Goal: Task Accomplishment & Management: Complete application form

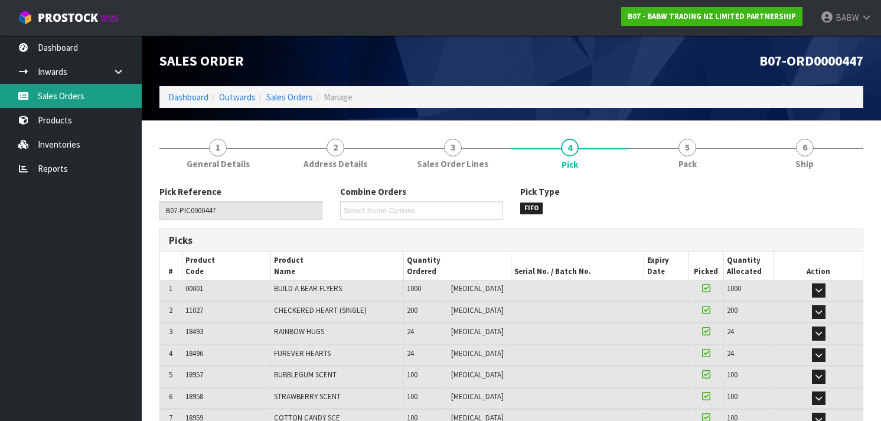
click at [51, 96] on link "Sales Orders" at bounding box center [71, 96] width 142 height 24
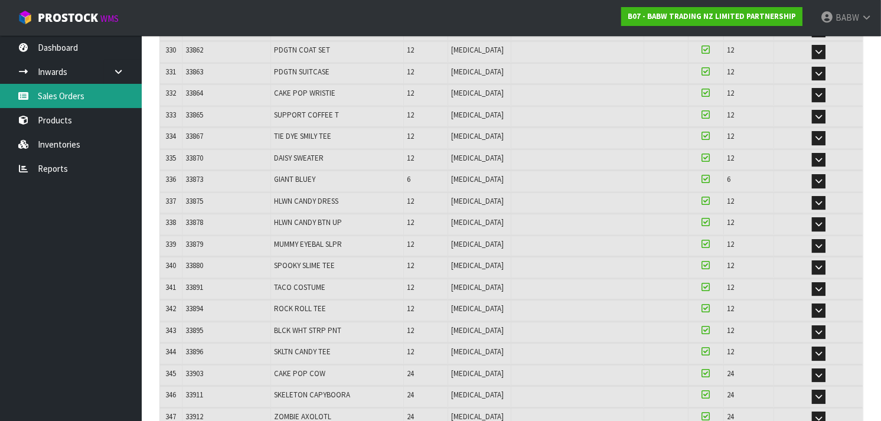
scroll to position [7334, 0]
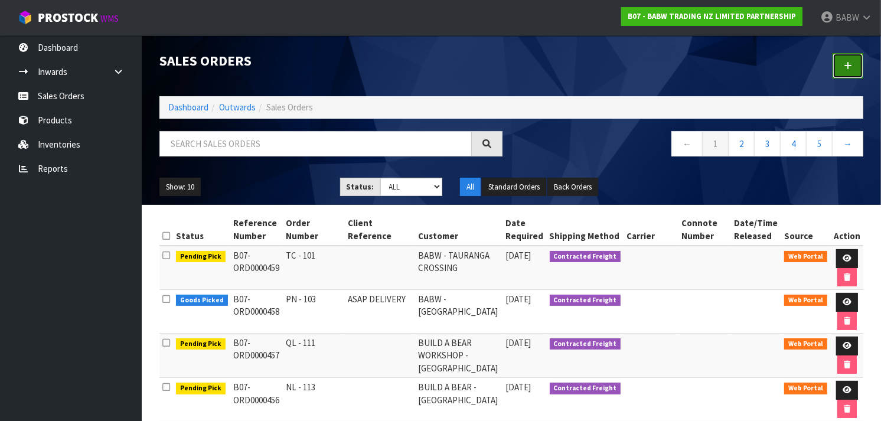
click at [852, 61] on link at bounding box center [847, 65] width 31 height 25
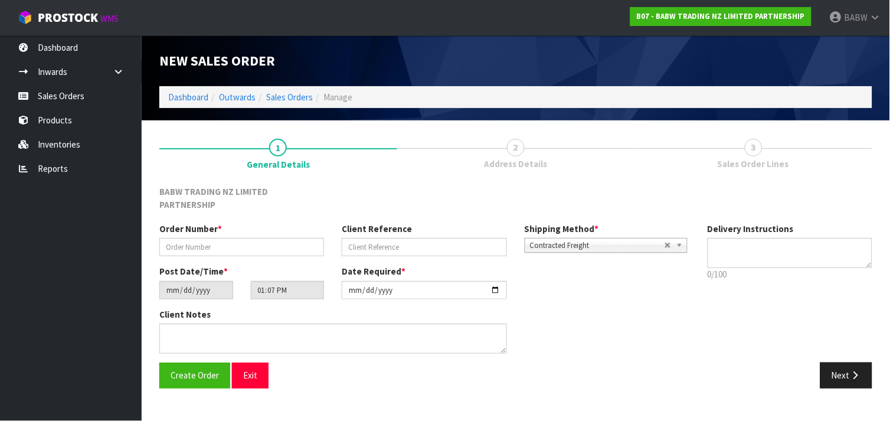
type textarea "REMOVE RUBBISH , HAND UNLOAD REQ"
click at [260, 238] on input "text" at bounding box center [241, 247] width 165 height 18
type input "SHORE CITY OFFSITE"
click at [418, 238] on input "text" at bounding box center [424, 247] width 165 height 18
paste input "[PERSON_NAME] NUN [PERSON_NAME]"
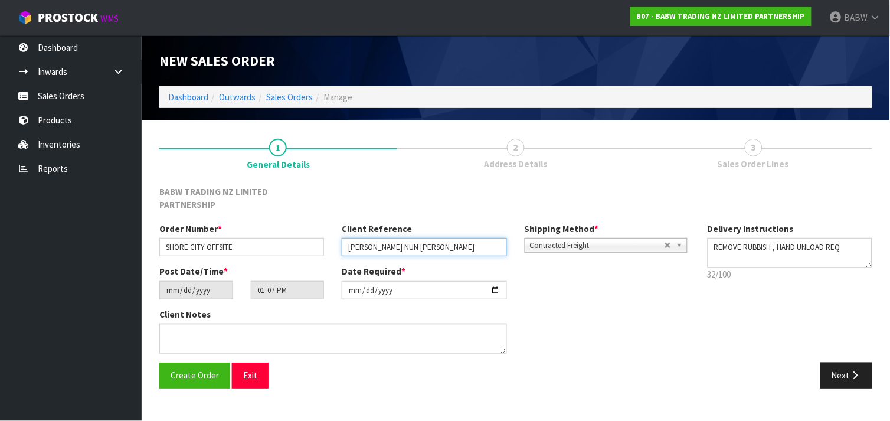
type input "[PERSON_NAME] NUN [PERSON_NAME]"
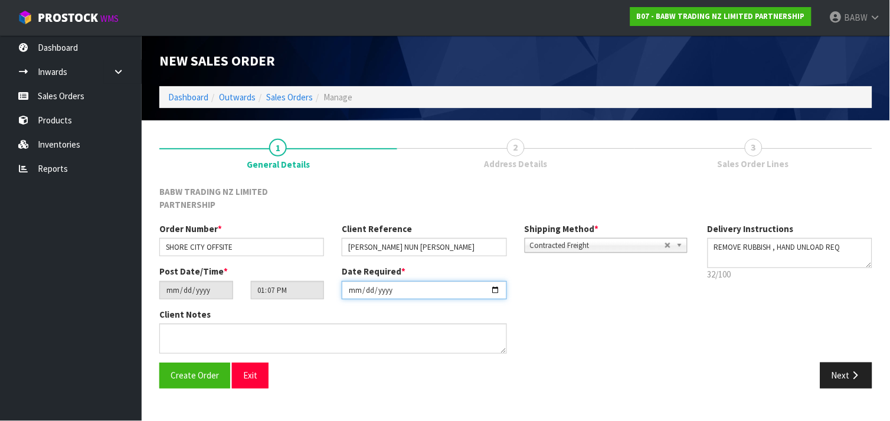
click at [498, 281] on input "[DATE]" at bounding box center [424, 290] width 165 height 18
type input "[DATE]"
click at [852, 371] on icon "button" at bounding box center [855, 375] width 11 height 9
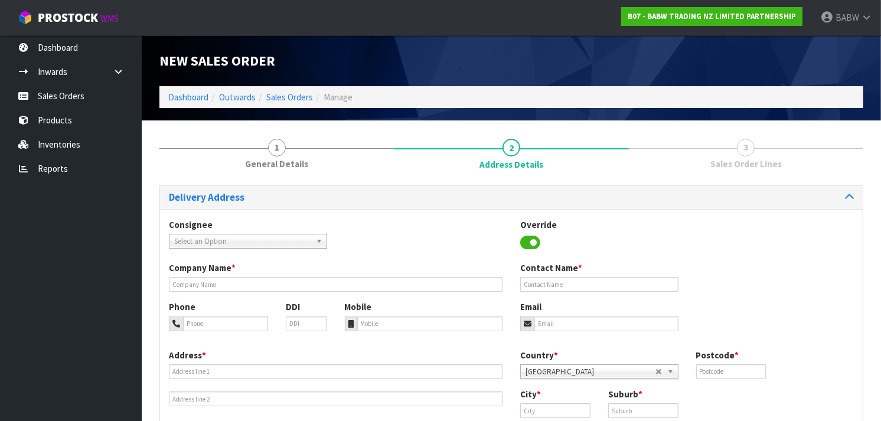
scroll to position [48, 0]
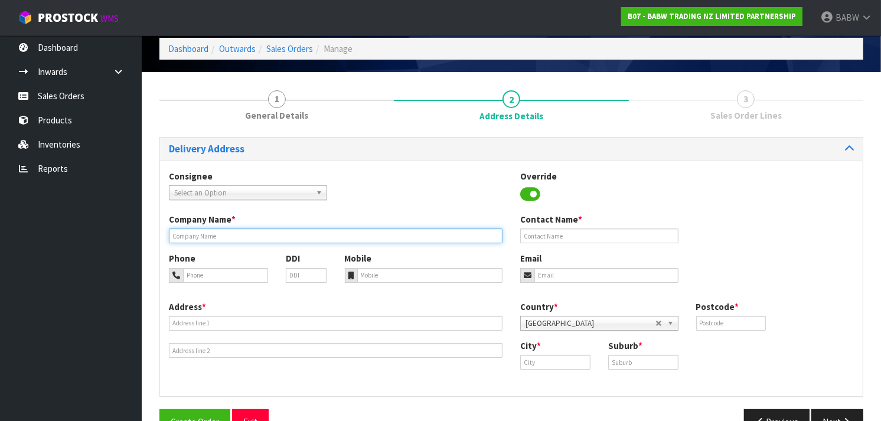
click at [282, 238] on input "text" at bounding box center [335, 235] width 333 height 15
type input "[GEOGRAPHIC_DATA]"
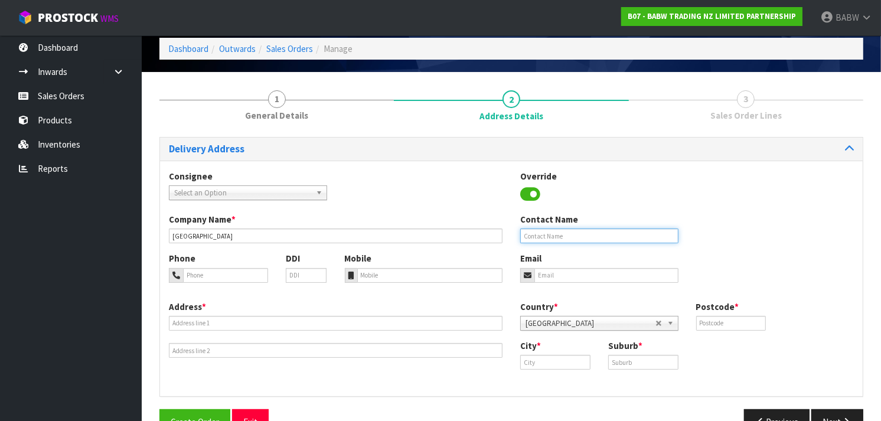
click at [551, 233] on input "text" at bounding box center [599, 235] width 158 height 15
paste input "[PERSON_NAME] NUN [PERSON_NAME]"
type input "[PERSON_NAME] NUN [PERSON_NAME]"
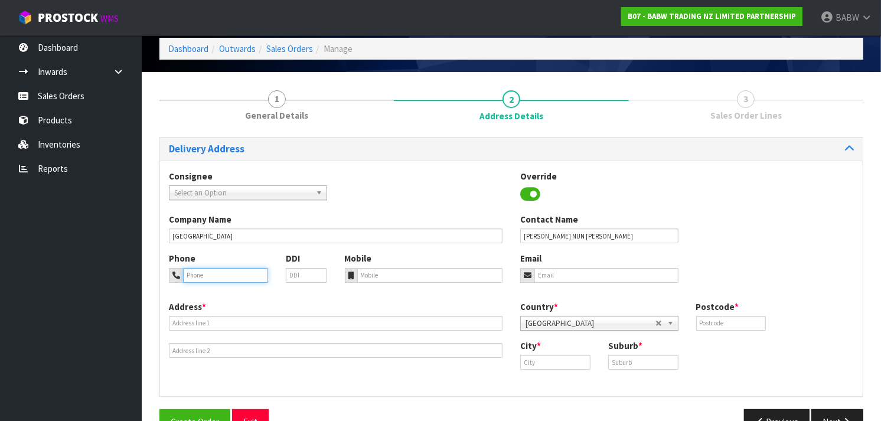
click at [209, 275] on input "tel" at bounding box center [225, 275] width 85 height 15
paste input "21 0520 036"
type input "021 0520 036"
click at [361, 269] on input "tel" at bounding box center [430, 275] width 146 height 15
paste input "21 0520 036"
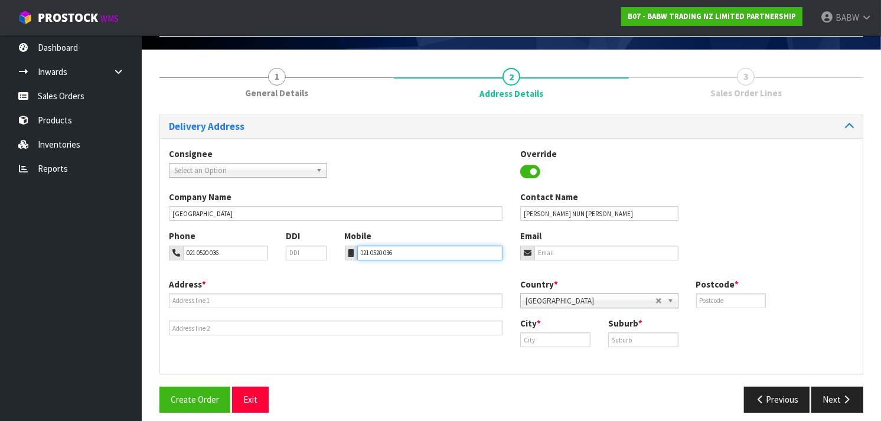
scroll to position [71, 0]
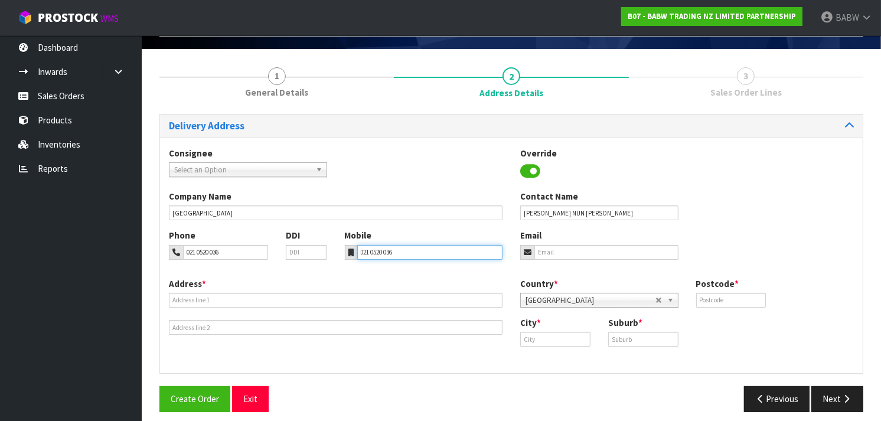
type input "021 0520 036"
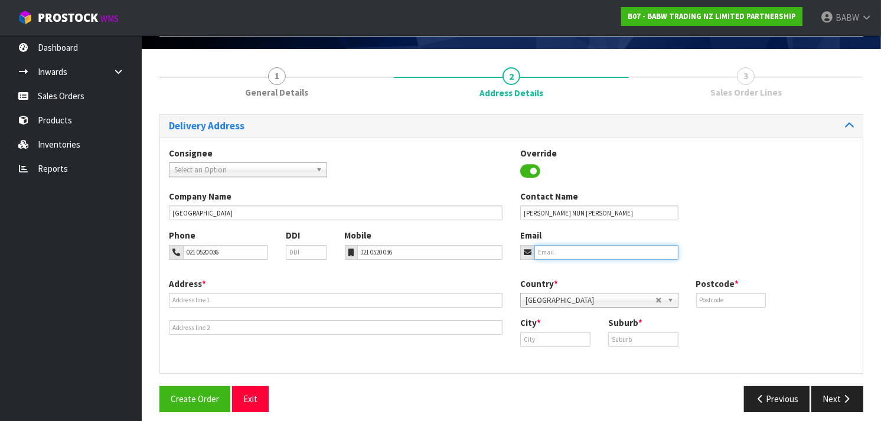
click at [564, 248] on input "email" at bounding box center [606, 252] width 144 height 15
paste input "[PERSON_NAME][EMAIL_ADDRESS][PERSON_NAME][DOMAIN_NAME]"
type input "[PERSON_NAME][EMAIL_ADDRESS][PERSON_NAME][DOMAIN_NAME]"
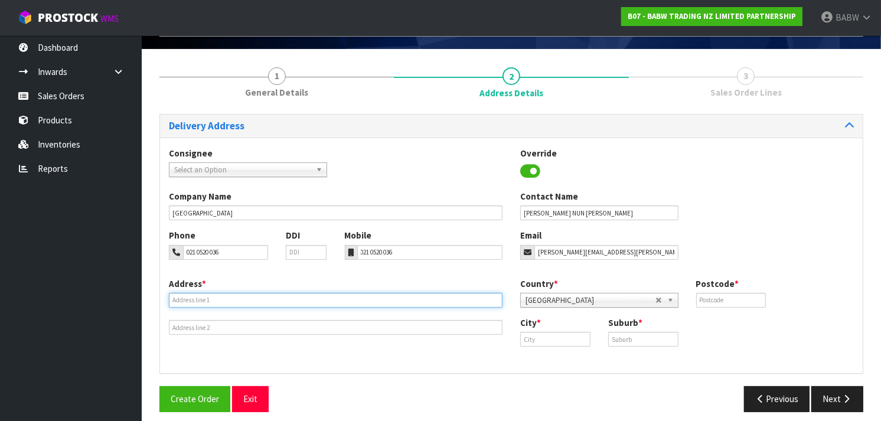
click at [262, 300] on input "text" at bounding box center [335, 300] width 333 height 15
paste input "[GEOGRAPHIC_DATA], [STREET_ADDRESS]"
click at [260, 300] on input "[GEOGRAPHIC_DATA], [STREET_ADDRESS]" at bounding box center [335, 300] width 333 height 15
drag, startPoint x: 259, startPoint y: 297, endPoint x: 315, endPoint y: 302, distance: 56.2
click at [315, 302] on input "[GEOGRAPHIC_DATA] [STREET_ADDRESS]" at bounding box center [335, 300] width 333 height 15
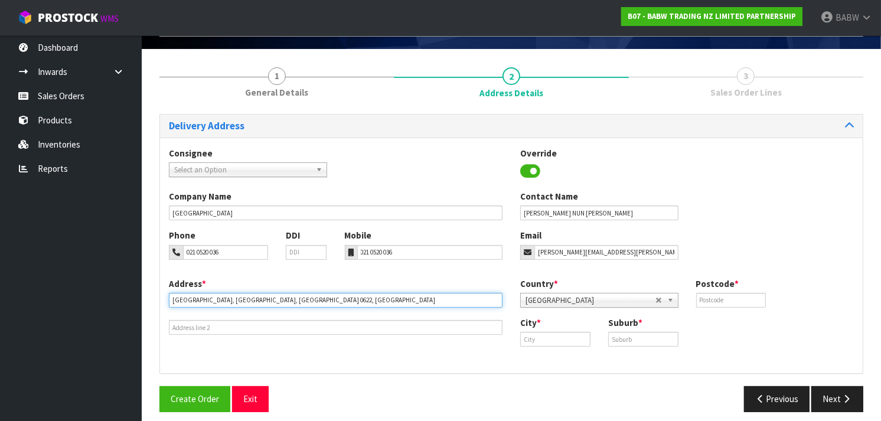
type input "[GEOGRAPHIC_DATA], [GEOGRAPHIC_DATA], [GEOGRAPHIC_DATA] 0622, [GEOGRAPHIC_DATA]"
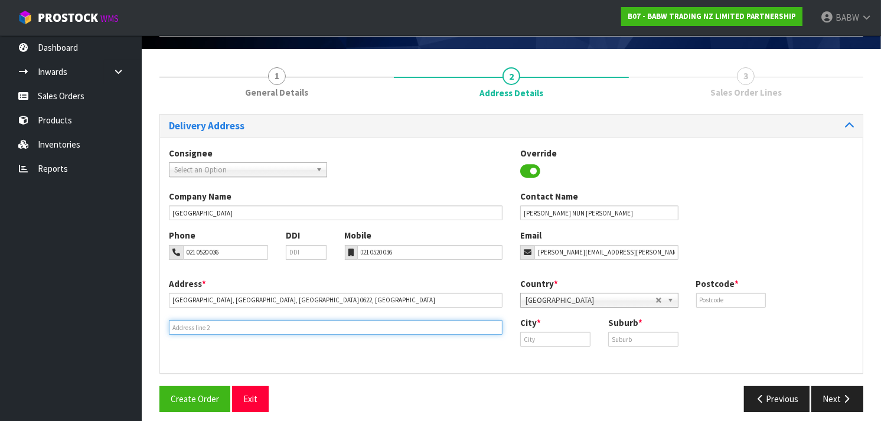
click at [249, 329] on input "text" at bounding box center [335, 327] width 333 height 15
paste input "[STREET_ADDRESS]"
type input "[STREET_ADDRESS]"
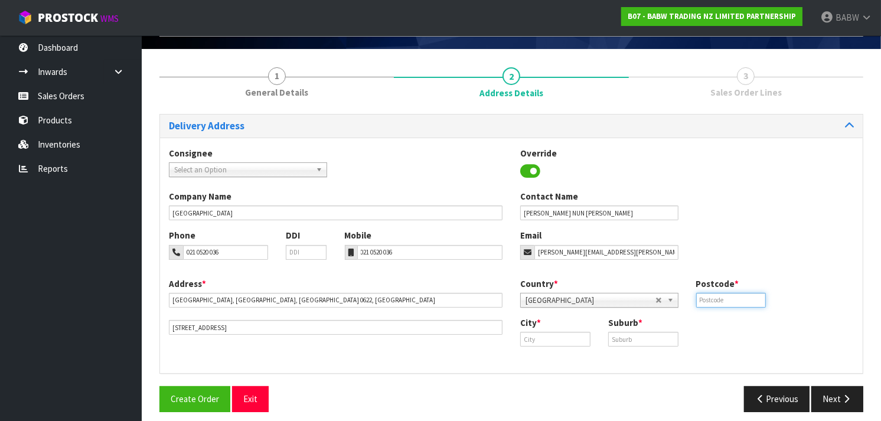
click at [738, 300] on input "text" at bounding box center [731, 300] width 70 height 15
type input "0622"
click at [564, 333] on input "text" at bounding box center [555, 339] width 70 height 15
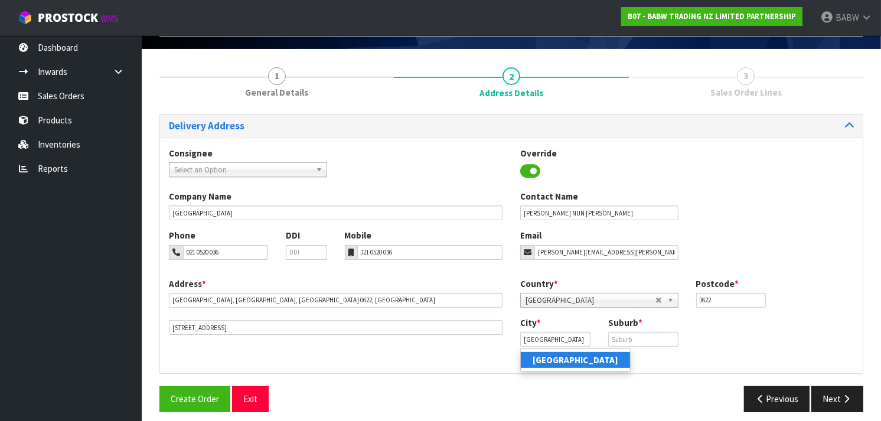
click at [586, 361] on link "[GEOGRAPHIC_DATA]" at bounding box center [575, 360] width 109 height 16
type input "[GEOGRAPHIC_DATA]"
click at [624, 344] on input "text" at bounding box center [643, 339] width 70 height 15
type input "TAKAPUNA"
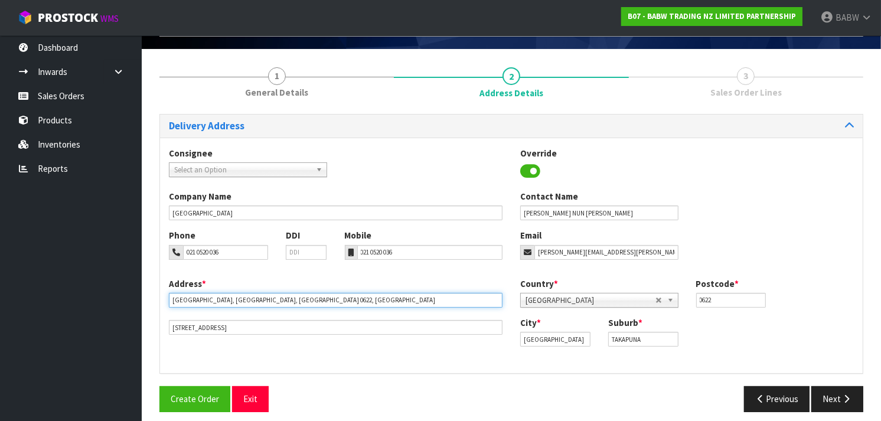
drag, startPoint x: 395, startPoint y: 299, endPoint x: 257, endPoint y: 303, distance: 138.2
click at [257, 303] on input "[GEOGRAPHIC_DATA], [GEOGRAPHIC_DATA], [GEOGRAPHIC_DATA] 0622, [GEOGRAPHIC_DATA]" at bounding box center [335, 300] width 333 height 15
type input "[GEOGRAPHIC_DATA]"
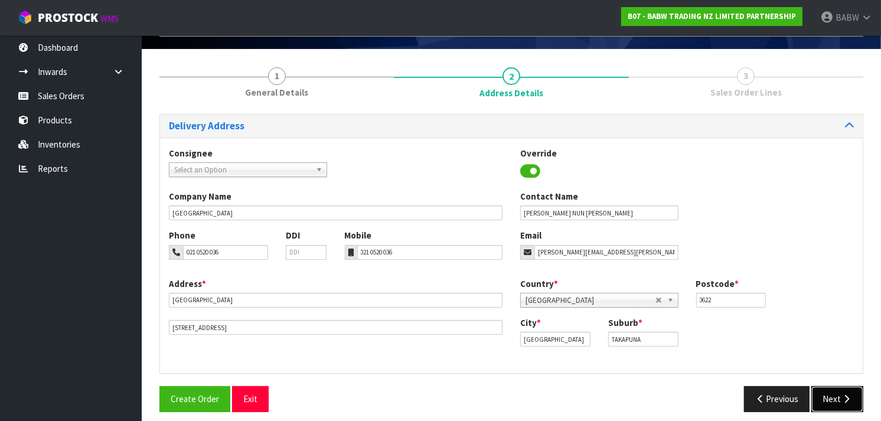
click at [833, 391] on button "Next" at bounding box center [837, 398] width 52 height 25
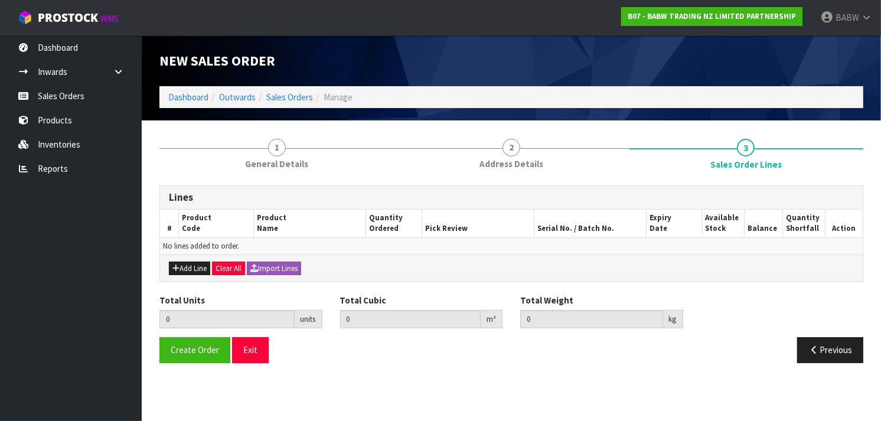
scroll to position [0, 0]
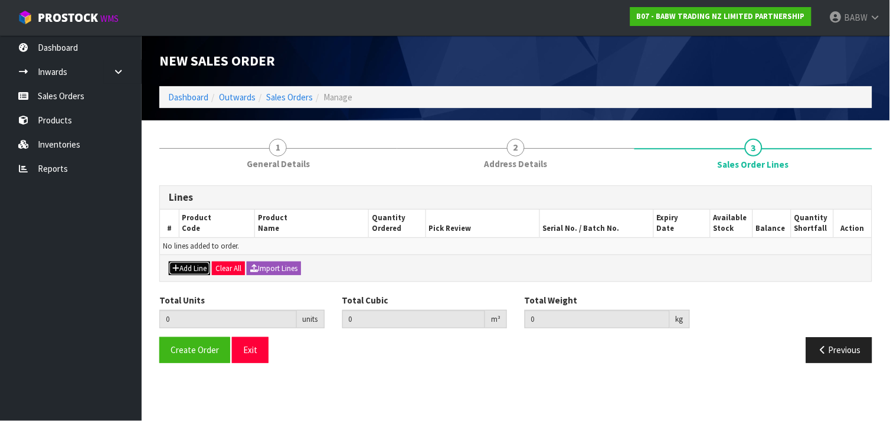
click at [185, 267] on button "Add Line" at bounding box center [189, 268] width 41 height 14
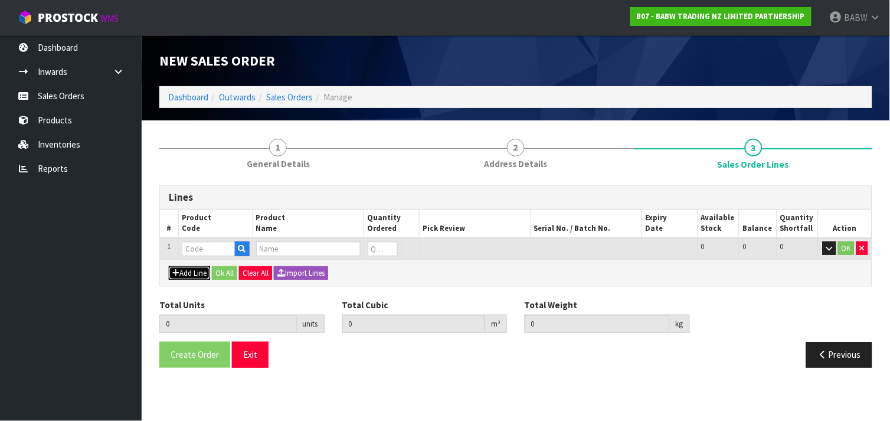
click at [185, 267] on button "Add Line" at bounding box center [189, 273] width 41 height 14
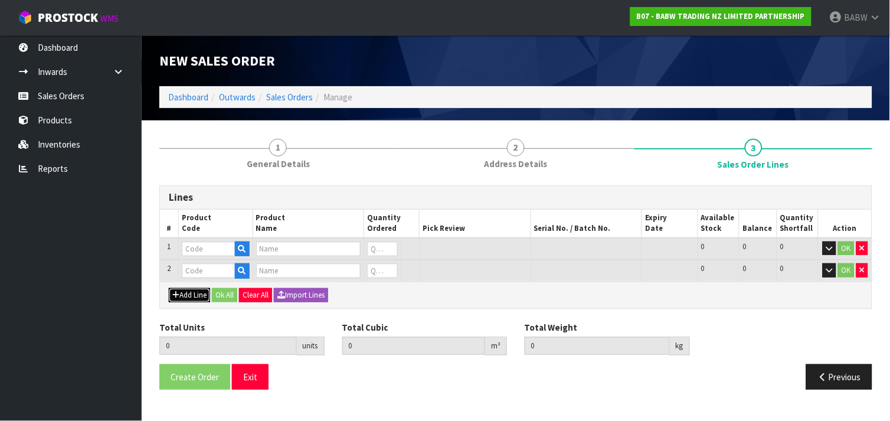
click at [181, 292] on button "Add Line" at bounding box center [189, 295] width 41 height 14
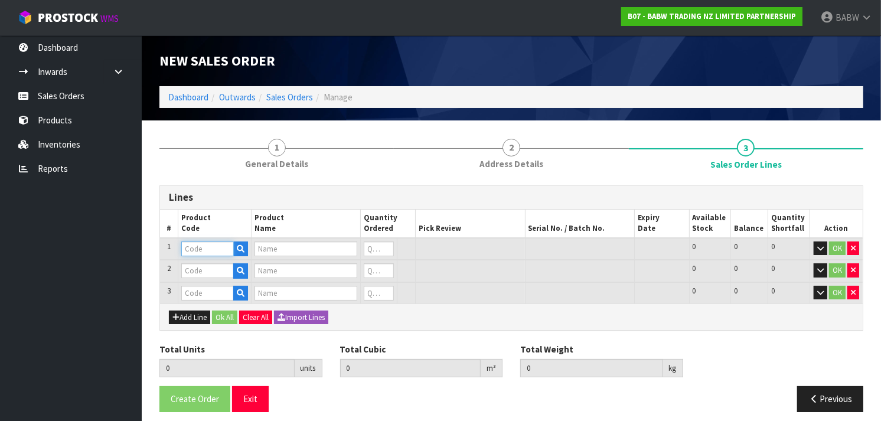
click at [203, 249] on input "text" at bounding box center [207, 248] width 53 height 15
paste input "90017"
type input "90017"
type input "RED HEARTS (BAG OF 200)"
type input "0"
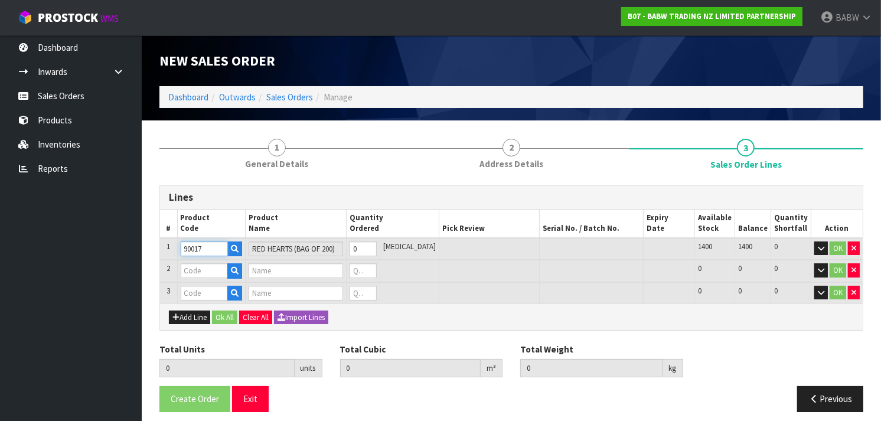
click at [197, 250] on input "90017" at bounding box center [204, 248] width 47 height 15
type input "90017"
click at [332, 246] on tr "1 90017 RED HEARTS (BAG OF 200) 0 [MEDICAL_DATA] 1400 1400 0 OK" at bounding box center [511, 249] width 702 height 22
type input "400"
click at [214, 269] on input "text" at bounding box center [204, 270] width 47 height 15
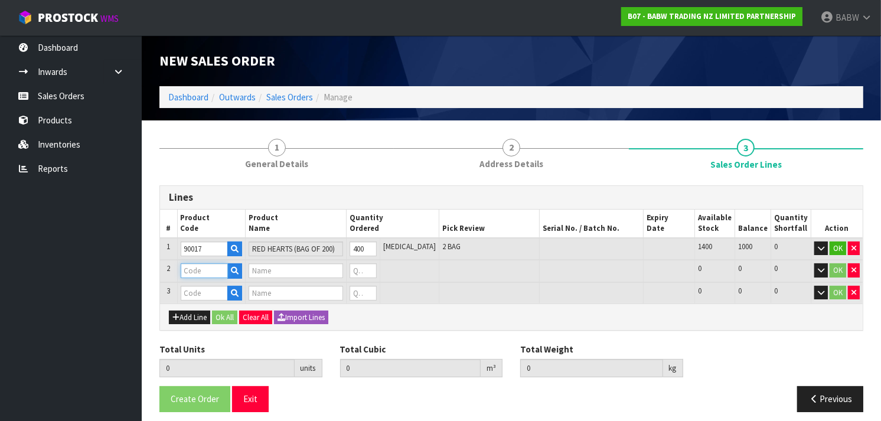
paste input "228352"
type input "228352"
type input "SUMMERFUN BEAR SNC"
type input "0"
type input "228352"
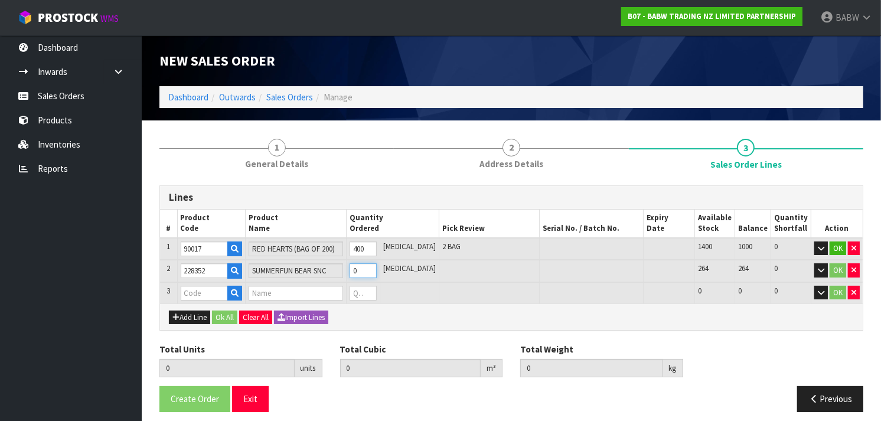
click at [353, 273] on tr "2 228352 SUMMERFUN BEAR SNC 0 [MEDICAL_DATA] 264 264 0 OK" at bounding box center [511, 271] width 702 height 22
type input "96"
click at [211, 290] on input "text" at bounding box center [204, 293] width 47 height 15
paste input "226488"
type input "226488"
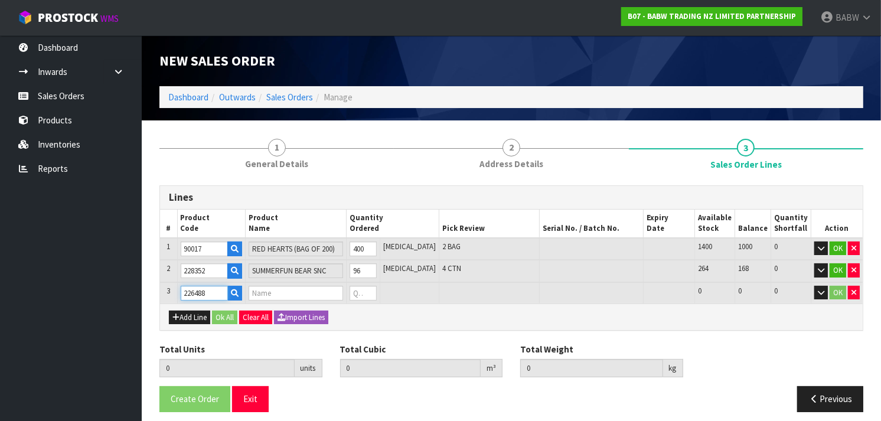
type input "496"
type input "0.631968"
type input "25.7"
type input "CC WHITE BEAR SNC"
type input "0"
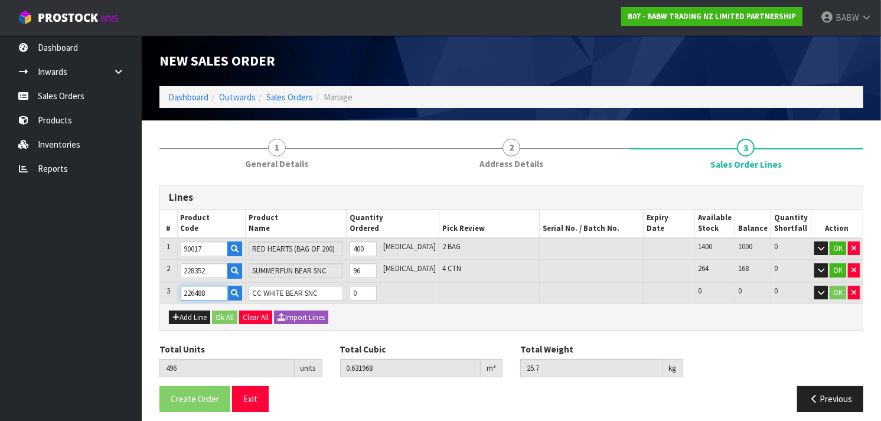
type input "226488"
click at [377, 293] on input "0" at bounding box center [362, 293] width 27 height 15
type input "0"
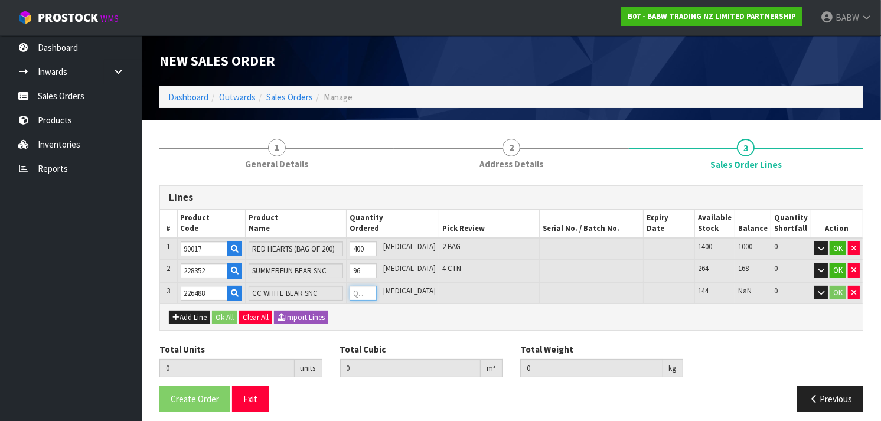
type input "505"
type input "0.693366"
type input "28.4"
type input "9"
type input "592"
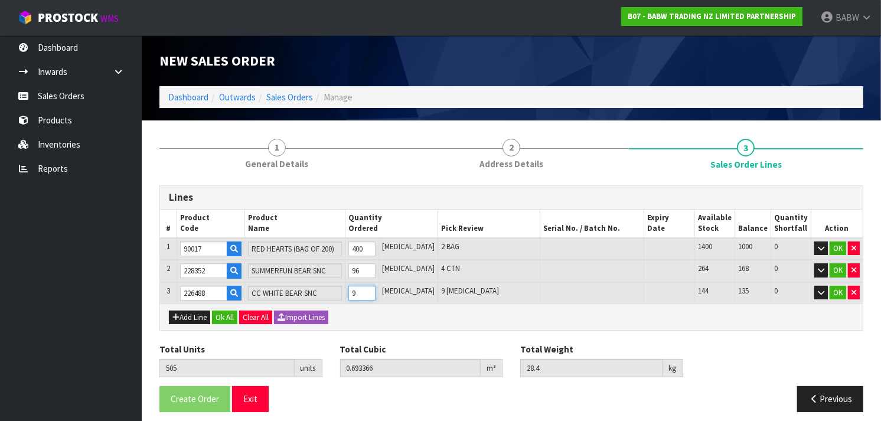
type input "1.286844"
type input "54.5"
type input "96"
click at [197, 290] on input "226488" at bounding box center [204, 293] width 47 height 15
type input "226488"
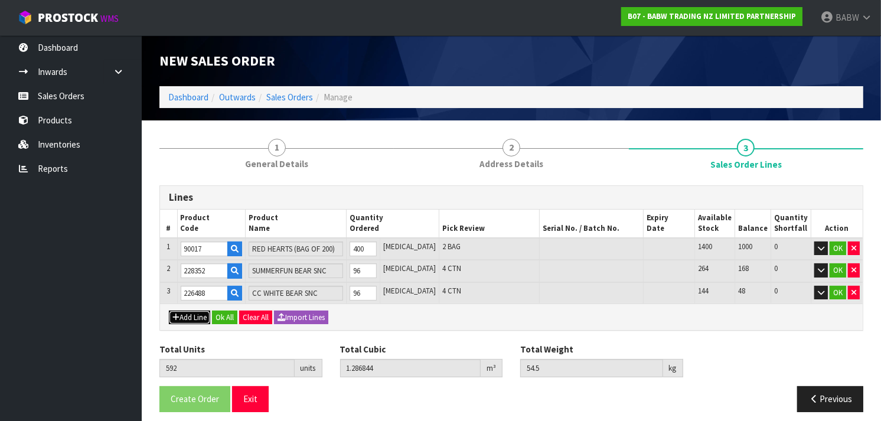
click at [198, 313] on button "Add Line" at bounding box center [189, 317] width 41 height 14
type input "0"
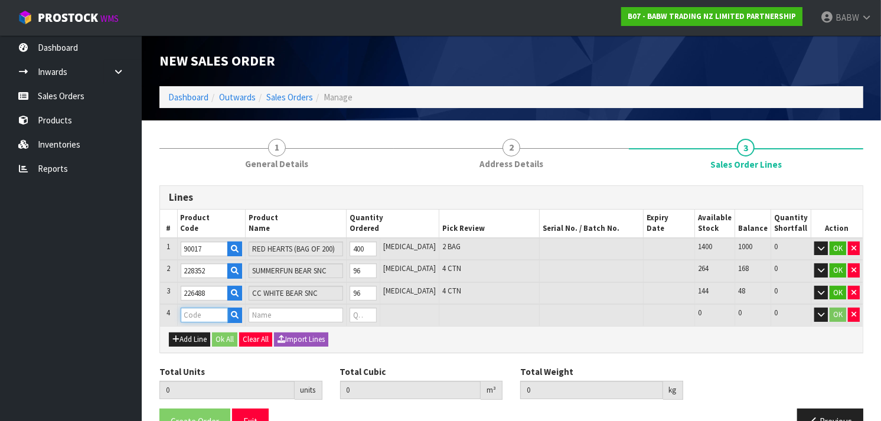
click at [202, 309] on input "text" at bounding box center [204, 315] width 47 height 15
paste input "225693"
type input "225693"
type input "592"
type input "1.286844"
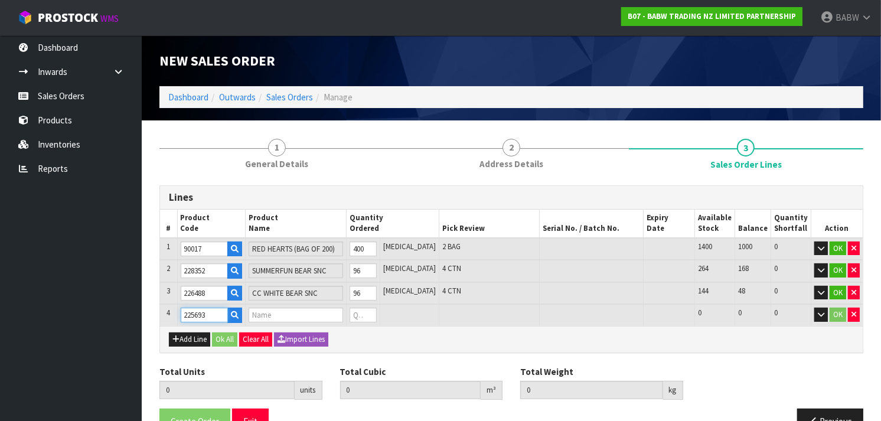
type input "54.5"
type input "SWEET MOCHA BUNNY SNC"
type input "0"
click at [197, 312] on input "225693" at bounding box center [204, 315] width 47 height 15
type input "225693"
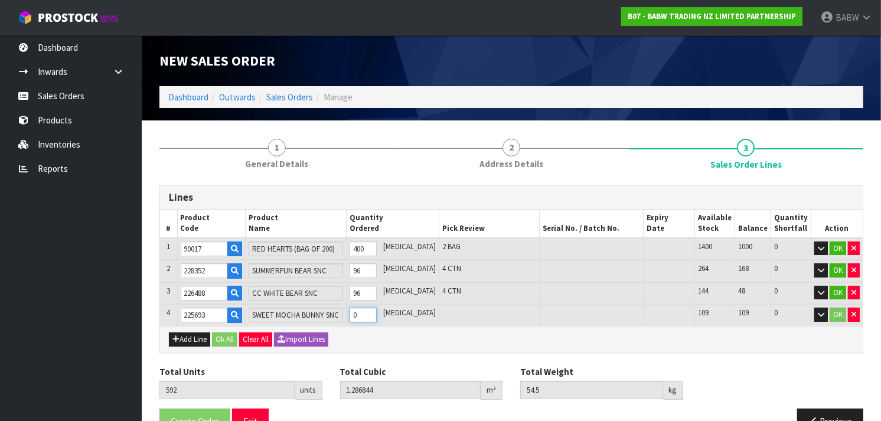
type input "593"
type input "1.291919"
type input "54.8"
type input "1"
type input "594"
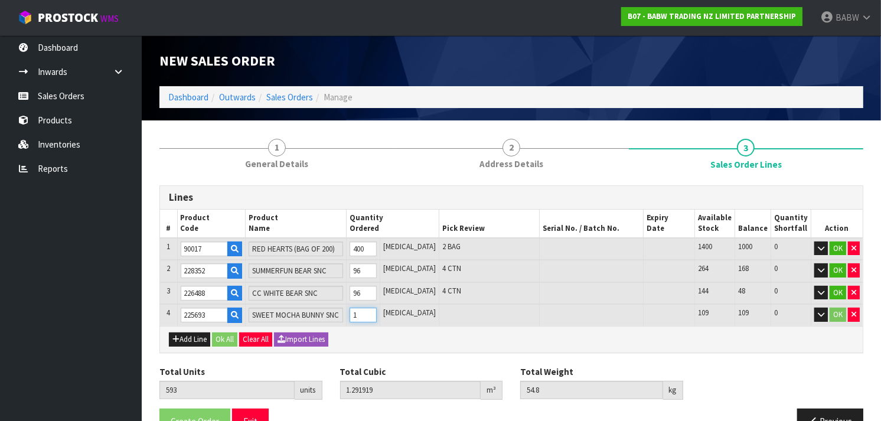
type input "1.296994"
type input "55.1"
type input "2"
type input "595"
type input "1.302069"
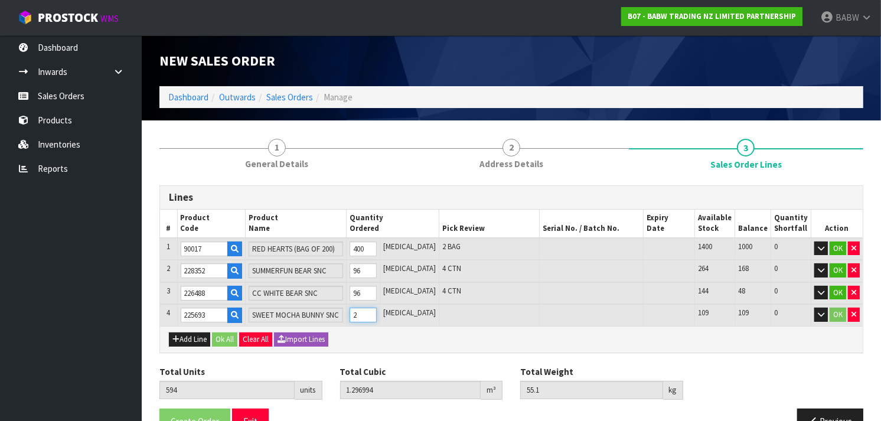
type input "55.4"
drag, startPoint x: 384, startPoint y: 313, endPoint x: 345, endPoint y: 309, distance: 38.7
type input "3"
click at [349, 309] on input "3" at bounding box center [362, 315] width 27 height 15
type input "0"
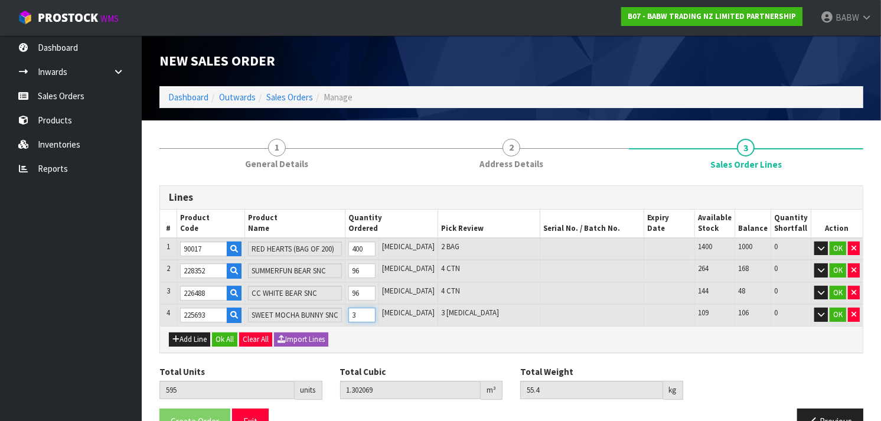
type input "0"
type input "601"
type input "1.332519"
type input "57.2"
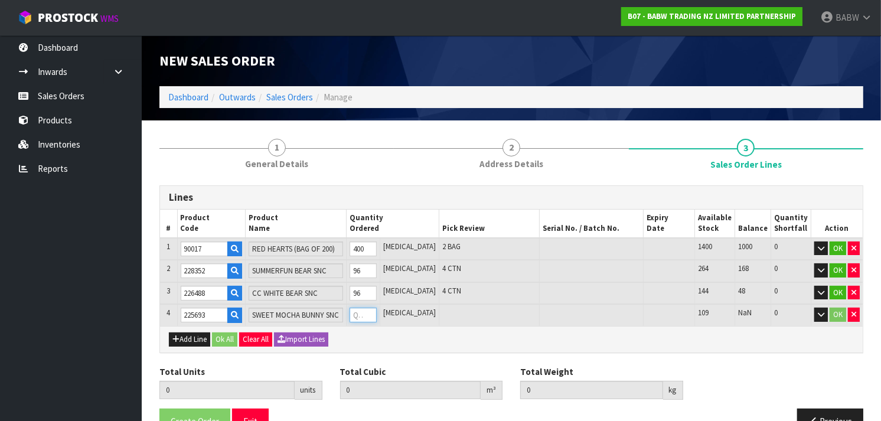
type input "9"
type input "688"
type input "1.774044"
type input "83.3"
type input "96"
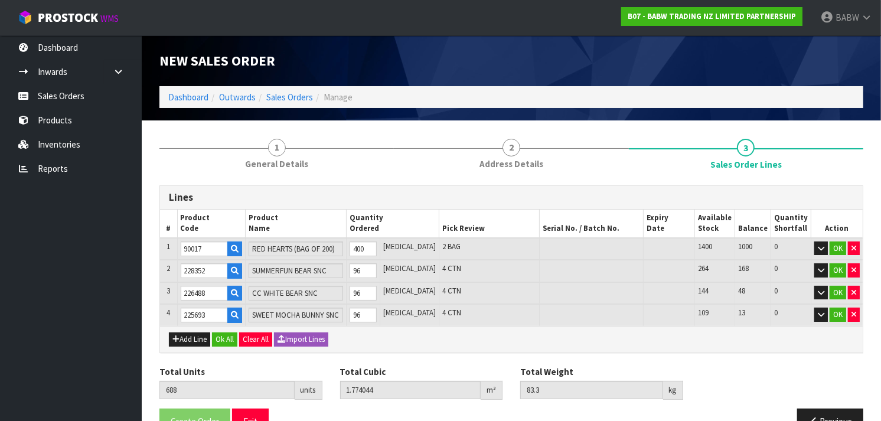
click at [402, 333] on div "Add Line Ok All Clear All Import Lines" at bounding box center [511, 339] width 702 height 27
drag, startPoint x: 377, startPoint y: 291, endPoint x: 362, endPoint y: 291, distance: 14.8
click at [362, 291] on td "96" at bounding box center [363, 293] width 34 height 22
type input "593"
type input "1.12599"
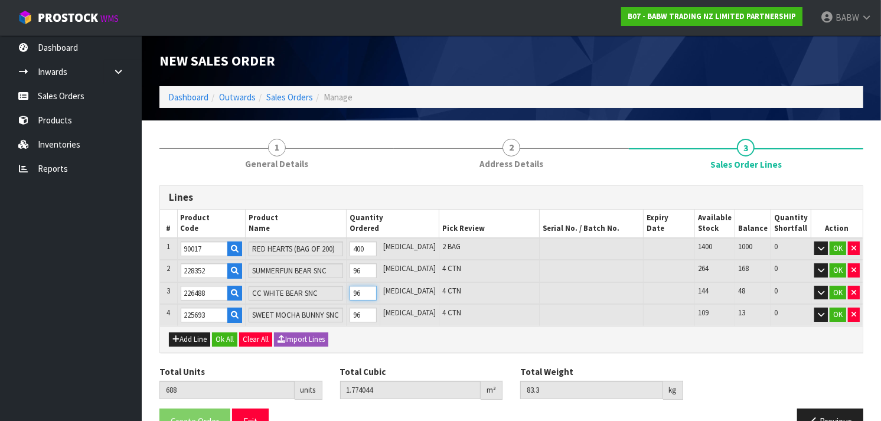
type input "54.8"
type input "1"
type input "604"
type input "1.201032"
type input "58.1"
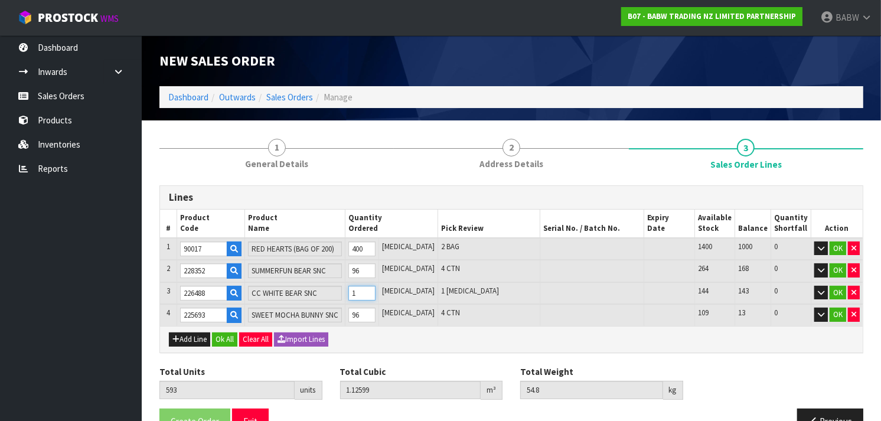
type input "12"
type input "712"
type input "1.937763"
type input "90.5"
type input "120"
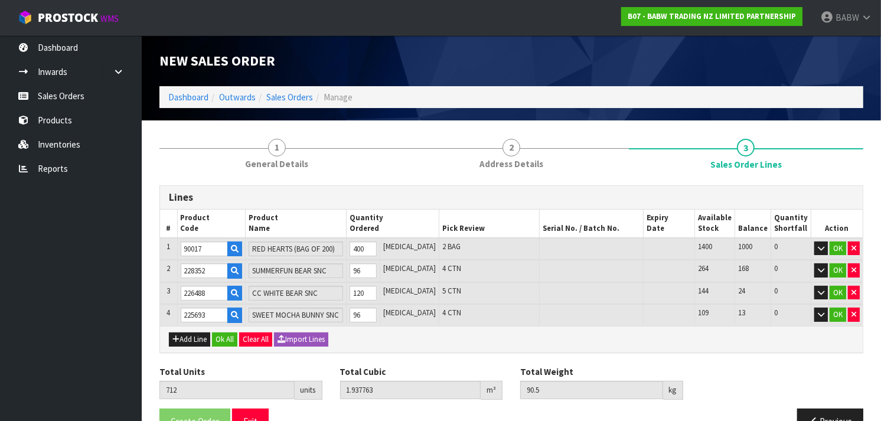
click at [363, 332] on div "Add Line Ok All Clear All Import Lines" at bounding box center [511, 339] width 702 height 27
click at [853, 313] on icon "button" at bounding box center [853, 314] width 5 height 8
type input "616"
type input "1.450563"
type input "61.7"
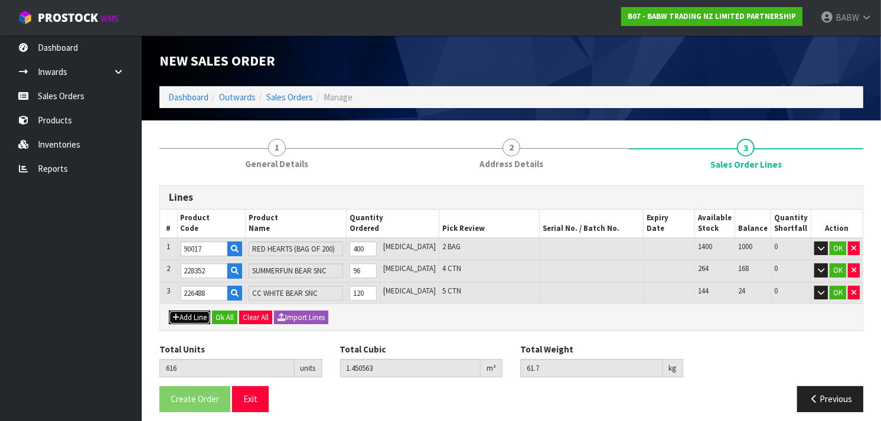
click at [184, 311] on button "Add Line" at bounding box center [189, 317] width 41 height 14
type input "0"
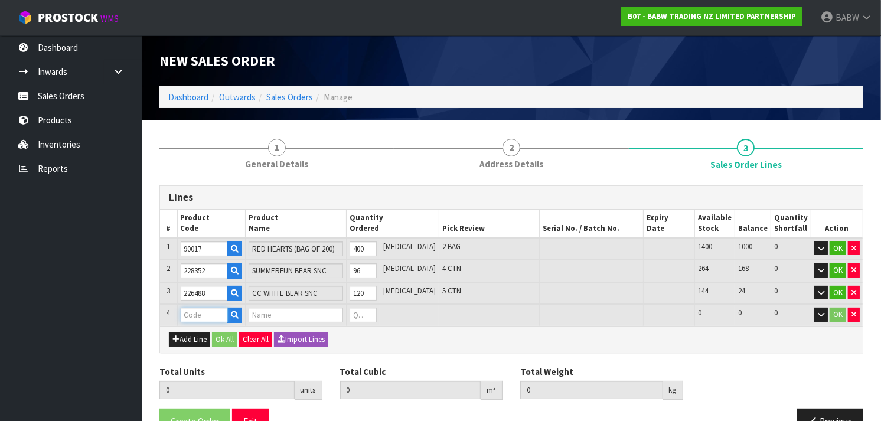
click at [199, 308] on input "text" at bounding box center [204, 315] width 47 height 15
paste input "228033"
type input "228033"
type input "616"
type input "1.450563"
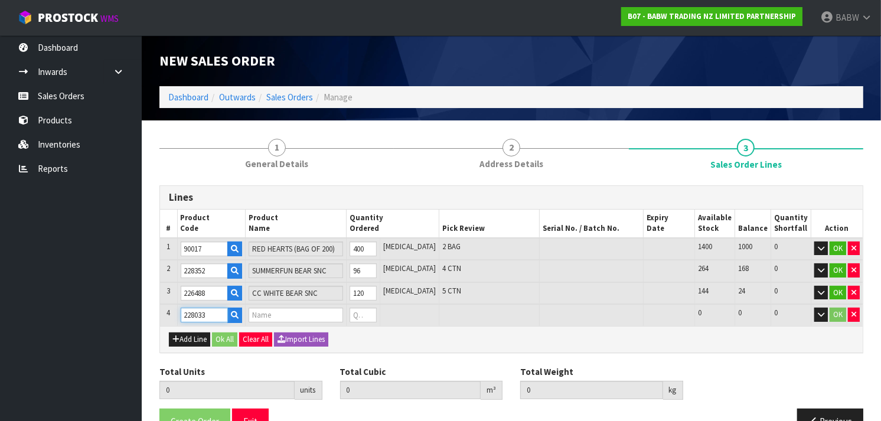
type input "61.7"
type input "SLOTH SNC"
type input "0"
type input "228033"
click at [376, 313] on input "0" at bounding box center [362, 315] width 27 height 15
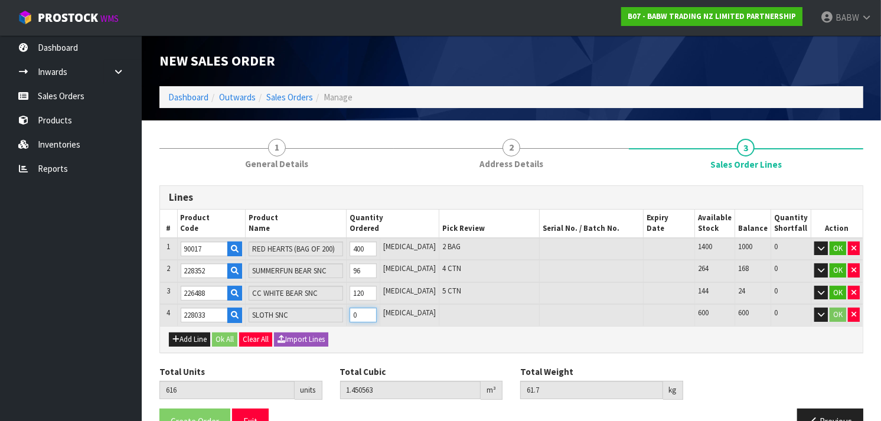
type input "0"
type input "625"
type input "1.499343"
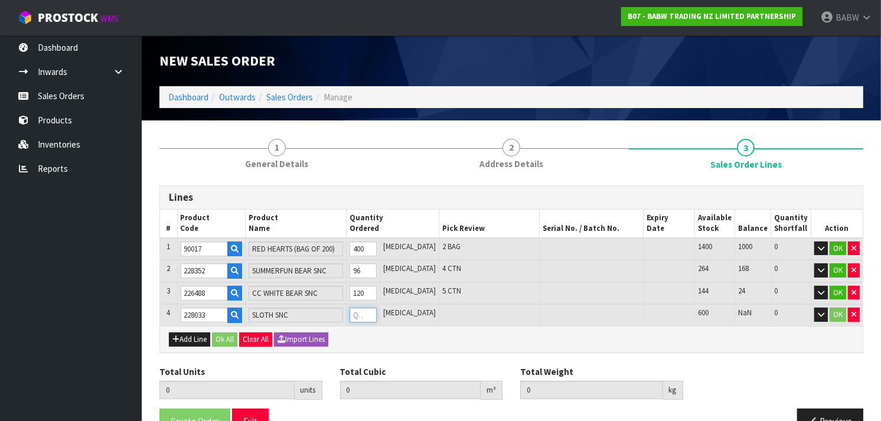
type input "64.139"
type input "9"
type input "712"
type input "1.986739"
type input "87.86"
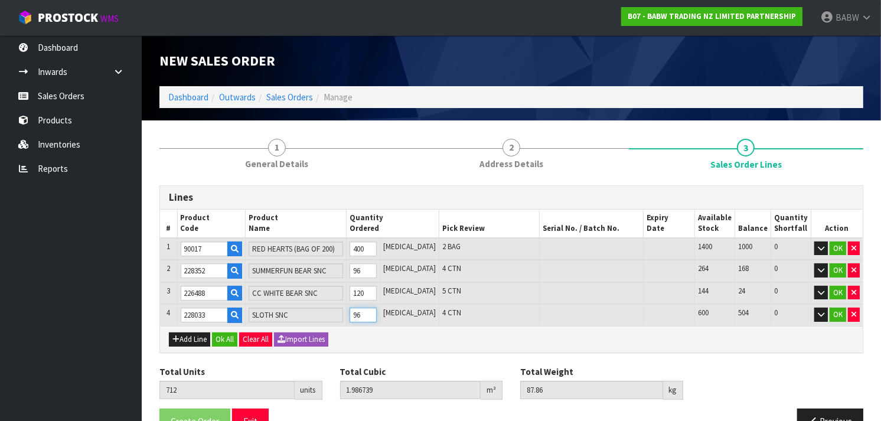
type input "96"
click at [390, 335] on div "Add Line Ok All Clear All Import Lines" at bounding box center [511, 339] width 702 height 27
click at [192, 341] on button "Add Line" at bounding box center [189, 339] width 41 height 14
type input "0"
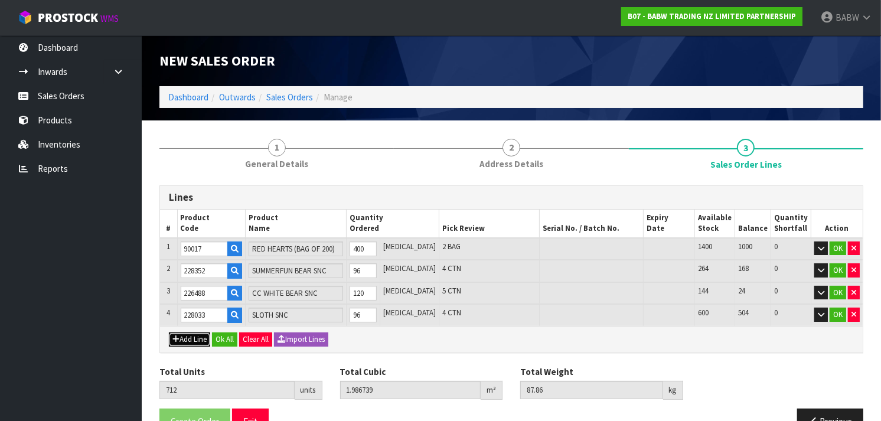
type input "0"
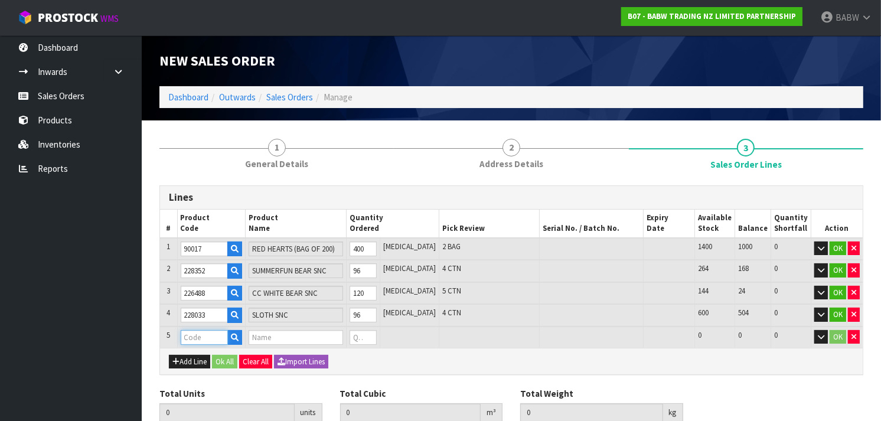
click at [211, 335] on input "text" at bounding box center [204, 337] width 47 height 15
paste input "18958"
type input "18958"
type input "712"
type input "1.986739"
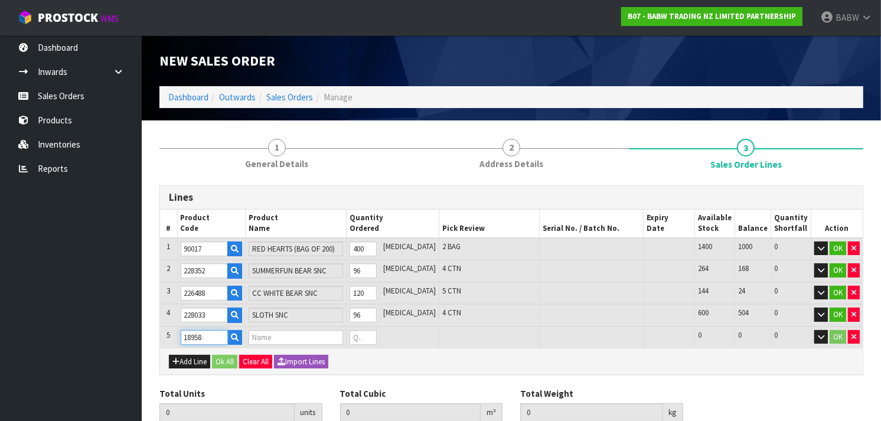
type input "87.86"
type input "STRAWBERRY SCENT"
type input "0"
type input "18958"
click at [351, 332] on tr "5 18958 STRAWBERRY SCENT 0 [MEDICAL_DATA] 4500 4500 0 OK" at bounding box center [511, 337] width 702 height 22
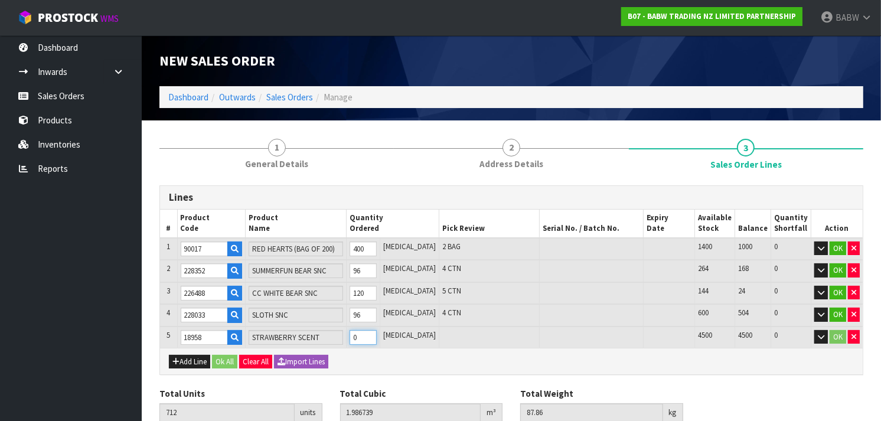
type input "717"
type input "1.987039"
type input "87.91"
type input "5"
type input "762"
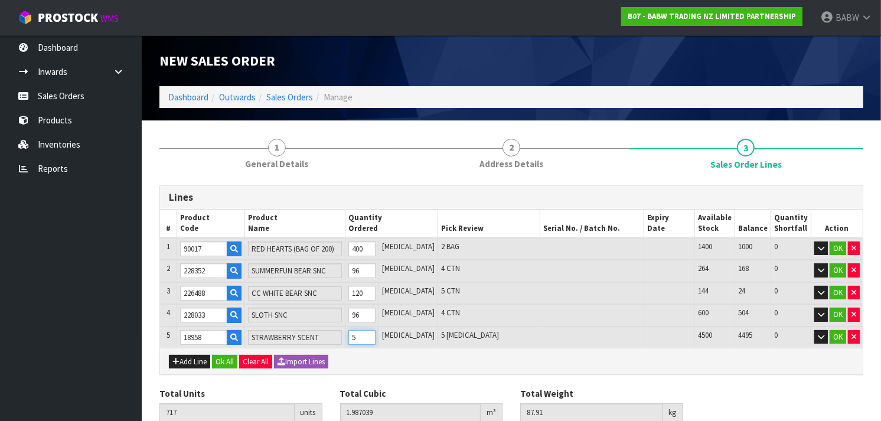
type input "1.989088"
type input "88.26"
type input "50"
click at [205, 360] on button "Add Line" at bounding box center [189, 362] width 41 height 14
type input "0"
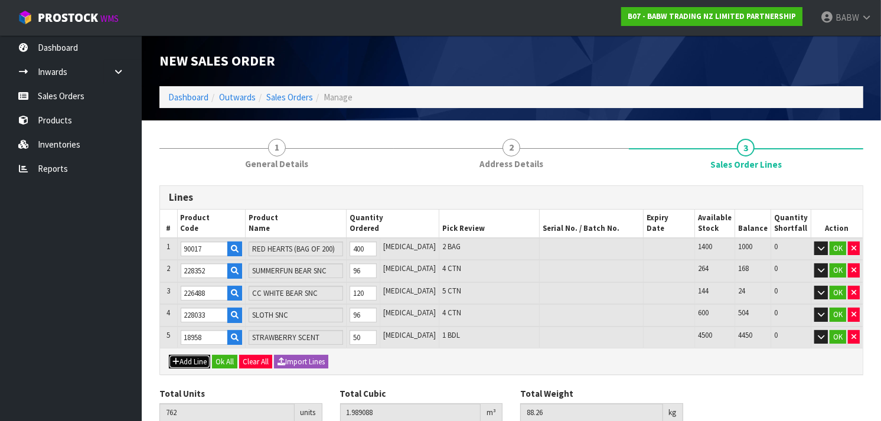
type input "0"
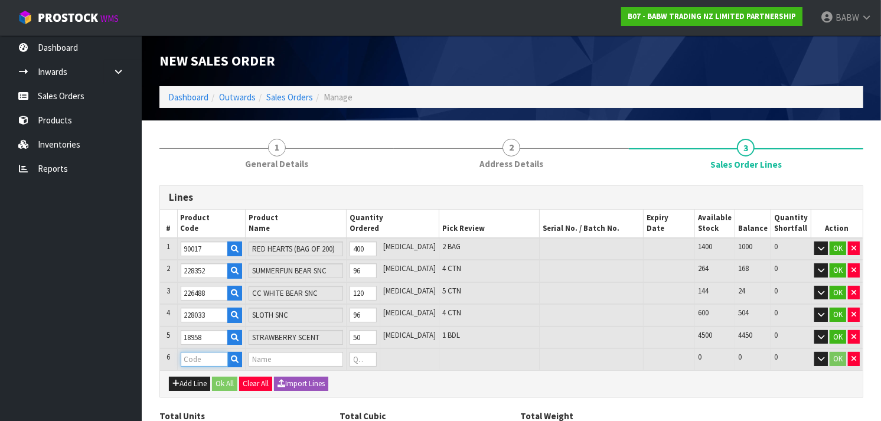
click at [203, 358] on input "text" at bounding box center [204, 359] width 47 height 15
paste input "18957"
type input "18957"
type input "762"
type input "1.989088"
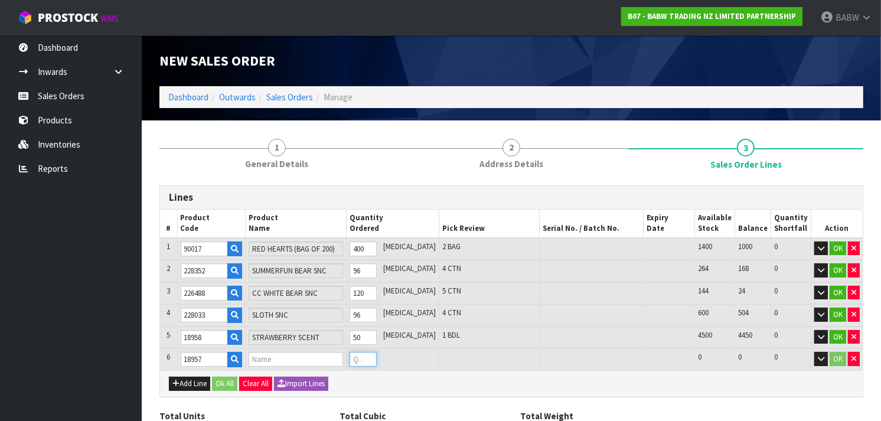
type input "88.26"
type input "BUBBLEGUM SCENT"
type input "0"
click at [354, 355] on tr "6 18957 BUBBLEGUM SCENT 0 [MEDICAL_DATA] 6450 6450 0 OK" at bounding box center [511, 359] width 702 height 22
type input "767"
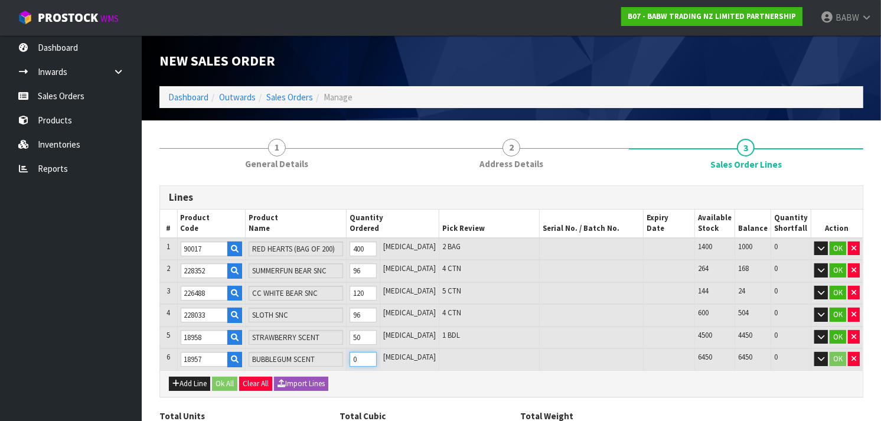
type input "1.997068"
type input "90.36"
type input "5"
type input "812"
type input "1.990684"
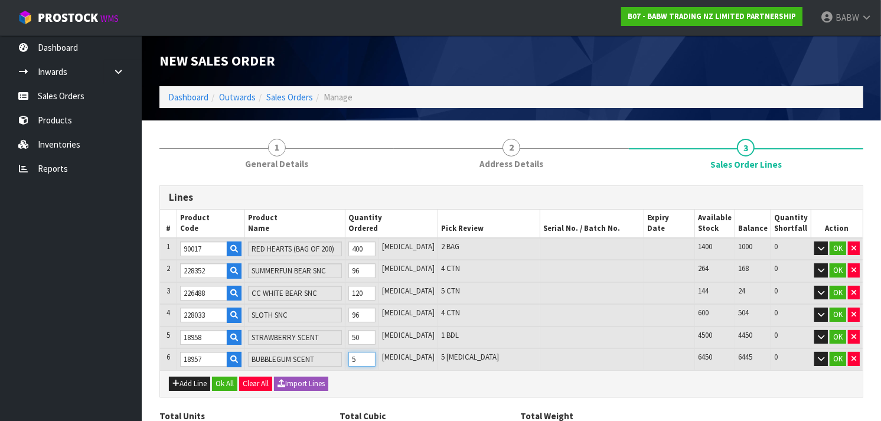
type input "88.68"
type input "50"
click at [192, 381] on button "Add Line" at bounding box center [189, 384] width 41 height 14
type input "0"
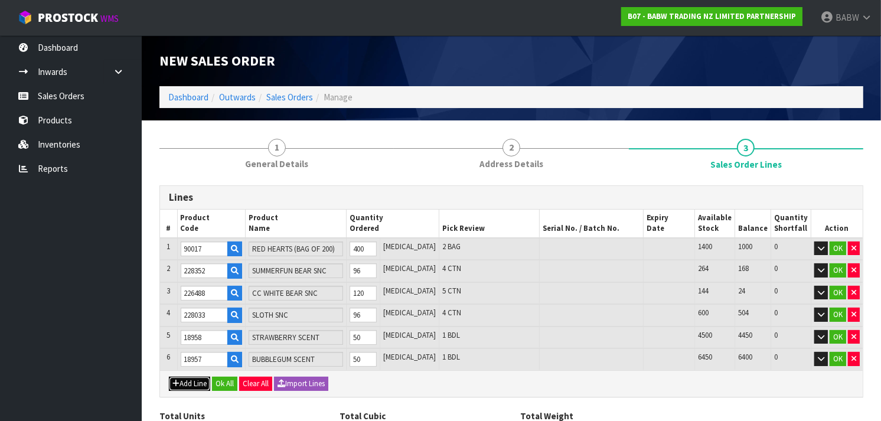
type input "0"
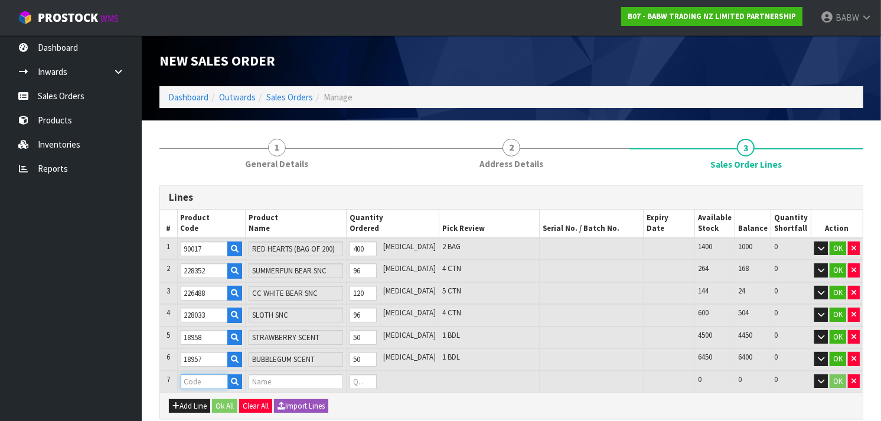
click at [197, 377] on input "text" at bounding box center [204, 381] width 47 height 15
paste input "27196"
type input "27196"
type input "812"
type input "1.990684"
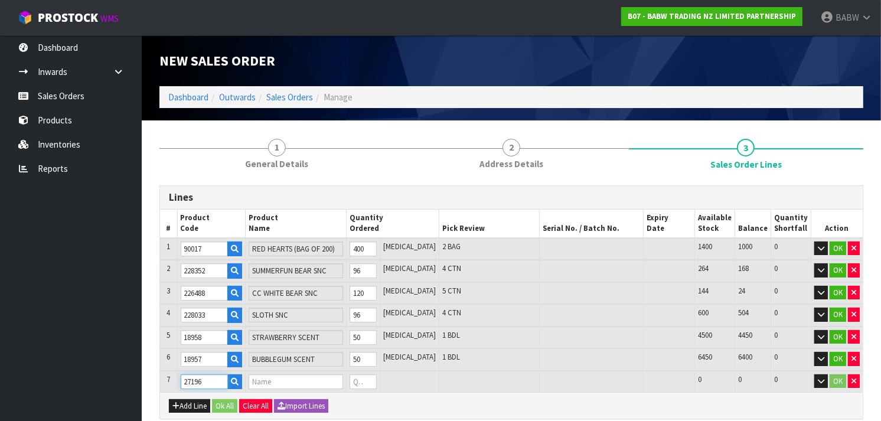
type input "88.68"
type input "BLUE BIRTHDAY CAKE SCENT"
type input "0"
type input "27196"
drag, startPoint x: 381, startPoint y: 380, endPoint x: 362, endPoint y: 374, distance: 19.6
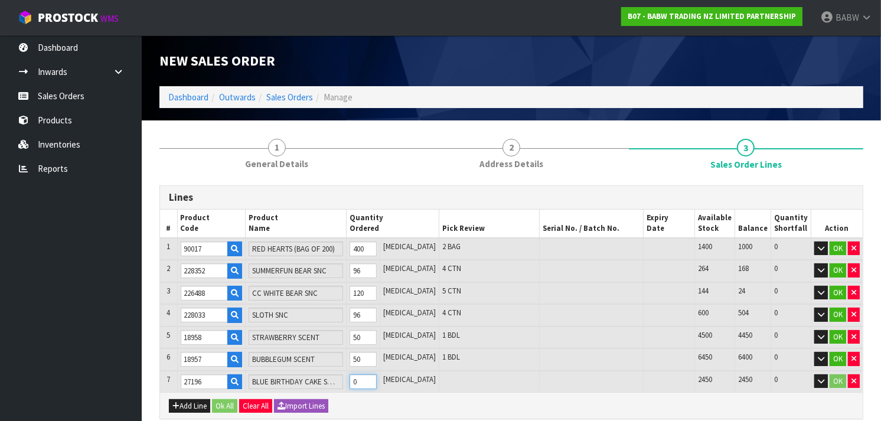
click at [362, 374] on td "0" at bounding box center [363, 382] width 34 height 22
type input "817"
type input "1.990699"
type input "88.685"
type input "5"
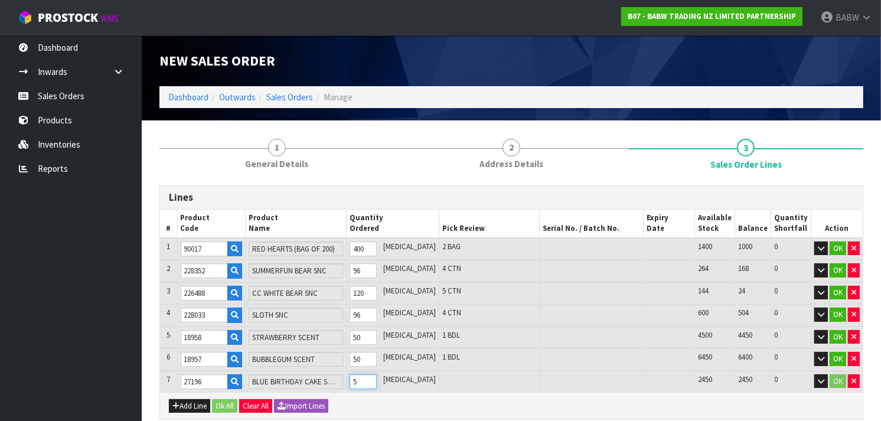
type input "862"
type input "1.992448"
type input "89.08"
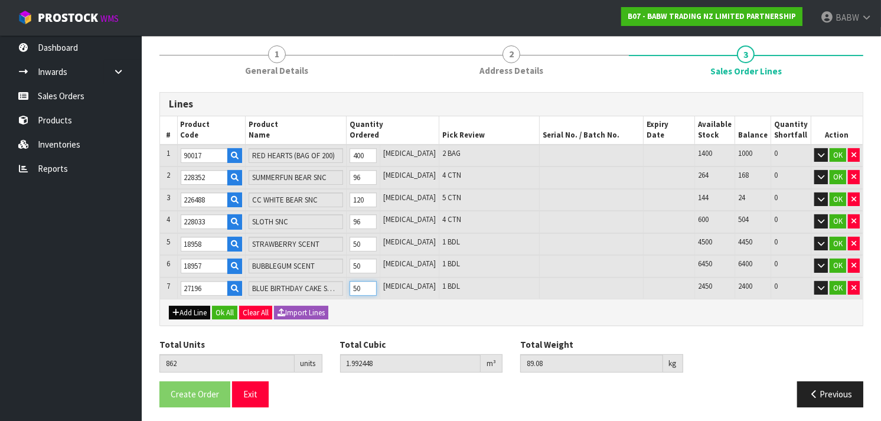
type input "50"
click at [202, 306] on button "Add Line" at bounding box center [189, 313] width 41 height 14
type input "0"
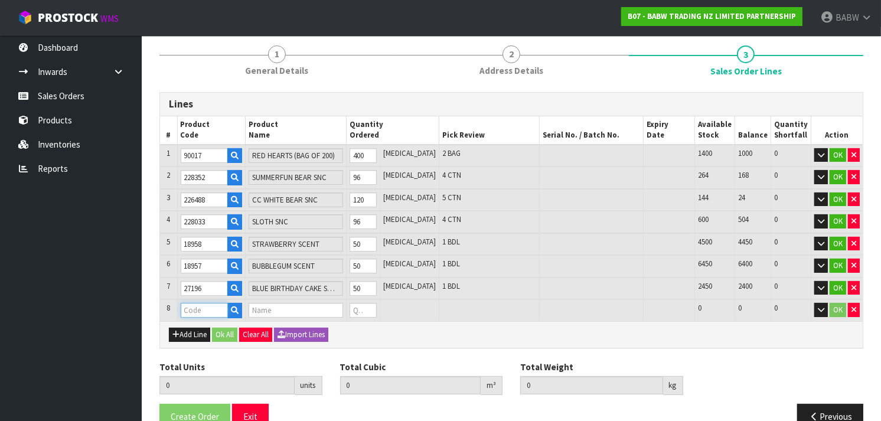
click at [205, 303] on input "text" at bounding box center [204, 310] width 47 height 15
paste input "25878"
type input "25878"
type input "862"
type input "1.992448"
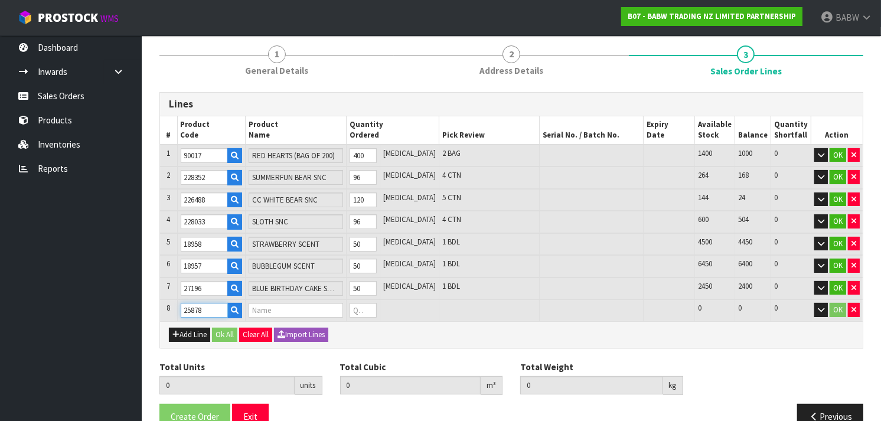
type input "89.08"
type input "FAIRY SOUND"
type input "0"
type input "25878"
click at [341, 309] on tr "8 25878 FAIRY SOUND 0 [MEDICAL_DATA] 350 350 0 OK" at bounding box center [511, 310] width 702 height 22
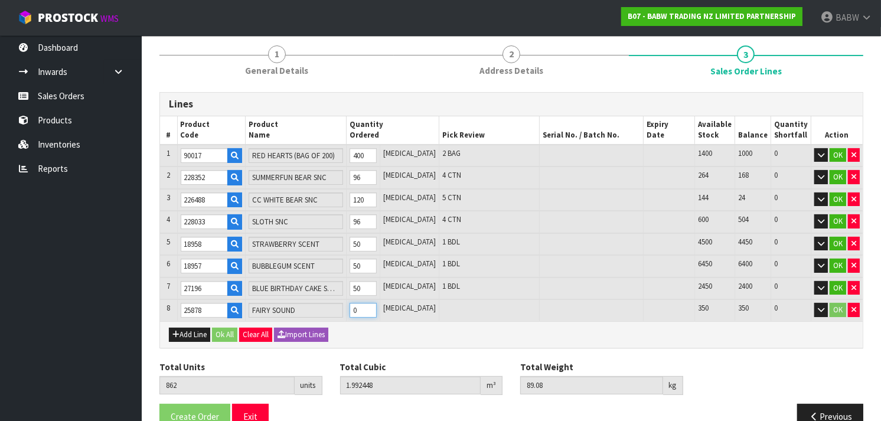
type input "864"
type input "1.992608"
type input "89.128"
type input "2"
type input "887"
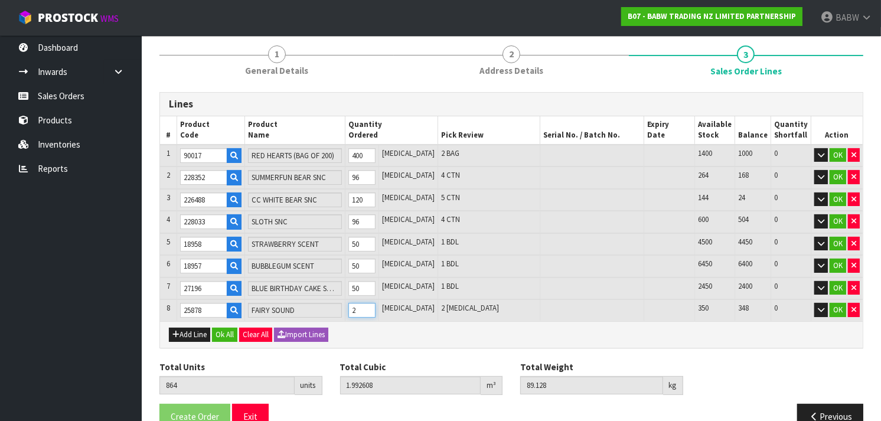
type input "1.994608"
type input "89.66"
type input "25"
click at [184, 332] on button "Add Line" at bounding box center [189, 335] width 41 height 14
type input "0"
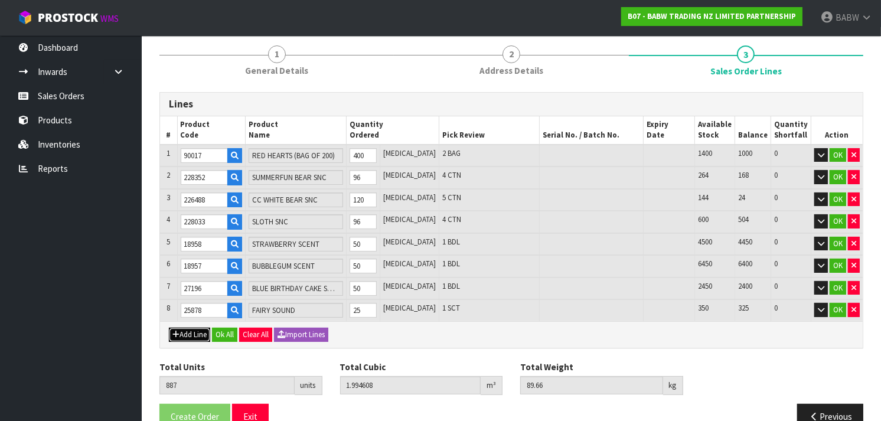
type input "0"
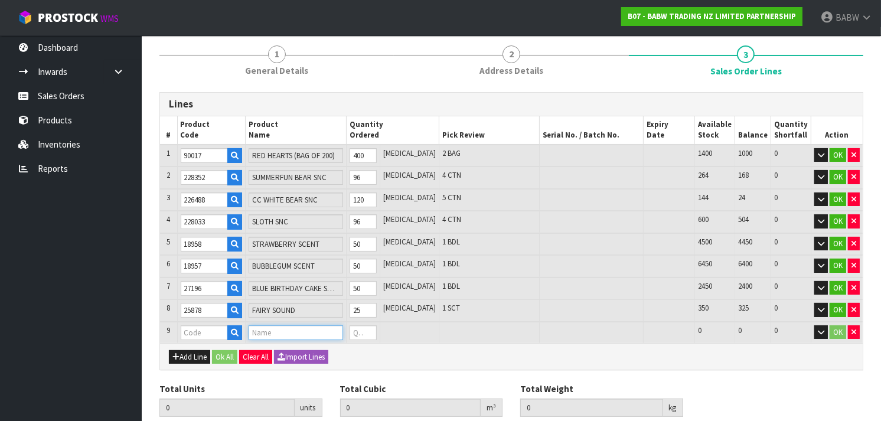
click at [281, 327] on input "text" at bounding box center [295, 332] width 94 height 15
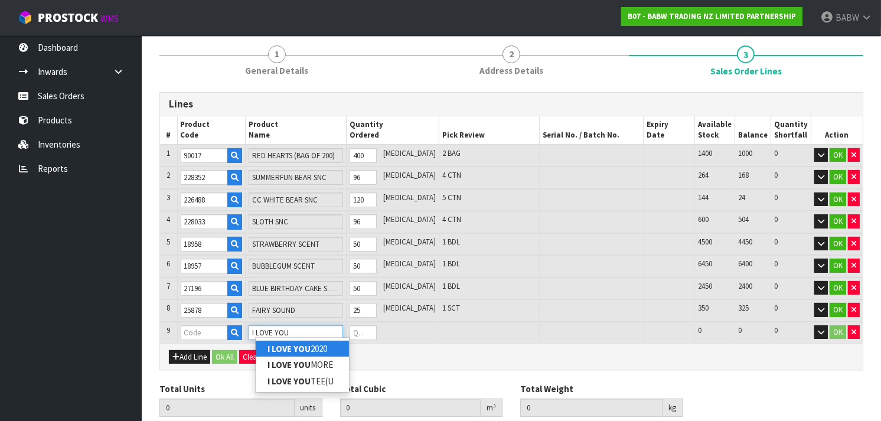
type input "I LOVE YOU"
click at [288, 343] on strong "I LOVE YOU" at bounding box center [288, 348] width 43 height 11
type input "I LOVE YOU 2020"
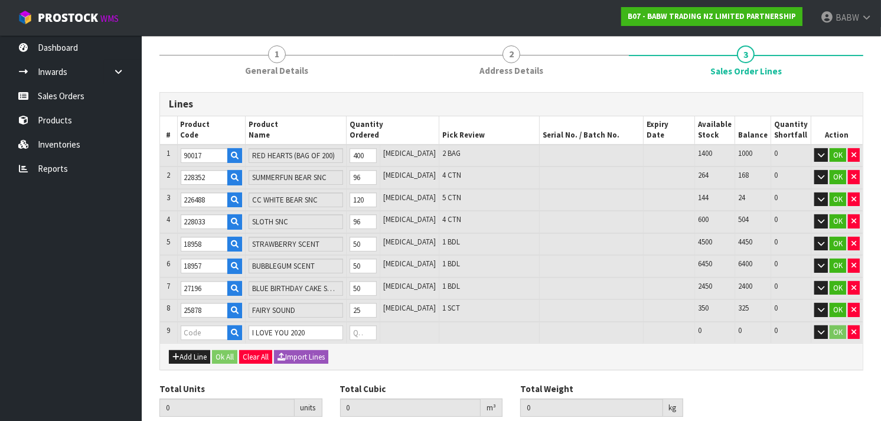
type input "887"
type input "1.994608"
type input "89.66"
type input "28297"
type input "0"
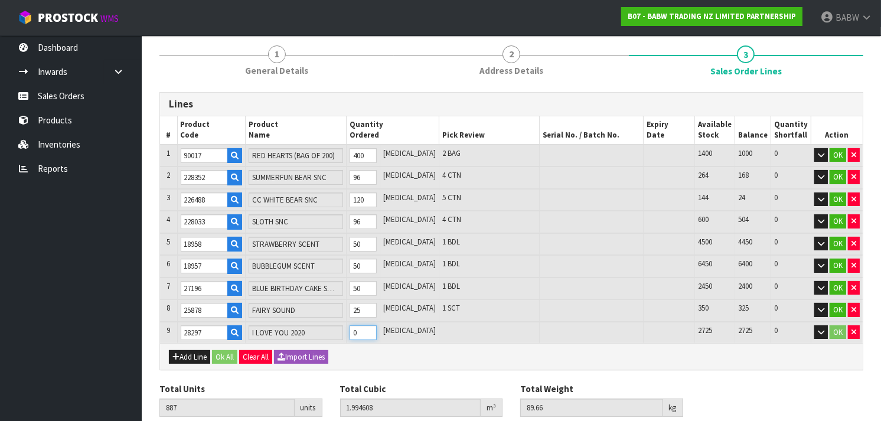
click at [356, 325] on tr "9 28297 I LOVE YOU 2020 0 [MEDICAL_DATA] 2725 2725 0 OK" at bounding box center [511, 333] width 702 height 22
type input "889"
type input "1.99501"
type input "89.71"
click at [198, 351] on button "Add Line" at bounding box center [189, 357] width 41 height 14
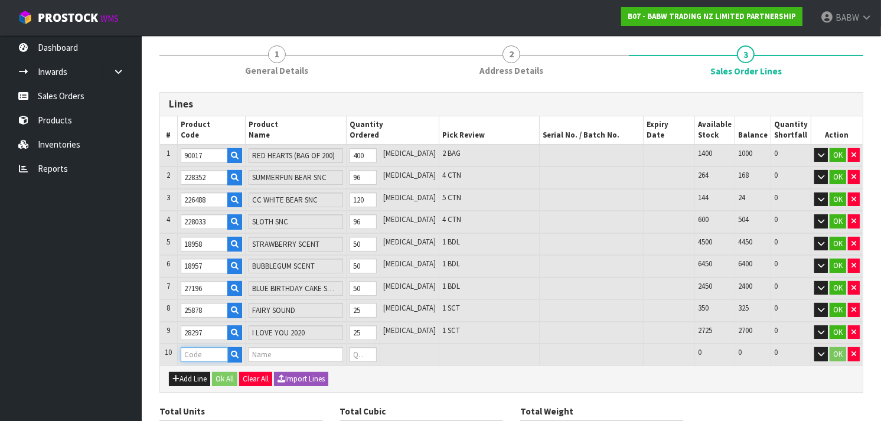
click at [205, 351] on input "text" at bounding box center [204, 354] width 47 height 15
paste input "24713"
click at [357, 346] on tr "10 24713 HEARTBEAT IV 0 [MEDICAL_DATA] 3750 3750 0 OK" at bounding box center [511, 355] width 702 height 22
click at [197, 351] on input "24713" at bounding box center [204, 354] width 47 height 15
click at [187, 372] on button "Add Line" at bounding box center [189, 379] width 41 height 14
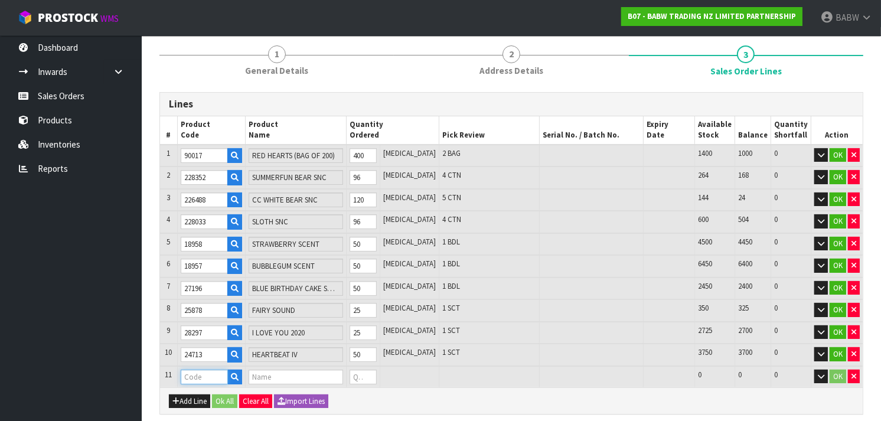
click at [205, 374] on input "text" at bounding box center [204, 376] width 47 height 15
paste input "20028"
click at [376, 369] on input "0" at bounding box center [362, 376] width 27 height 15
click at [190, 394] on button "Add Line" at bounding box center [189, 401] width 41 height 14
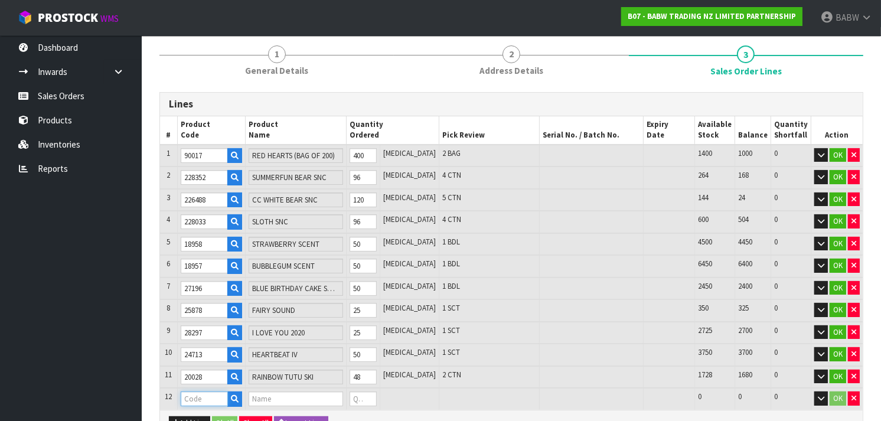
click at [214, 397] on input "text" at bounding box center [204, 398] width 47 height 15
paste input "25866"
click at [374, 392] on input "0" at bounding box center [362, 398] width 27 height 15
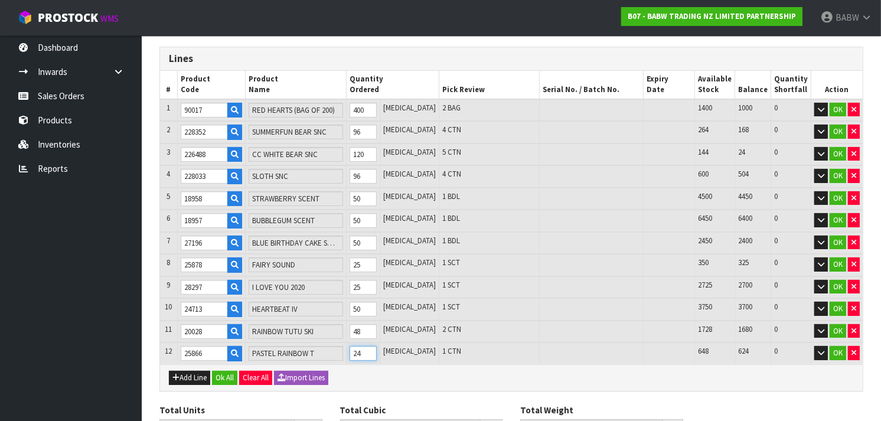
scroll to position [139, 0]
click at [197, 370] on button "Add Line" at bounding box center [189, 377] width 41 height 14
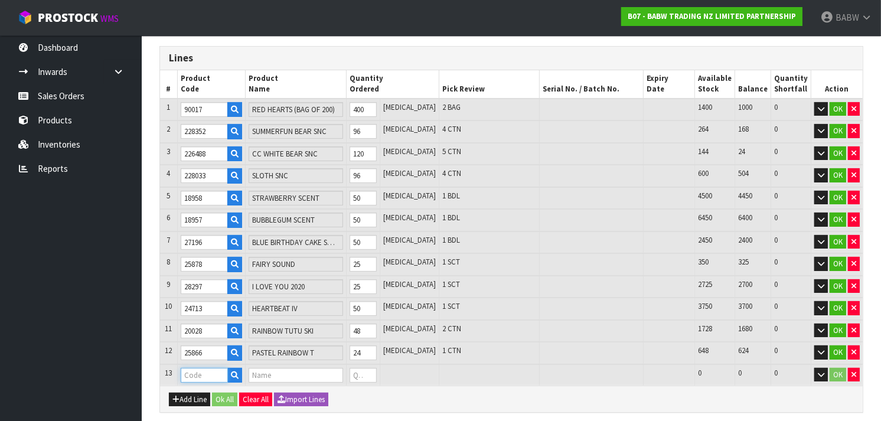
click at [220, 368] on input "text" at bounding box center [204, 375] width 47 height 15
paste input "29618"
click at [377, 369] on input "0" at bounding box center [362, 375] width 27 height 15
click at [192, 393] on button "Add Line" at bounding box center [189, 400] width 41 height 14
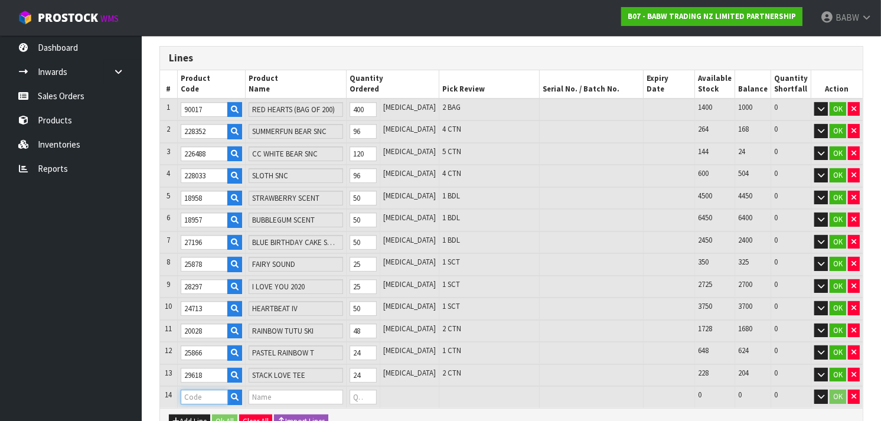
click at [202, 390] on input "text" at bounding box center [204, 397] width 47 height 15
paste input "22511"
click at [358, 391] on tr "14 22511 BLK ATHL SHORT 0 [MEDICAL_DATA] 96 96 0 OK" at bounding box center [511, 397] width 702 height 22
click at [345, 325] on tr "11 20028 RAINBOW TUTU SKI 48 [MEDICAL_DATA] 2 CTN 1728 1680 0 OK" at bounding box center [511, 331] width 702 height 22
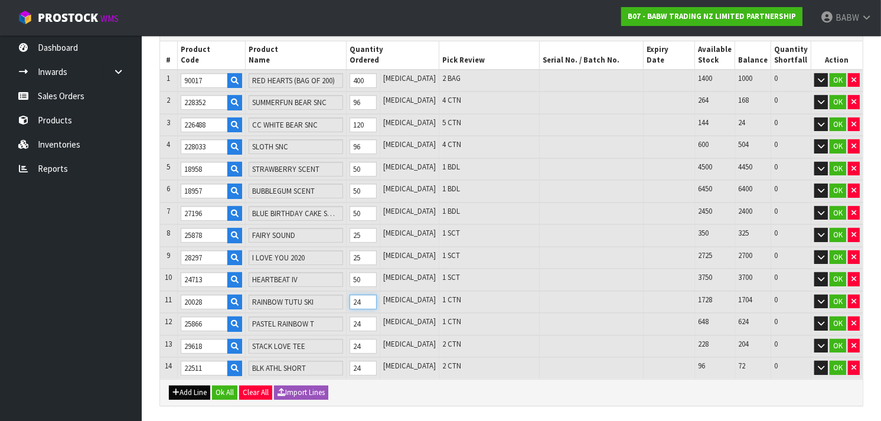
scroll to position [173, 0]
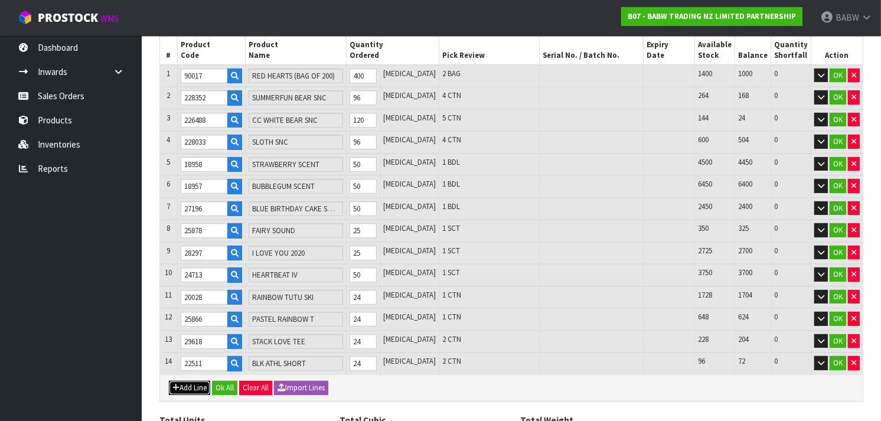
click at [188, 382] on button "Add Line" at bounding box center [189, 388] width 41 height 14
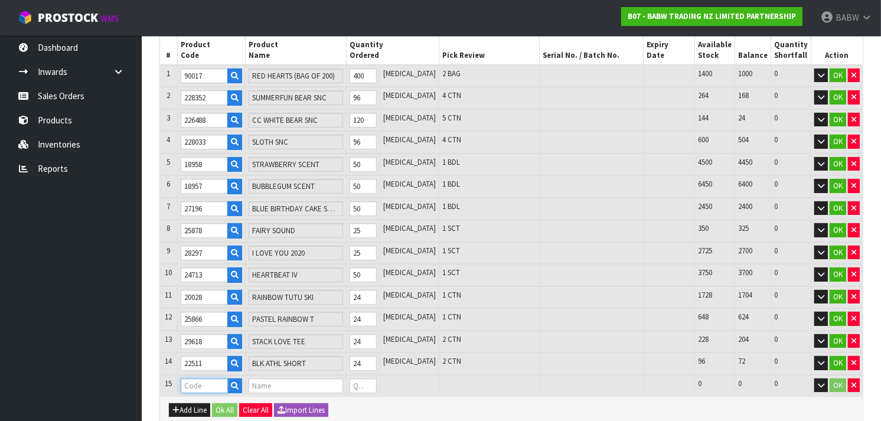
click at [198, 382] on input "text" at bounding box center [204, 385] width 47 height 15
paste input "32419"
click at [195, 378] on input "32419" at bounding box center [204, 385] width 47 height 15
drag, startPoint x: 380, startPoint y: 378, endPoint x: 363, endPoint y: 375, distance: 16.7
click at [363, 375] on td "0" at bounding box center [363, 386] width 34 height 22
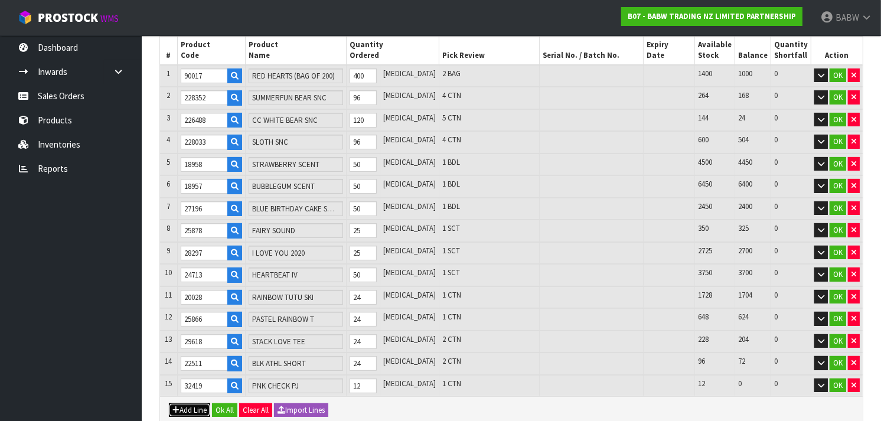
click at [194, 403] on button "Add Line" at bounding box center [189, 410] width 41 height 14
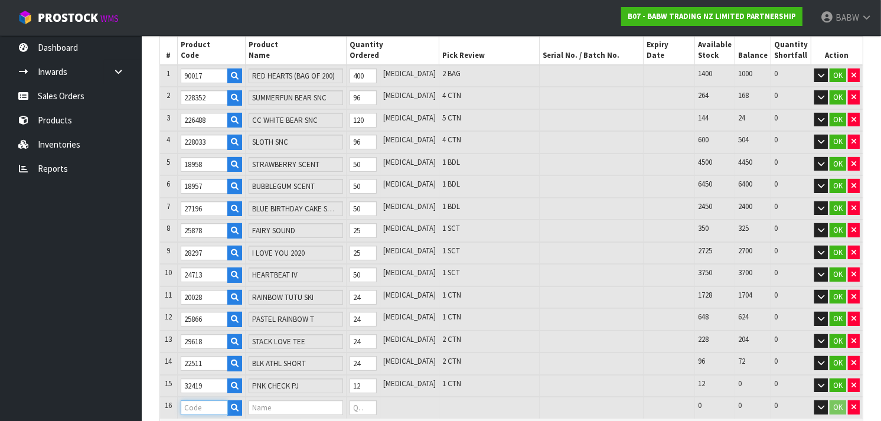
click at [205, 400] on input "text" at bounding box center [204, 407] width 47 height 15
paste input "23324"
drag, startPoint x: 378, startPoint y: 403, endPoint x: 368, endPoint y: 400, distance: 9.9
click at [368, 400] on input "0" at bounding box center [362, 407] width 27 height 15
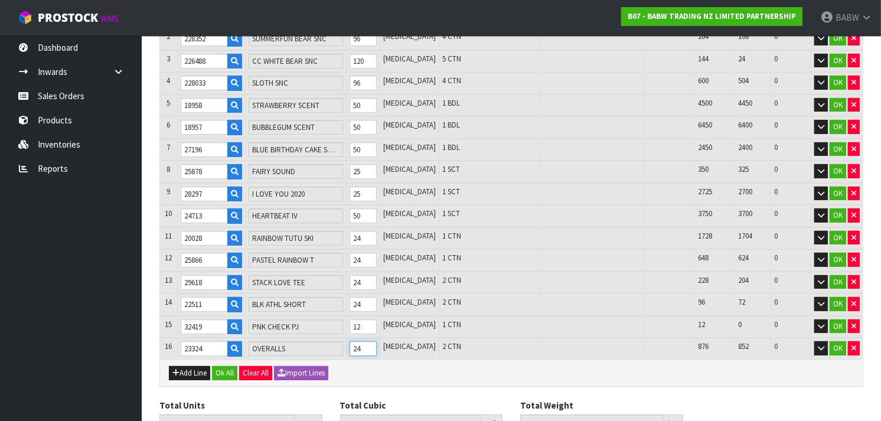
scroll to position [233, 0]
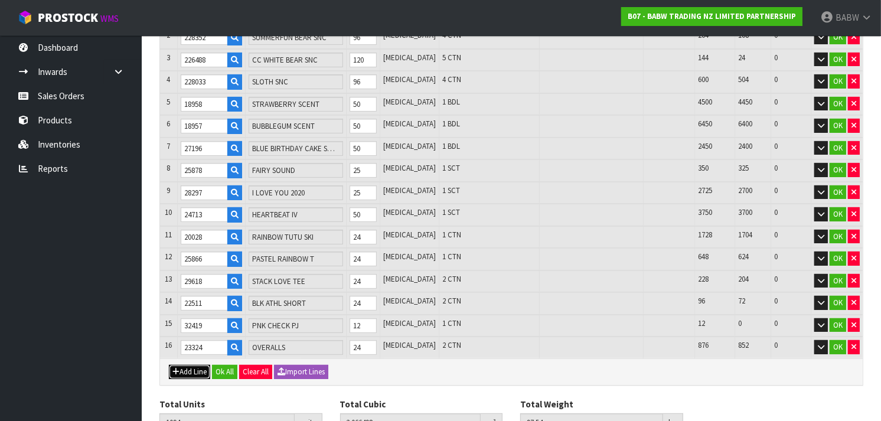
click at [184, 369] on button "Add Line" at bounding box center [189, 372] width 41 height 14
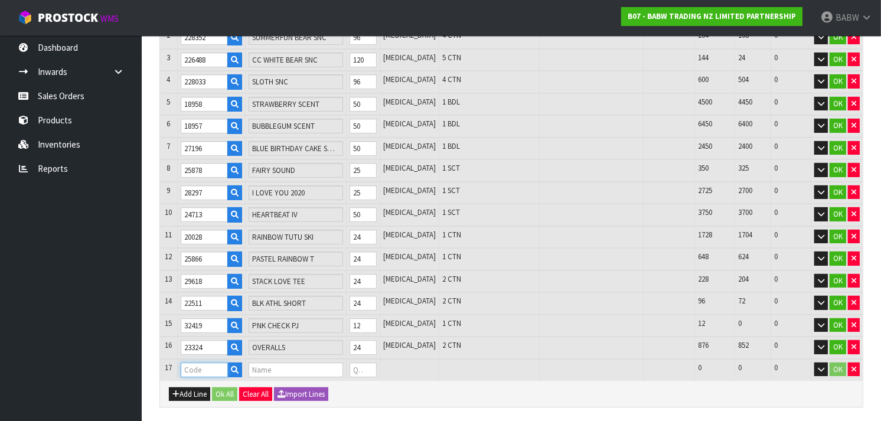
click at [210, 362] on input "text" at bounding box center [204, 369] width 47 height 15
paste input "32467"
click at [377, 362] on input "0" at bounding box center [362, 369] width 27 height 15
click at [194, 387] on button "Add Line" at bounding box center [189, 394] width 41 height 14
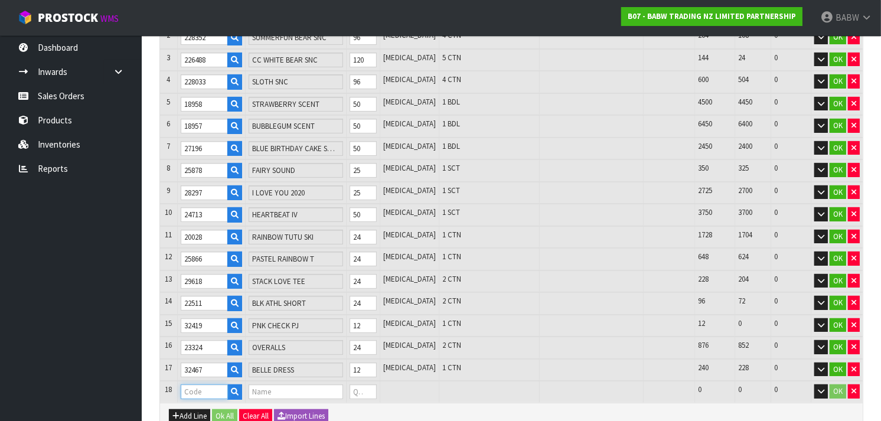
click at [198, 384] on input "text" at bounding box center [204, 391] width 47 height 15
paste input "25562"
click at [372, 386] on input "0" at bounding box center [362, 391] width 27 height 15
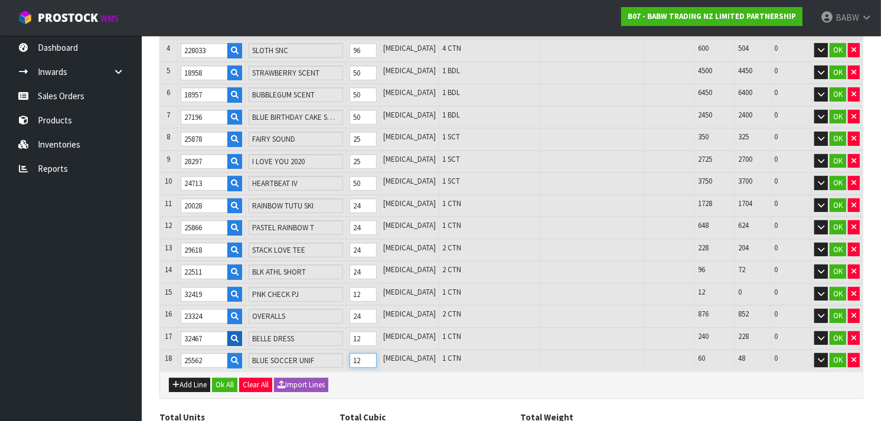
scroll to position [270, 0]
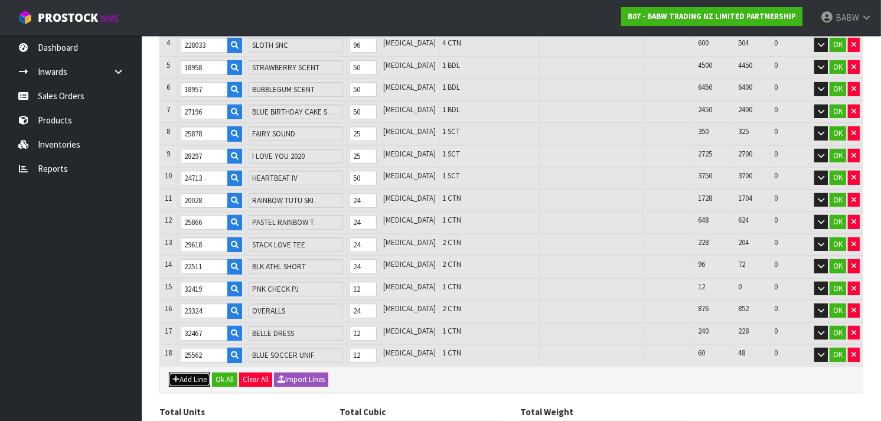
click at [199, 372] on button "Add Line" at bounding box center [189, 379] width 41 height 14
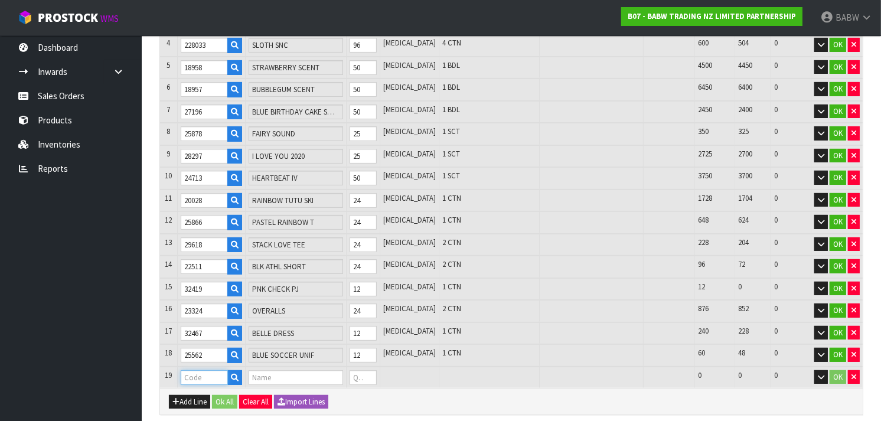
click at [222, 370] on input "text" at bounding box center [204, 377] width 47 height 15
paste input "21512"
click at [352, 369] on tr "19 21512 BLK CANVAS HTOP 0 [MEDICAL_DATA] 96 96 0 OK" at bounding box center [511, 378] width 702 height 22
click at [199, 371] on input "21512" at bounding box center [204, 377] width 47 height 15
click at [196, 395] on button "Add Line" at bounding box center [189, 402] width 41 height 14
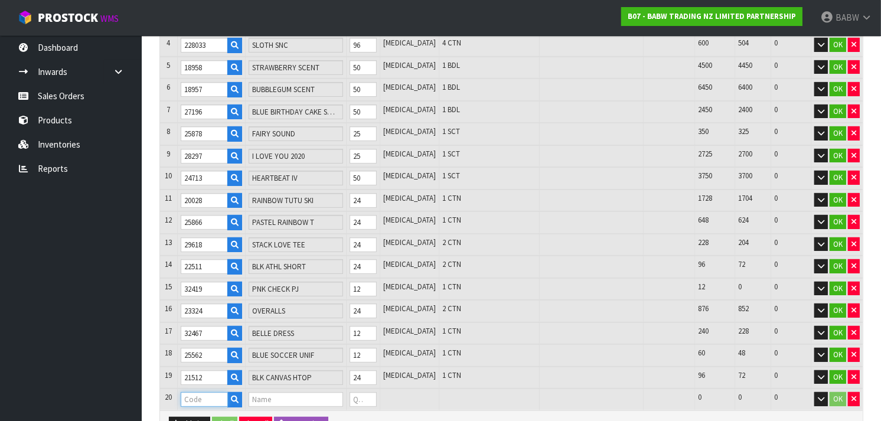
click at [210, 392] on input "text" at bounding box center [204, 399] width 47 height 15
paste input "25476"
click at [357, 390] on tr "20 25476 METALLIC LOW TOP 0 [MEDICAL_DATA] 72 72 0 OK" at bounding box center [511, 399] width 702 height 22
click at [194, 417] on button "Add Line" at bounding box center [189, 424] width 41 height 14
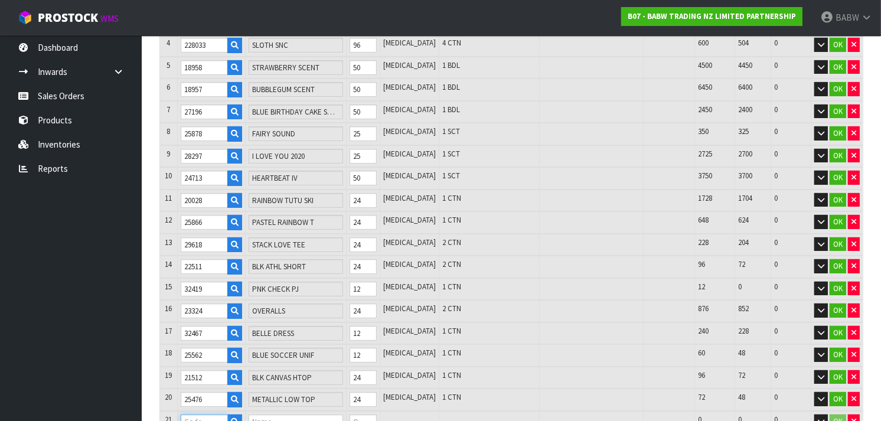
click at [199, 414] on input "text" at bounding box center [204, 421] width 47 height 15
paste input "32226"
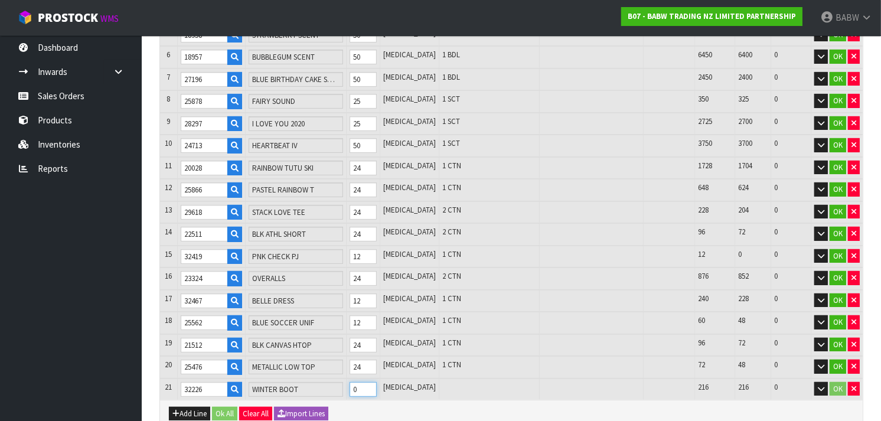
drag, startPoint x: 379, startPoint y: 412, endPoint x: 345, endPoint y: 411, distance: 33.7
click at [345, 411] on div "Lines # Product Code Product Name Quantity Ordered Pick Review Serial No. / Bat…" at bounding box center [511, 200] width 704 height 634
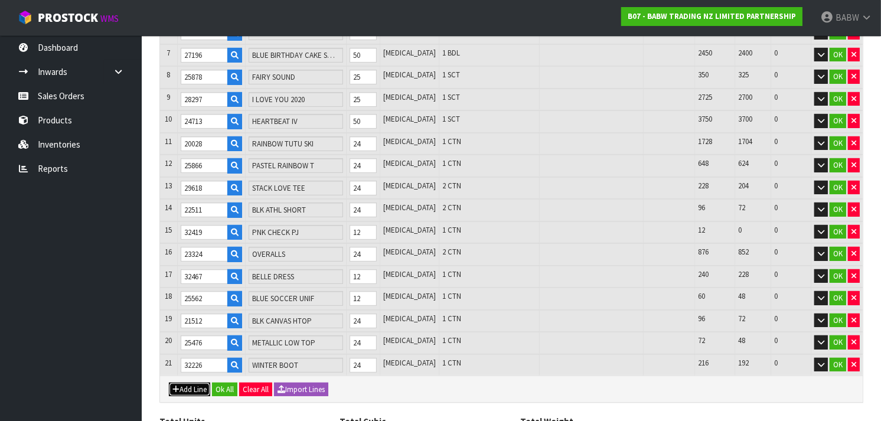
click at [191, 382] on button "Add Line" at bounding box center [189, 389] width 41 height 14
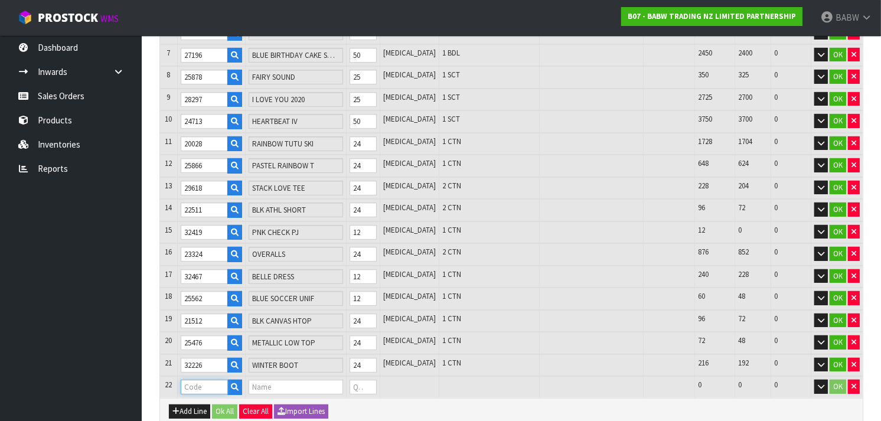
click at [223, 380] on input "text" at bounding box center [204, 387] width 47 height 15
paste input "28990"
click at [356, 376] on tr "22 28990 E WHITE LOW TOP SHOE 0 [MEDICAL_DATA] 156 156 0 OK" at bounding box center [511, 387] width 702 height 22
click at [207, 404] on button "Add Line" at bounding box center [189, 411] width 41 height 14
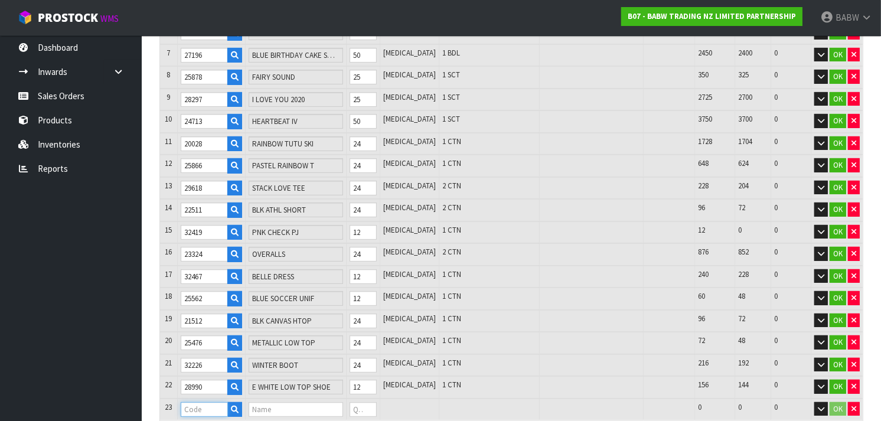
click at [203, 402] on input "text" at bounding box center [204, 409] width 47 height 15
paste input "28669"
click at [339, 398] on tr "23 28669 RD PKT TEE BRANDED 0 [MEDICAL_DATA] 324 324 0 OK" at bounding box center [511, 409] width 702 height 22
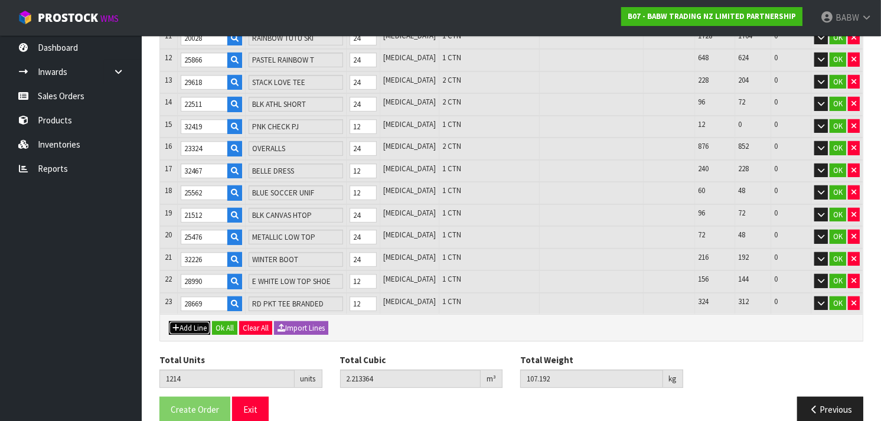
click at [185, 321] on button "Add Line" at bounding box center [189, 328] width 41 height 14
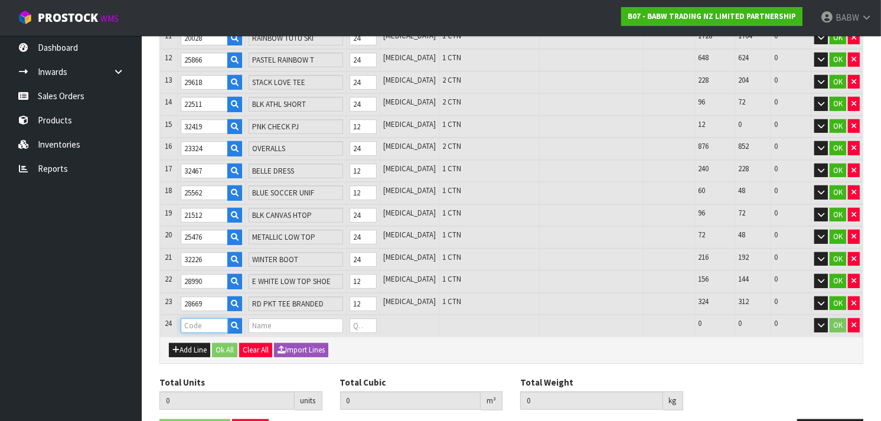
click at [214, 318] on input "text" at bounding box center [204, 325] width 47 height 15
paste input "33595"
drag, startPoint x: 377, startPoint y: 316, endPoint x: 367, endPoint y: 316, distance: 9.5
click at [367, 318] on input "0" at bounding box center [362, 325] width 27 height 15
click at [202, 343] on button "Add Line" at bounding box center [189, 350] width 41 height 14
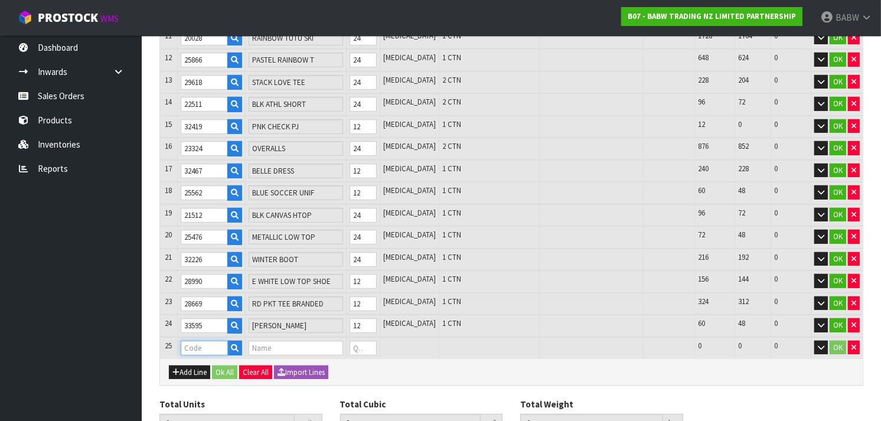
click at [202, 341] on input "text" at bounding box center [204, 348] width 47 height 15
paste input "32468"
click at [332, 337] on tr "25 32468 RAPUNZEL DRESS 0 [MEDICAL_DATA] 240 240 0 OK" at bounding box center [511, 348] width 702 height 22
click at [184, 365] on button "Add Line" at bounding box center [189, 372] width 41 height 14
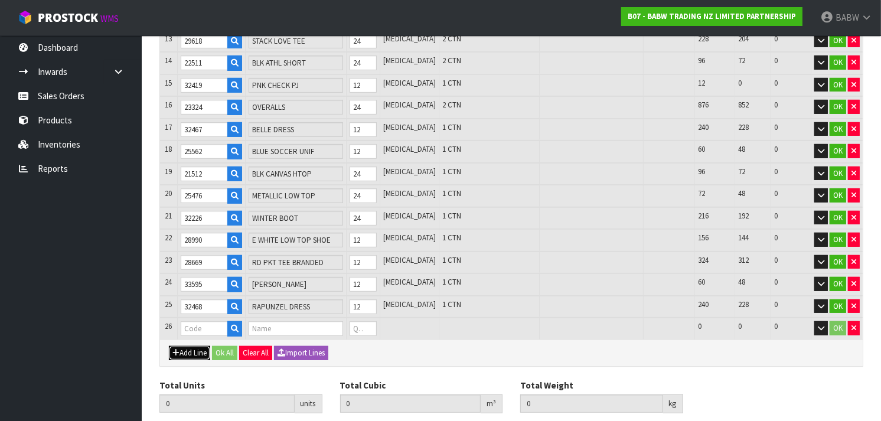
scroll to position [506, 0]
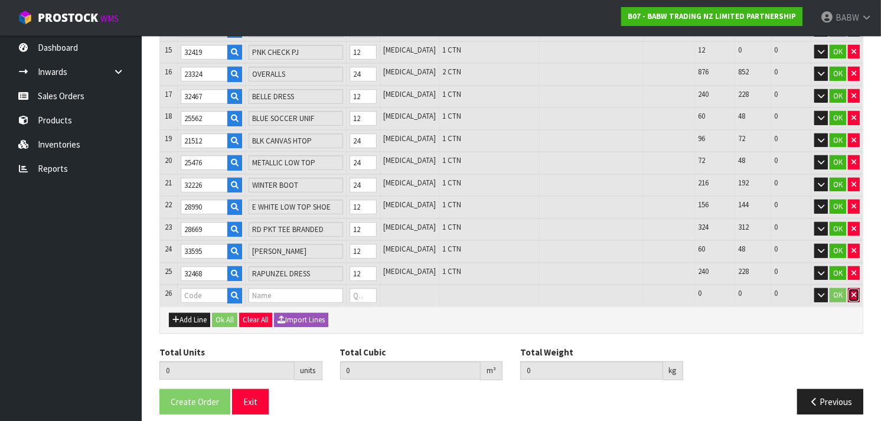
click at [853, 291] on icon "button" at bounding box center [853, 295] width 5 height 8
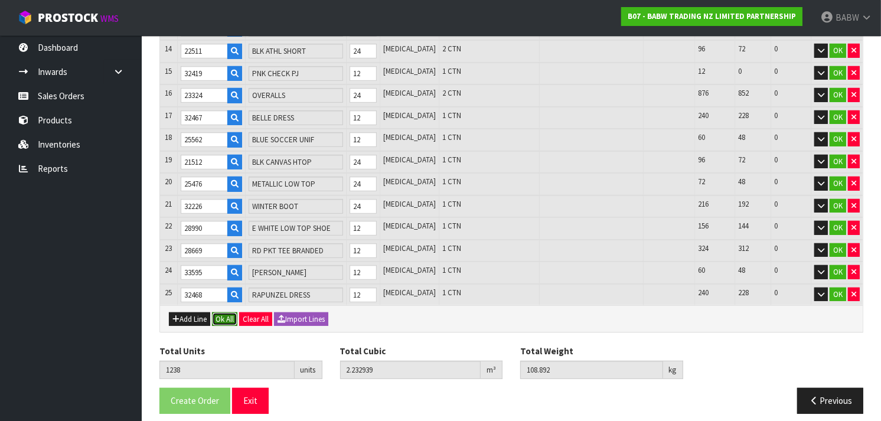
click at [216, 312] on button "Ok All" at bounding box center [224, 319] width 25 height 14
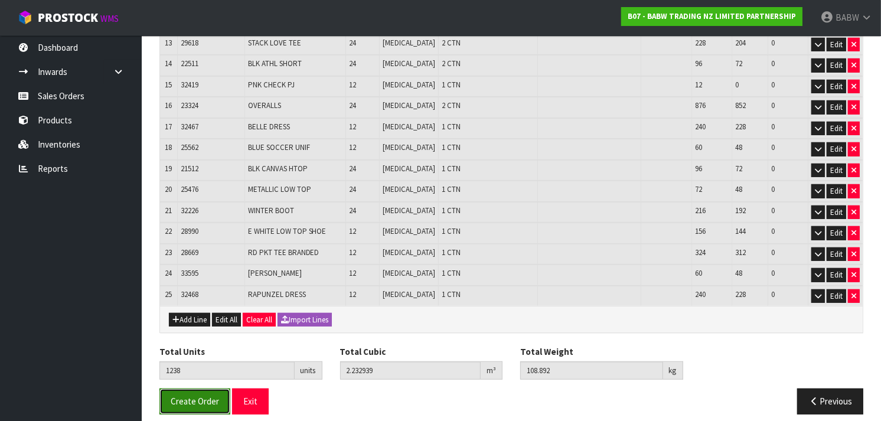
click at [195, 395] on span "Create Order" at bounding box center [195, 400] width 48 height 11
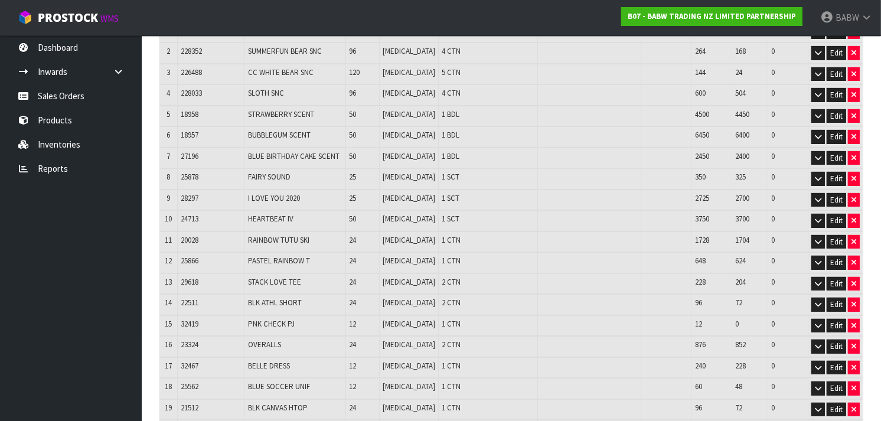
scroll to position [0, 0]
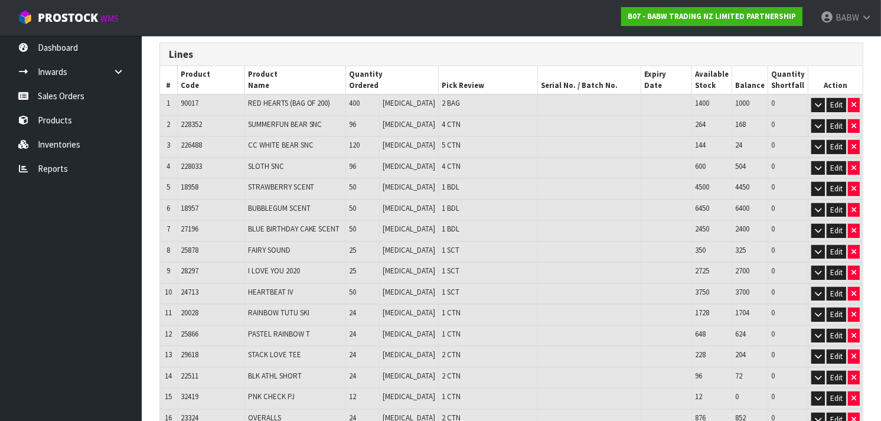
scroll to position [212, 0]
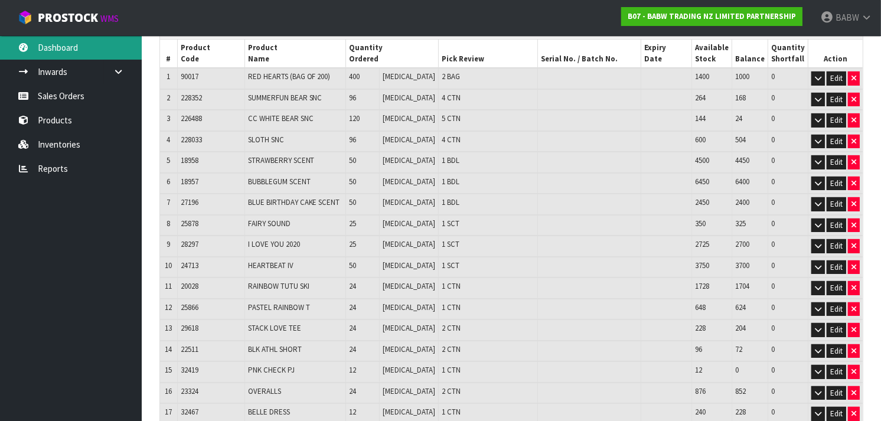
click at [79, 48] on link "Dashboard" at bounding box center [71, 47] width 142 height 24
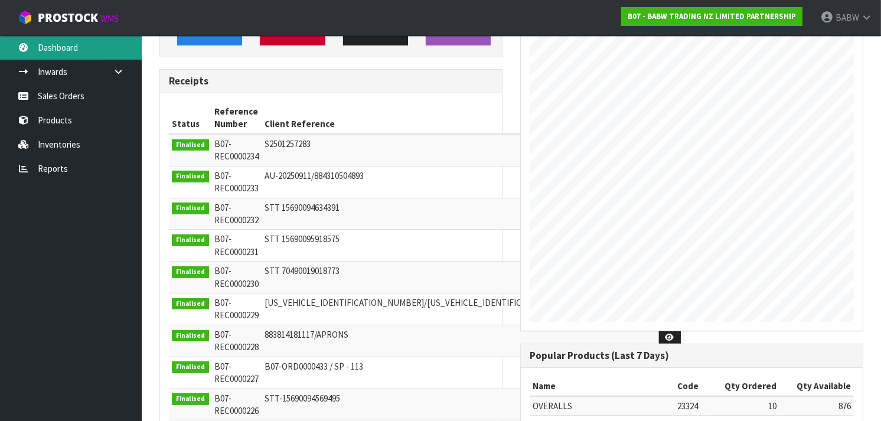
scroll to position [162, 0]
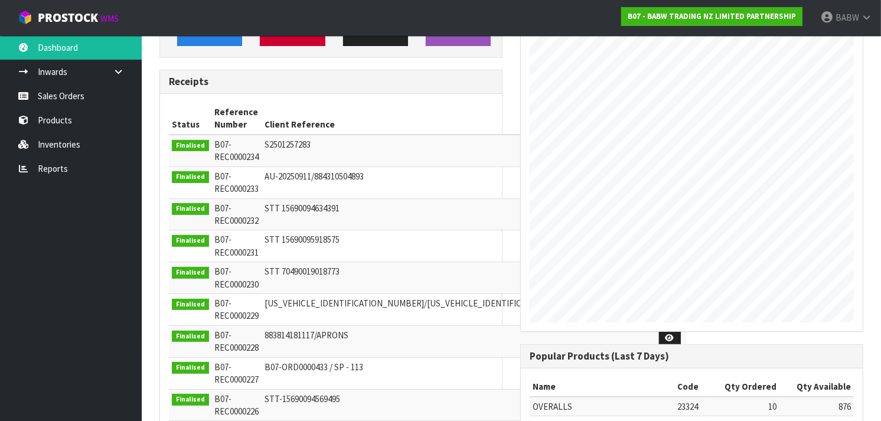
click at [665, 149] on icon at bounding box center [669, 147] width 9 height 8
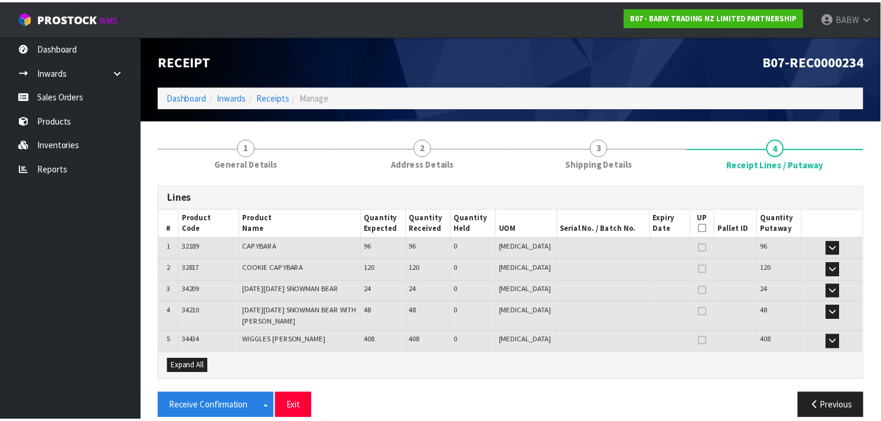
scroll to position [8, 0]
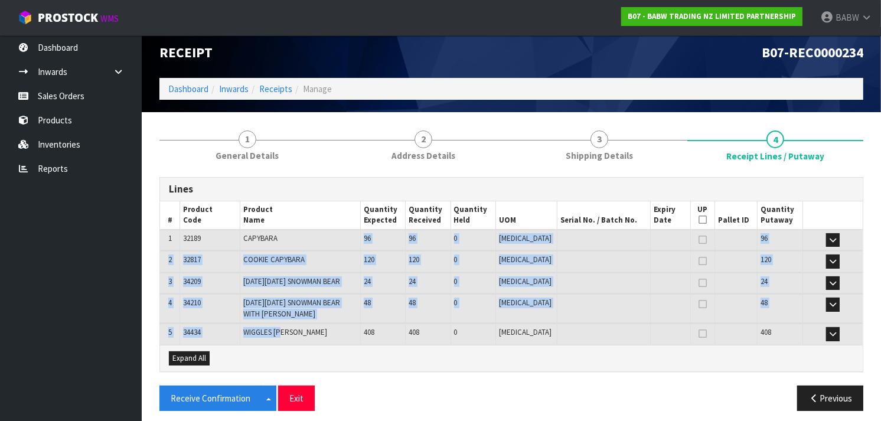
drag, startPoint x: 287, startPoint y: 233, endPoint x: 290, endPoint y: 331, distance: 98.0
click at [290, 331] on table "# Product Code Product Name Quantity Expected Quantity Received Quantity Held U…" at bounding box center [511, 272] width 702 height 143
click at [290, 331] on span "WIGGLES [PERSON_NAME]" at bounding box center [285, 332] width 84 height 10
drag, startPoint x: 290, startPoint y: 331, endPoint x: 278, endPoint y: 242, distance: 89.9
click at [278, 242] on table "# Product Code Product Name Quantity Expected Quantity Received Quantity Held U…" at bounding box center [511, 272] width 702 height 143
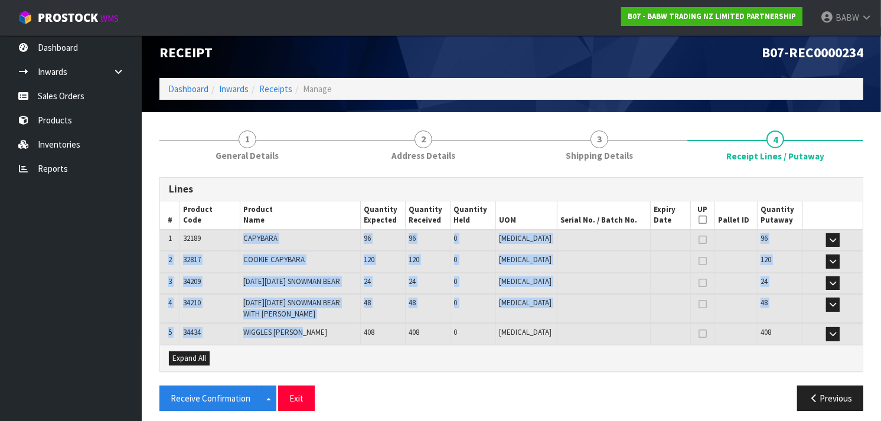
click at [278, 242] on td "CAPYBARA" at bounding box center [300, 240] width 120 height 21
drag, startPoint x: 278, startPoint y: 242, endPoint x: 257, endPoint y: 323, distance: 83.5
click at [257, 323] on table "# Product Code Product Name Quantity Expected Quantity Received Quantity Held U…" at bounding box center [511, 272] width 702 height 143
click at [257, 323] on td "WIGGLES [PERSON_NAME]" at bounding box center [300, 333] width 120 height 21
drag, startPoint x: 257, startPoint y: 323, endPoint x: 249, endPoint y: 254, distance: 69.0
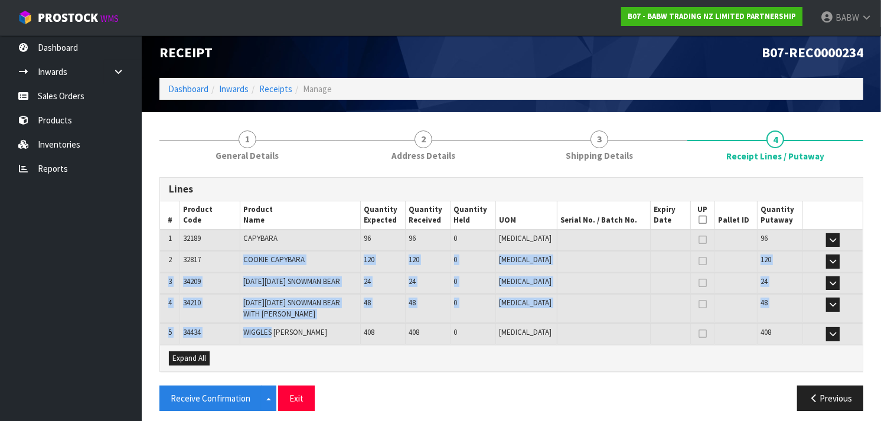
click at [249, 254] on table "# Product Code Product Name Quantity Expected Quantity Received Quantity Held U…" at bounding box center [511, 272] width 702 height 143
click at [249, 254] on td "COOKIE CAPYBARA" at bounding box center [300, 261] width 120 height 21
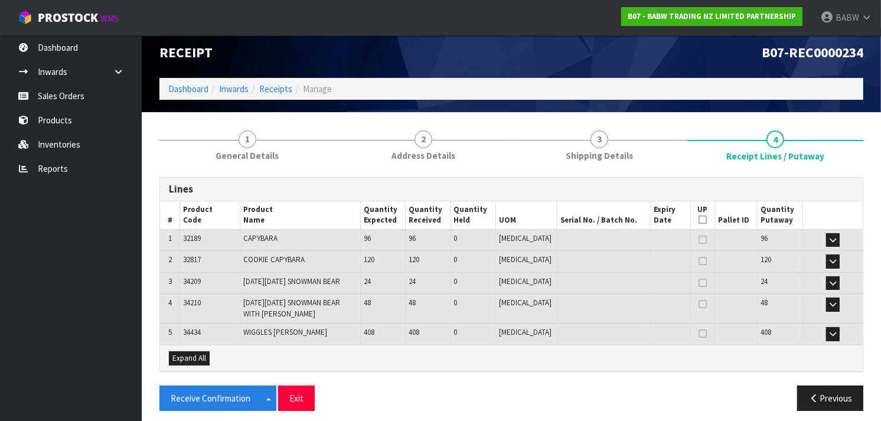
click at [73, 34] on nav "Toggle navigation ProStock WMS B07 - BABW TRADING NZ LIMITED PARTNERSHIP BABW L…" at bounding box center [440, 18] width 881 height 36
click at [76, 45] on link "Dashboard" at bounding box center [71, 47] width 142 height 24
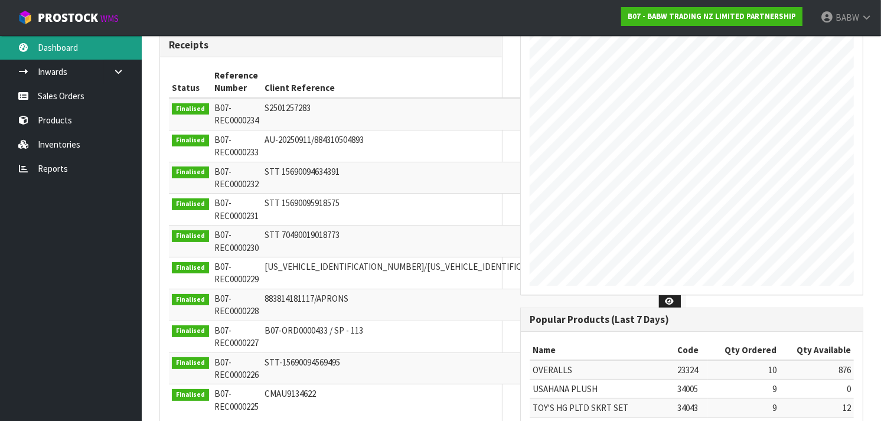
scroll to position [202, 0]
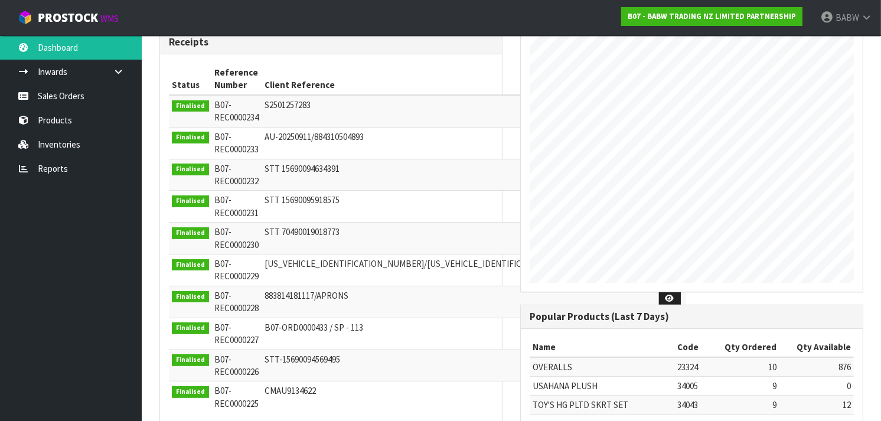
click at [659, 139] on link at bounding box center [670, 139] width 22 height 19
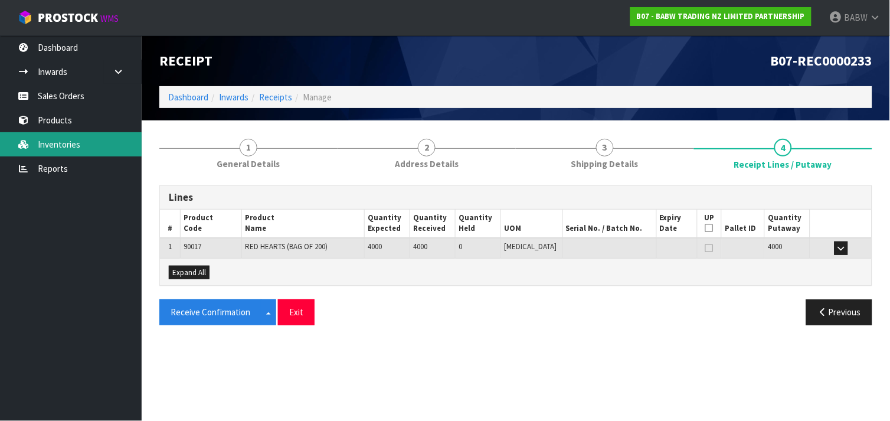
click at [66, 145] on link "Inventories" at bounding box center [71, 144] width 142 height 24
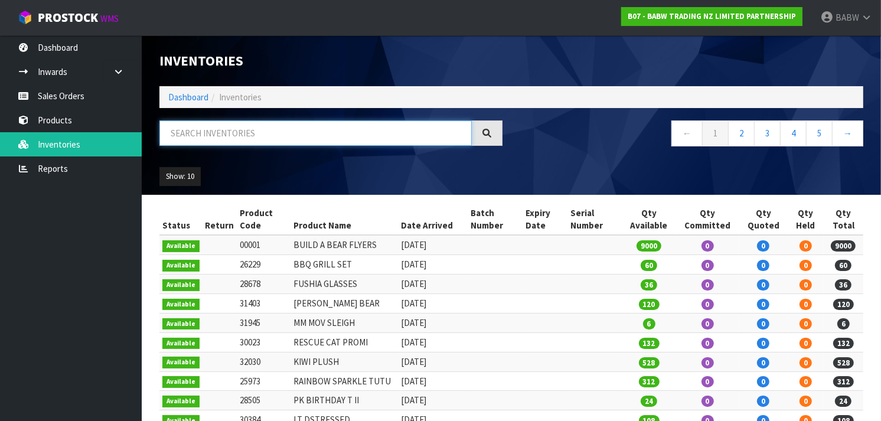
click at [284, 129] on input "text" at bounding box center [315, 132] width 312 height 25
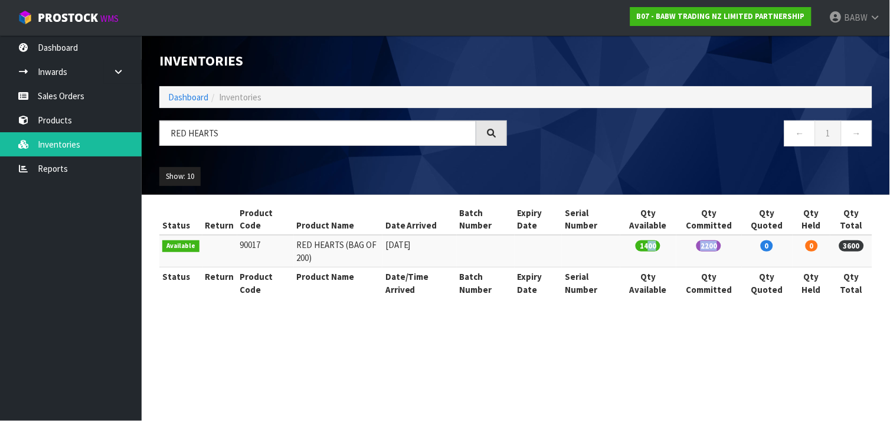
drag, startPoint x: 652, startPoint y: 244, endPoint x: 735, endPoint y: 251, distance: 83.0
click at [735, 251] on tr "Available 90017 RED HEARTS (BAG OF 200) [DATE] 1400 2200 0 0 3600" at bounding box center [515, 251] width 713 height 32
click at [735, 251] on td "2200" at bounding box center [708, 251] width 65 height 32
drag, startPoint x: 733, startPoint y: 251, endPoint x: 614, endPoint y: 251, distance: 118.6
click at [614, 251] on tr "Available 90017 RED HEARTS (BAG OF 200) [DATE] 1400 2200 0 0 3600" at bounding box center [515, 251] width 713 height 32
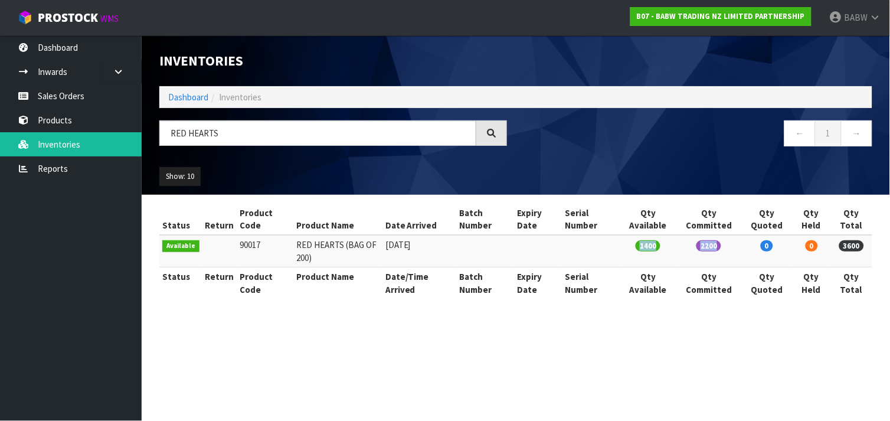
click at [614, 251] on td at bounding box center [591, 251] width 58 height 32
drag, startPoint x: 624, startPoint y: 251, endPoint x: 706, endPoint y: 245, distance: 82.3
click at [706, 245] on tr "Available 90017 RED HEARTS (BAG OF 200) [DATE] 1400 2200 0 0 3600" at bounding box center [515, 251] width 713 height 32
click at [706, 245] on span "2200" at bounding box center [708, 245] width 25 height 11
drag, startPoint x: 332, startPoint y: 219, endPoint x: 335, endPoint y: 299, distance: 79.8
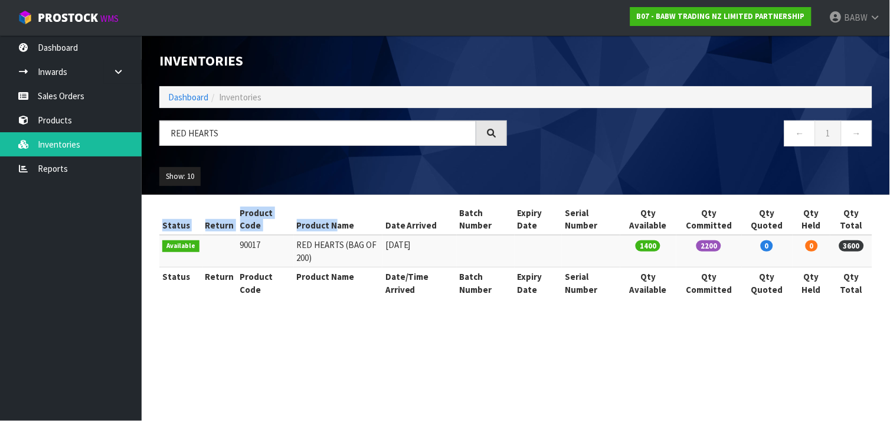
click at [335, 299] on div "Status Return Product Code Product Name Date Arrived Batch Number Expiry Date S…" at bounding box center [515, 258] width 713 height 108
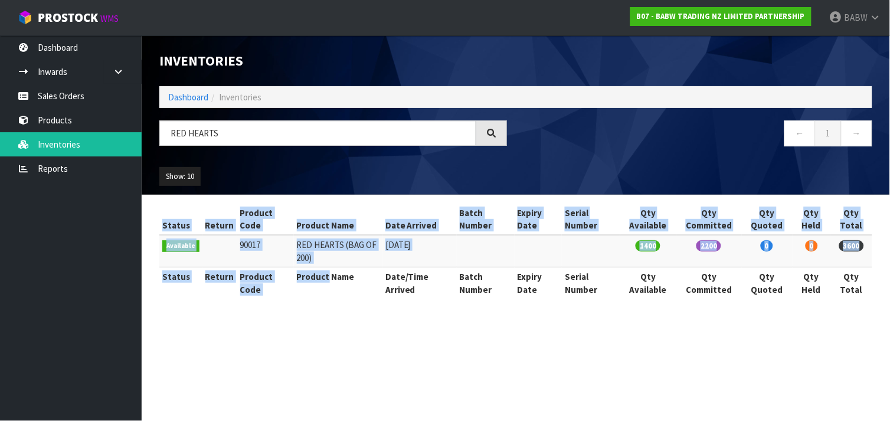
drag, startPoint x: 335, startPoint y: 299, endPoint x: 293, endPoint y: 282, distance: 45.0
click at [293, 282] on div "Status Return Product Code Product Name Date Arrived Batch Number Expiry Date S…" at bounding box center [515, 258] width 713 height 108
click at [294, 282] on th "Product Name" at bounding box center [338, 282] width 89 height 31
drag, startPoint x: 293, startPoint y: 282, endPoint x: 282, endPoint y: 225, distance: 58.5
click at [282, 225] on table "Status Return Product Code Product Name Date Arrived Batch Number Expiry Date S…" at bounding box center [515, 252] width 713 height 96
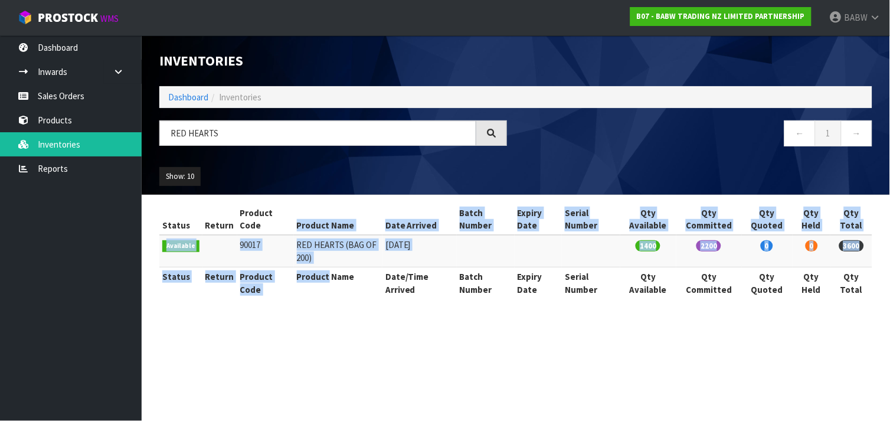
click at [282, 225] on th "Product Code" at bounding box center [265, 220] width 57 height 32
drag, startPoint x: 282, startPoint y: 237, endPoint x: 284, endPoint y: 280, distance: 43.7
click at [284, 280] on table "Status Return Product Code Product Name Date Arrived Batch Number Expiry Date S…" at bounding box center [515, 252] width 713 height 96
click at [284, 280] on th "Product Code" at bounding box center [265, 282] width 57 height 31
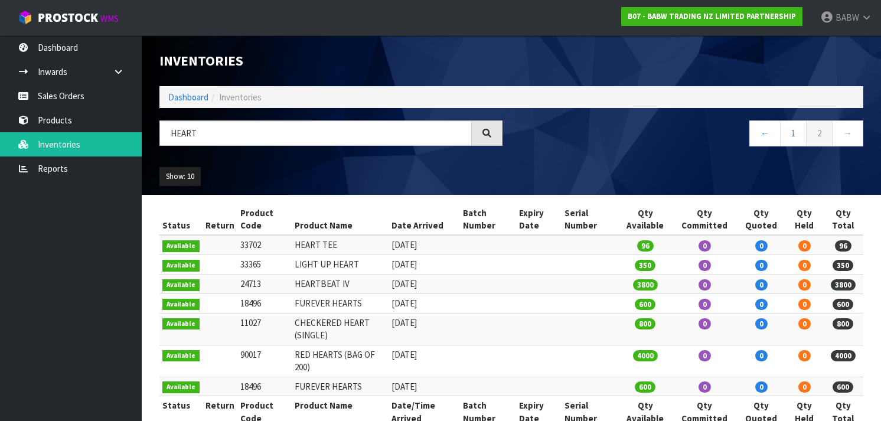
scroll to position [27, 0]
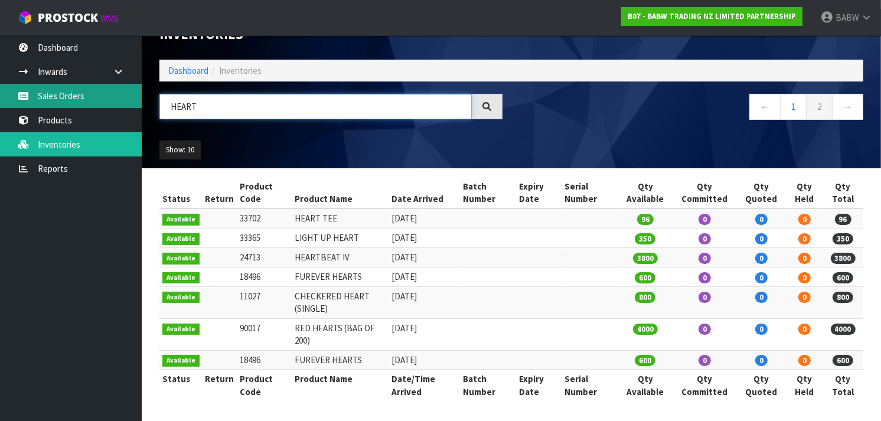
drag, startPoint x: 240, startPoint y: 99, endPoint x: 84, endPoint y: 89, distance: 156.2
click at [84, 89] on body "Toggle navigation ProStock WMS B07 - BABW TRADING NZ LIMITED PARTNERSHIP BABW L…" at bounding box center [440, 183] width 881 height 421
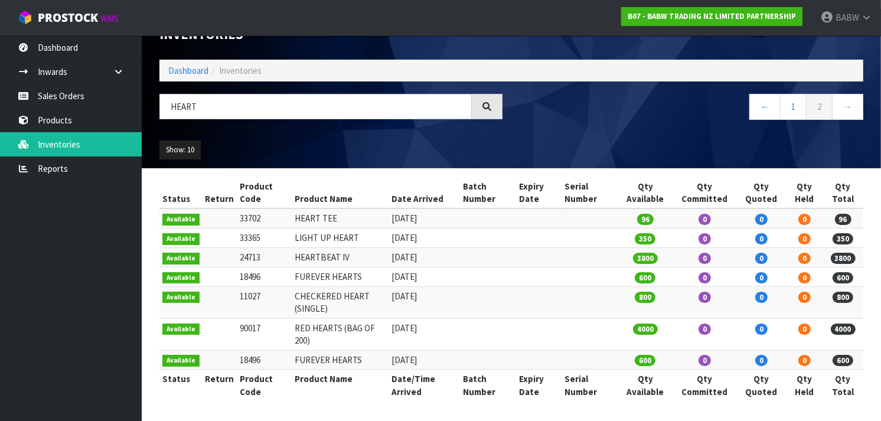
drag, startPoint x: 260, startPoint y: 328, endPoint x: 225, endPoint y: 327, distance: 34.8
click at [225, 327] on tr "Available 90017 RED HEARTS (BAG OF 200) [DATE] 4000 0 0 0 4000" at bounding box center [511, 334] width 704 height 32
copy tr "90017"
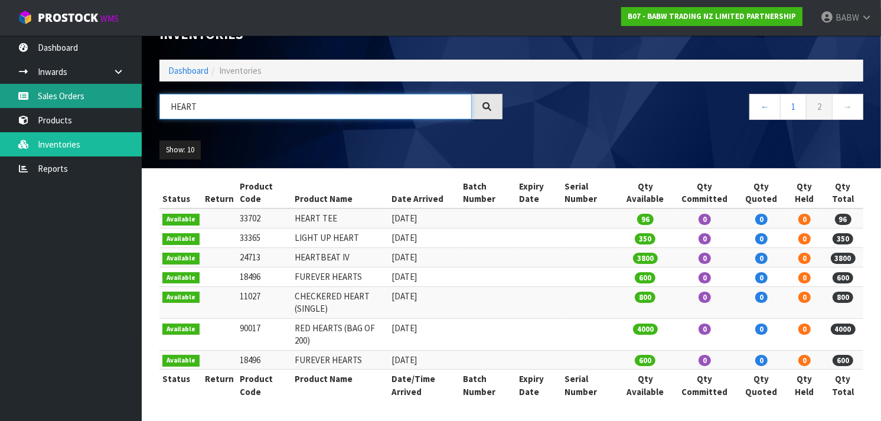
drag, startPoint x: 202, startPoint y: 113, endPoint x: 74, endPoint y: 93, distance: 129.1
click at [74, 93] on body "Toggle navigation ProStock WMS B07 - BABW TRADING NZ LIMITED PARTNERSHIP BABW L…" at bounding box center [440, 183] width 881 height 421
type input "SNC"
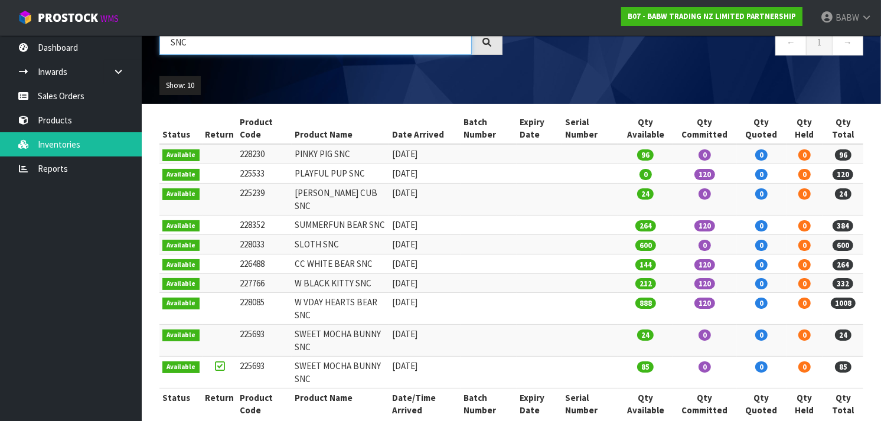
scroll to position [92, 0]
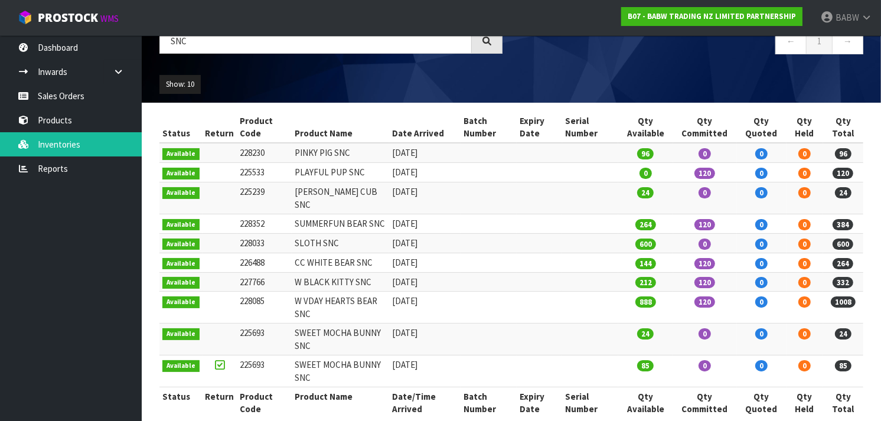
drag, startPoint x: 264, startPoint y: 211, endPoint x: 236, endPoint y: 210, distance: 28.4
click at [237, 214] on td "228352" at bounding box center [264, 223] width 55 height 19
copy td "228352"
drag, startPoint x: 269, startPoint y: 248, endPoint x: 231, endPoint y: 249, distance: 37.8
click at [231, 253] on tr "Available 226488 CC WHITE BEAR SNC [DATE] 144 120 0 0 264" at bounding box center [511, 262] width 704 height 19
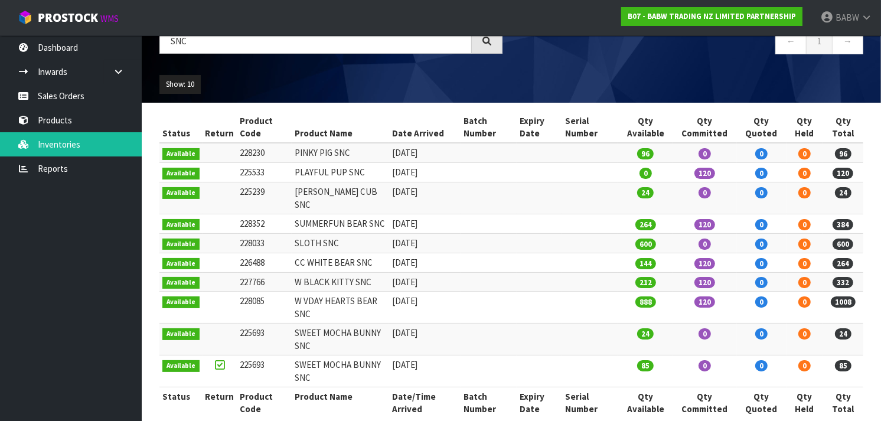
copy tr "226488"
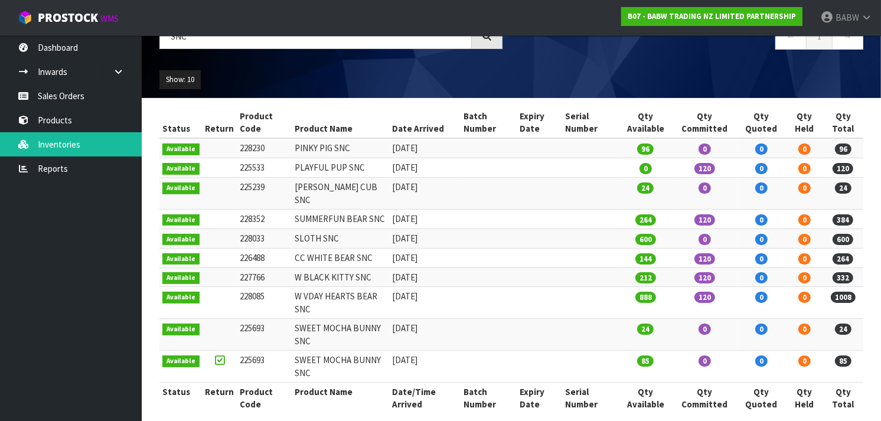
drag, startPoint x: 264, startPoint y: 347, endPoint x: 232, endPoint y: 346, distance: 32.5
click at [232, 351] on tr "Available 225693 SWEET MOCHA BUNNY SNC 09/07/2025 85 0 0 0 85" at bounding box center [511, 367] width 704 height 32
copy tr "225693"
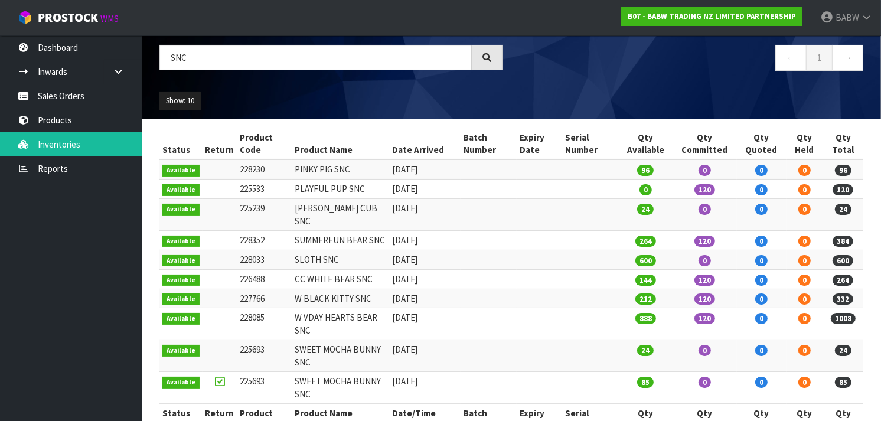
scroll to position [84, 0]
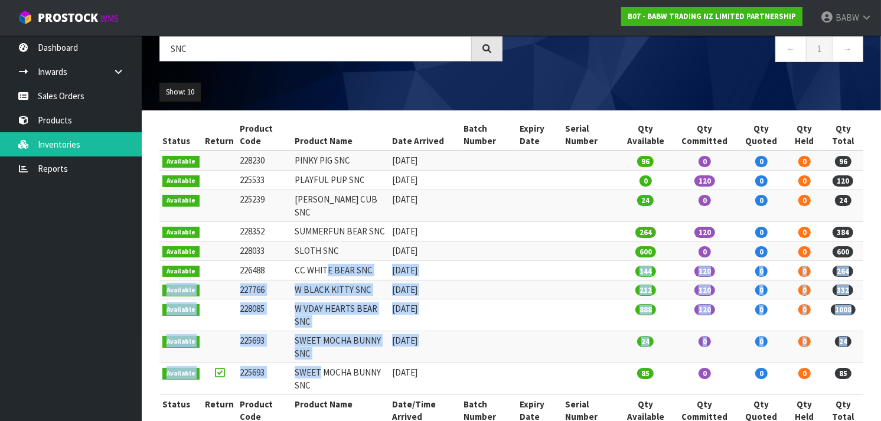
drag, startPoint x: 323, startPoint y: 255, endPoint x: 316, endPoint y: 363, distance: 108.2
click at [316, 363] on tbody "Available 228230 PINKY PIG SNC 29/07/2024 96 0 0 0 96 Available 225533 PLAYFUL …" at bounding box center [511, 273] width 704 height 244
click at [316, 363] on td "SWEET MOCHA BUNNY SNC" at bounding box center [340, 379] width 97 height 32
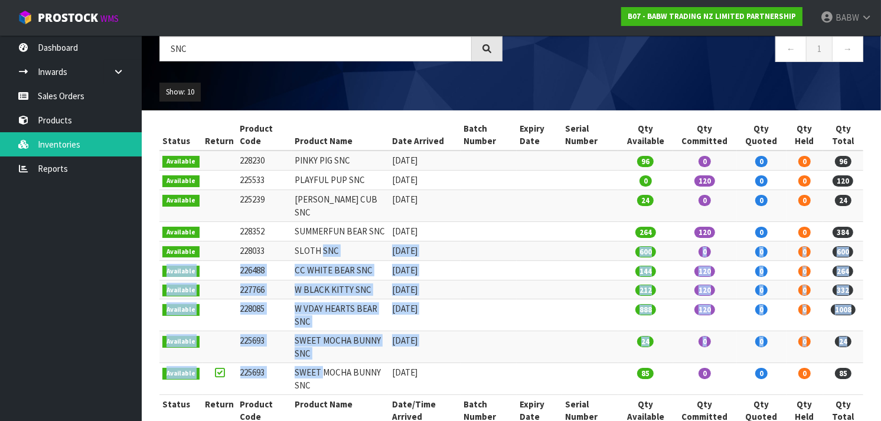
drag, startPoint x: 316, startPoint y: 363, endPoint x: 320, endPoint y: 242, distance: 121.0
click at [320, 242] on tbody "Available 228230 PINKY PIG SNC 29/07/2024 96 0 0 0 96 Available 225533 PLAYFUL …" at bounding box center [511, 273] width 704 height 244
click at [320, 242] on td "SLOTH SNC" at bounding box center [340, 250] width 97 height 19
drag, startPoint x: 320, startPoint y: 242, endPoint x: 321, endPoint y: 327, distance: 85.0
click at [321, 327] on tbody "Available 228230 PINKY PIG SNC 29/07/2024 96 0 0 0 96 Available 225533 PLAYFUL …" at bounding box center [511, 273] width 704 height 244
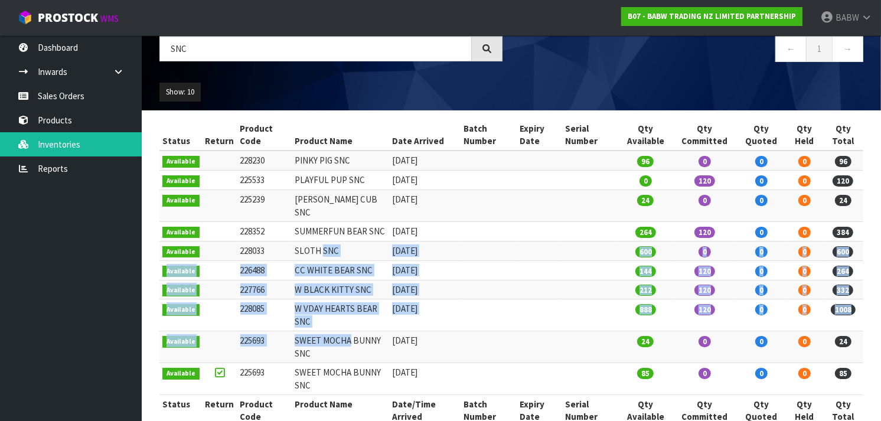
click at [321, 331] on td "SWEET MOCHA BUNNY SNC" at bounding box center [340, 347] width 97 height 32
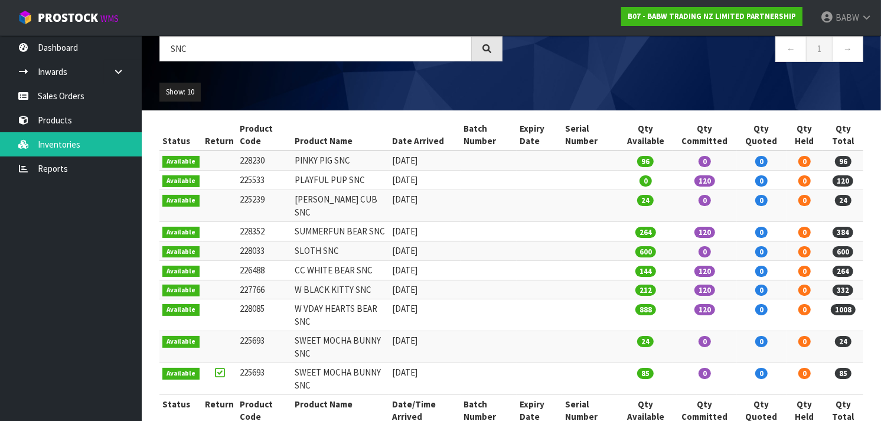
drag, startPoint x: 268, startPoint y: 277, endPoint x: 236, endPoint y: 276, distance: 31.9
click at [237, 280] on td "227766" at bounding box center [264, 289] width 55 height 19
copy td "227766"
drag, startPoint x: 264, startPoint y: 237, endPoint x: 235, endPoint y: 238, distance: 28.9
click at [237, 241] on td "228033" at bounding box center [264, 250] width 55 height 19
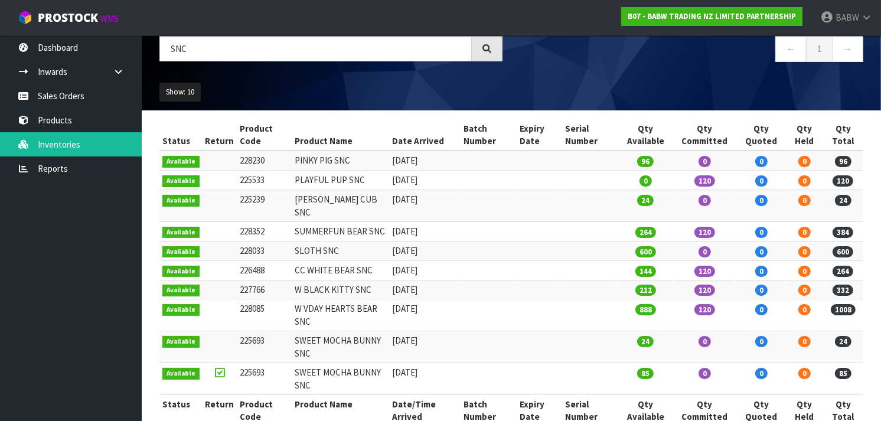
copy td "228033"
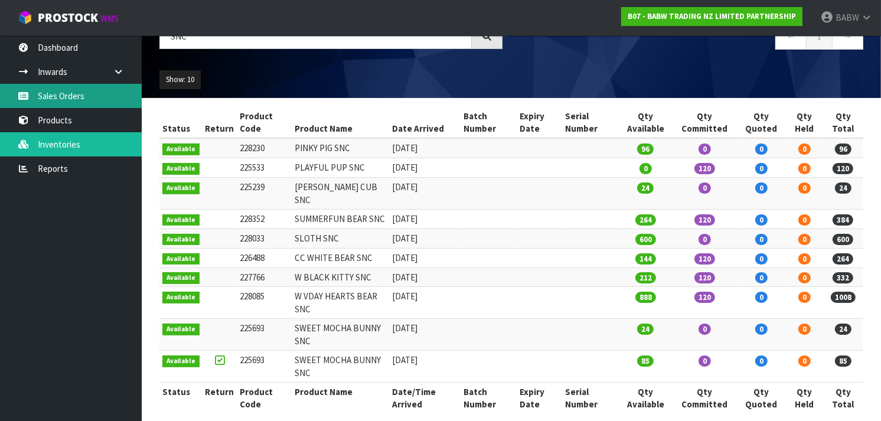
click at [49, 96] on link "Sales Orders" at bounding box center [71, 96] width 142 height 24
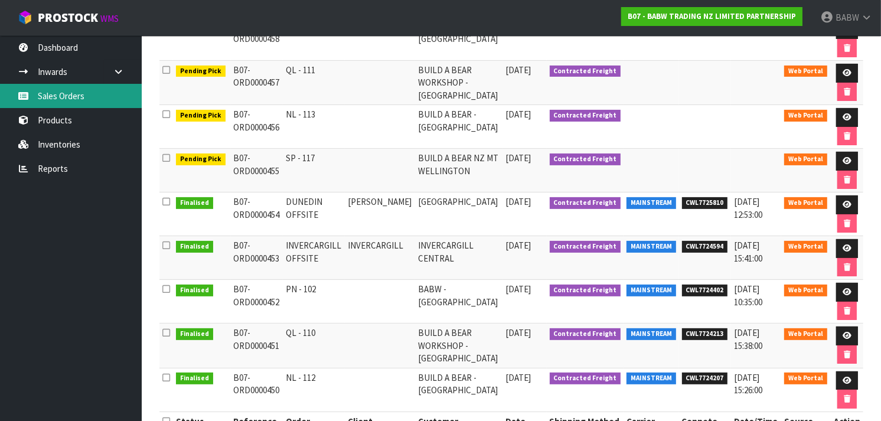
scroll to position [273, 0]
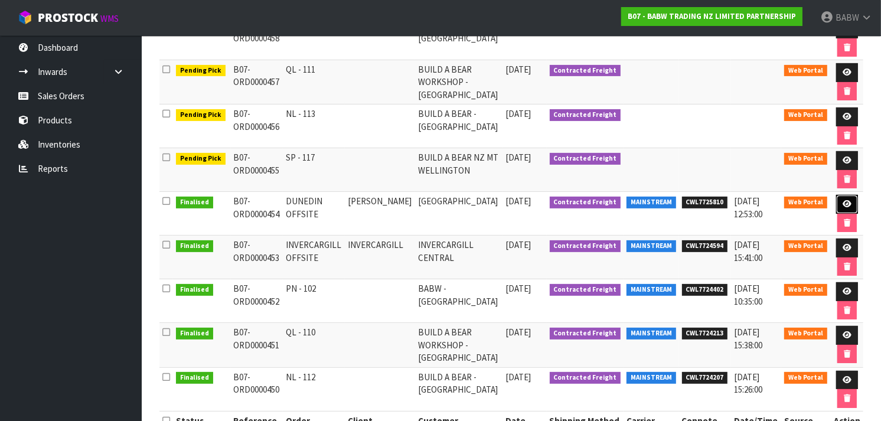
click at [845, 205] on icon at bounding box center [846, 204] width 9 height 8
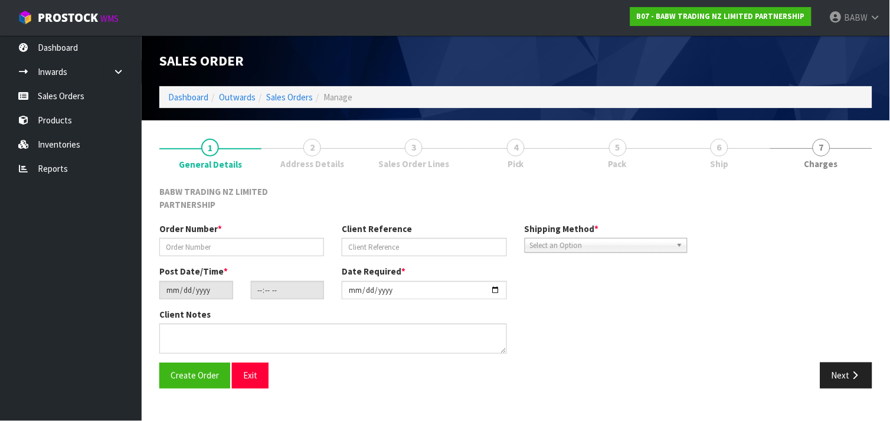
type input "DUNEDIN OFFSITE"
type input "[PERSON_NAME]"
type input "2025-09-17"
type input "16:21:00.000"
type input "[DATE]"
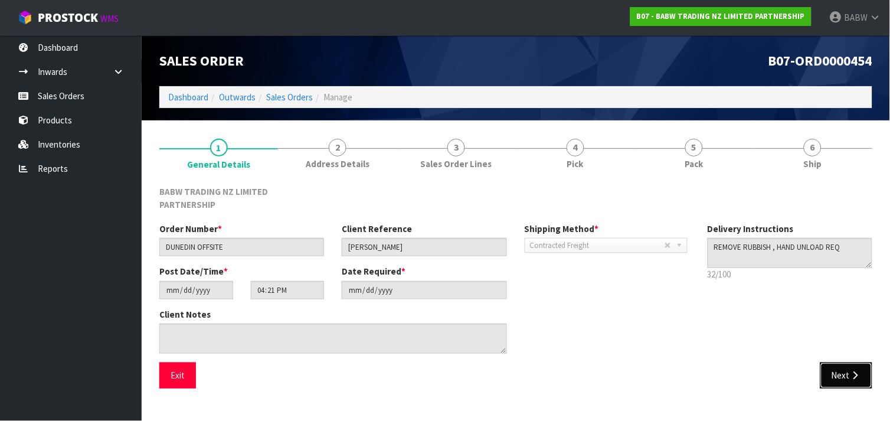
click at [850, 371] on icon "button" at bounding box center [855, 375] width 11 height 9
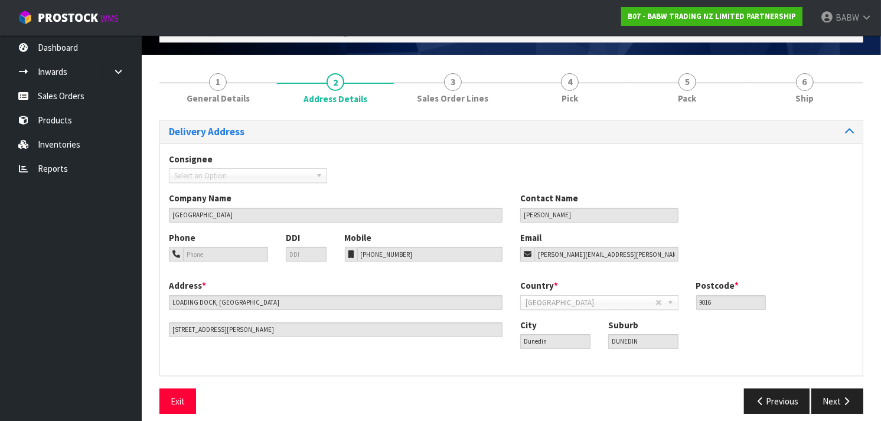
scroll to position [76, 0]
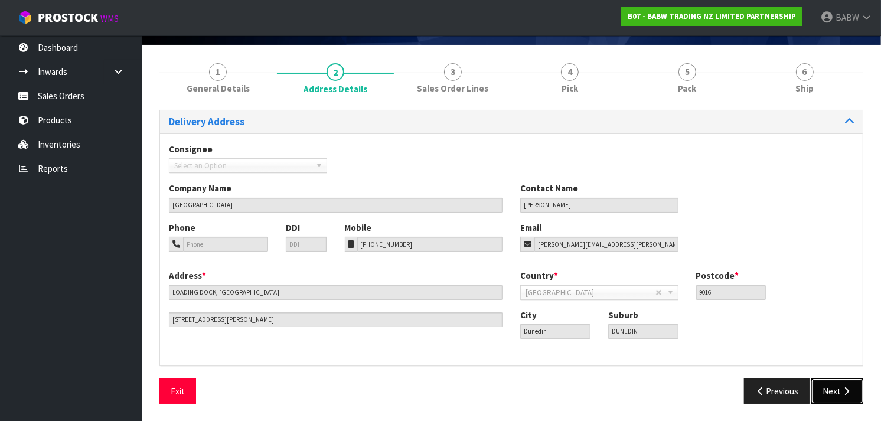
click at [851, 391] on icon "button" at bounding box center [845, 391] width 11 height 9
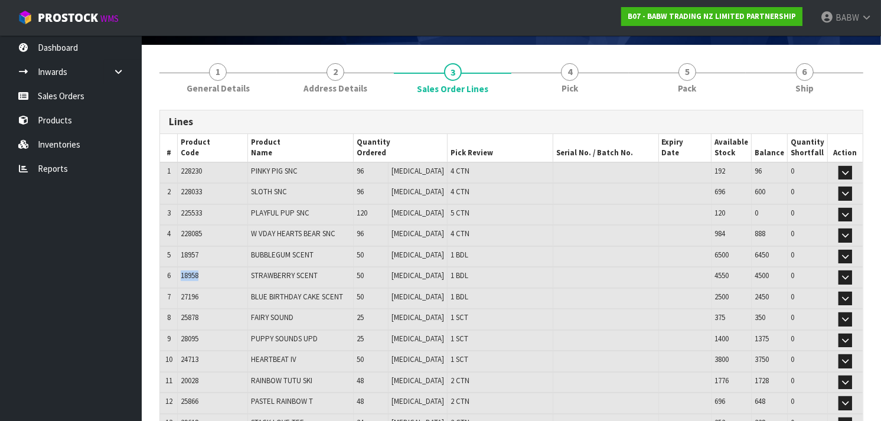
drag, startPoint x: 208, startPoint y: 272, endPoint x: 181, endPoint y: 272, distance: 27.7
click at [181, 272] on td "18958" at bounding box center [213, 277] width 70 height 21
copy span "18958"
drag, startPoint x: 202, startPoint y: 251, endPoint x: 184, endPoint y: 251, distance: 18.9
click at [184, 251] on td "18957" at bounding box center [213, 256] width 70 height 21
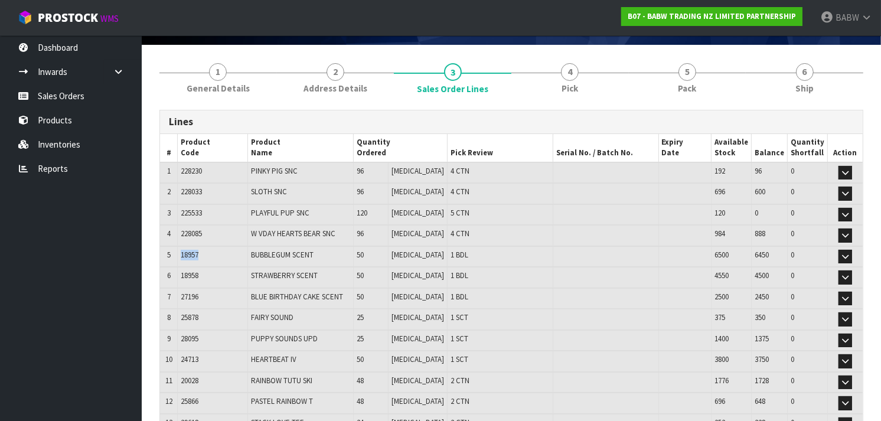
copy span "18957"
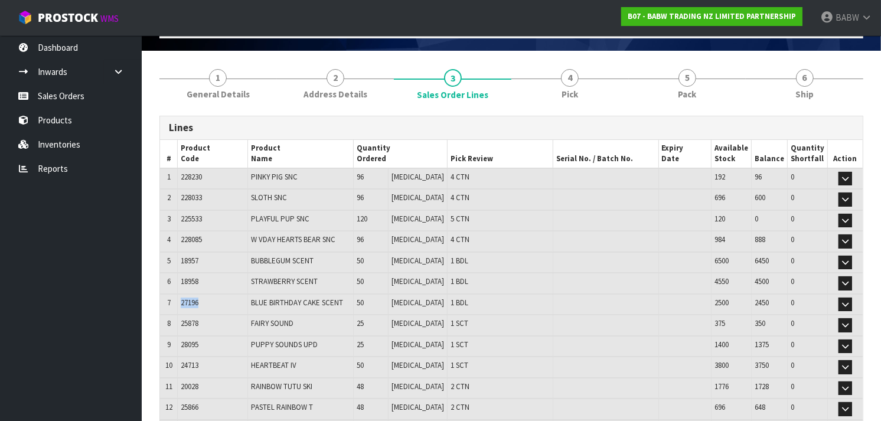
drag, startPoint x: 204, startPoint y: 297, endPoint x: 183, endPoint y: 299, distance: 21.4
click at [183, 299] on td "27196" at bounding box center [213, 304] width 70 height 21
copy span "27196"
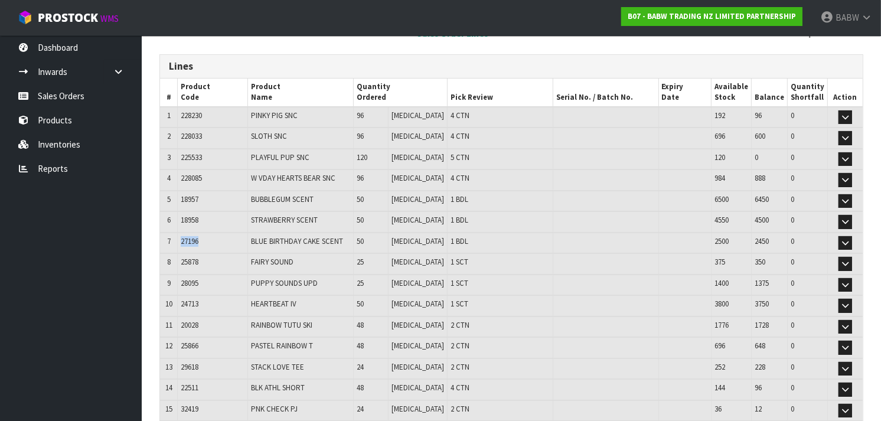
scroll to position [132, 0]
drag, startPoint x: 202, startPoint y: 257, endPoint x: 182, endPoint y: 259, distance: 20.7
click at [182, 259] on td "25878" at bounding box center [213, 263] width 70 height 21
copy span "25878"
drag, startPoint x: 208, startPoint y: 277, endPoint x: 182, endPoint y: 279, distance: 26.0
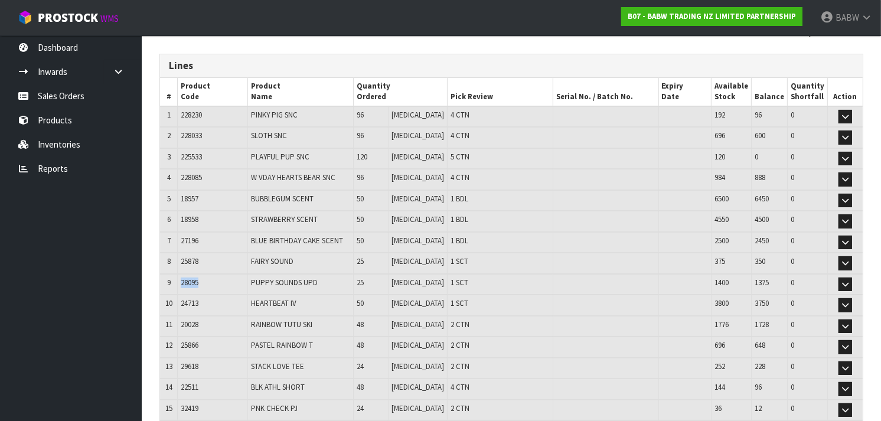
click at [182, 279] on td "28095" at bounding box center [213, 284] width 70 height 21
drag, startPoint x: 201, startPoint y: 299, endPoint x: 177, endPoint y: 300, distance: 24.2
click at [177, 300] on tr "10 24713 HEARTBEAT IV 50 PCE 1 SCT 3800 3750 0 Edit" at bounding box center [511, 305] width 702 height 21
drag, startPoint x: 204, startPoint y: 323, endPoint x: 181, endPoint y: 323, distance: 23.6
click at [181, 323] on td "20028" at bounding box center [213, 326] width 70 height 21
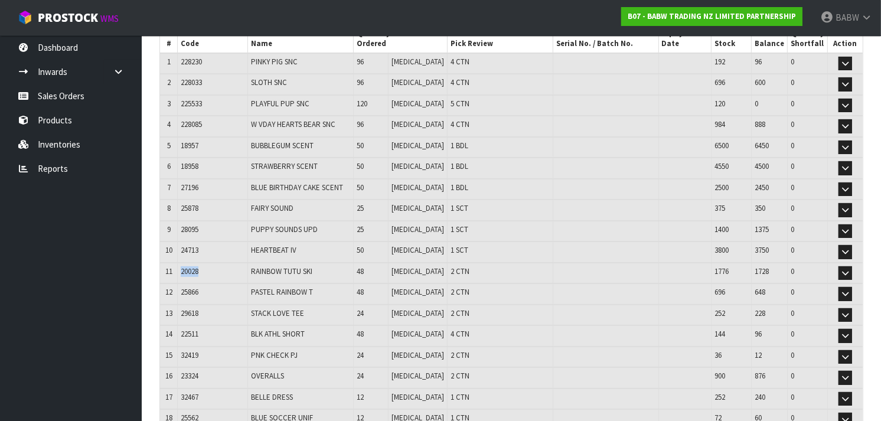
scroll to position [187, 0]
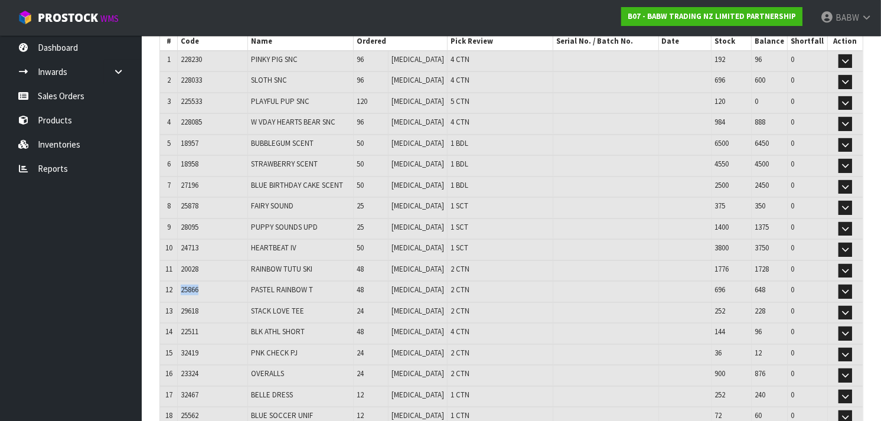
drag, startPoint x: 210, startPoint y: 285, endPoint x: 182, endPoint y: 282, distance: 28.5
click at [182, 282] on td "25866" at bounding box center [213, 291] width 70 height 21
drag, startPoint x: 202, startPoint y: 303, endPoint x: 179, endPoint y: 303, distance: 23.0
click at [179, 303] on td "29618" at bounding box center [213, 312] width 70 height 21
drag, startPoint x: 204, startPoint y: 325, endPoint x: 180, endPoint y: 321, distance: 24.0
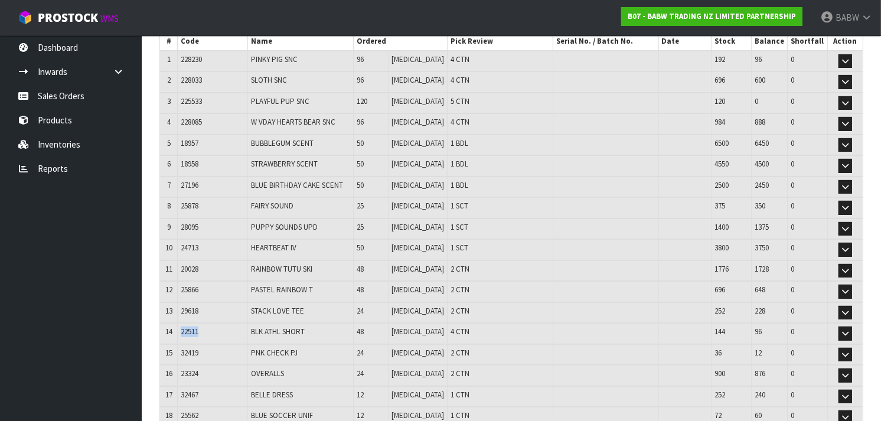
click at [180, 323] on td "22511" at bounding box center [213, 333] width 70 height 21
drag, startPoint x: 211, startPoint y: 345, endPoint x: 174, endPoint y: 345, distance: 37.8
click at [174, 345] on tr "15 32419 PNK CHECK PJ 24 PCE 2 CTN 36 12 0 Edit" at bounding box center [511, 354] width 702 height 21
drag, startPoint x: 205, startPoint y: 365, endPoint x: 179, endPoint y: 367, distance: 25.4
click at [179, 367] on td "23324" at bounding box center [213, 375] width 70 height 21
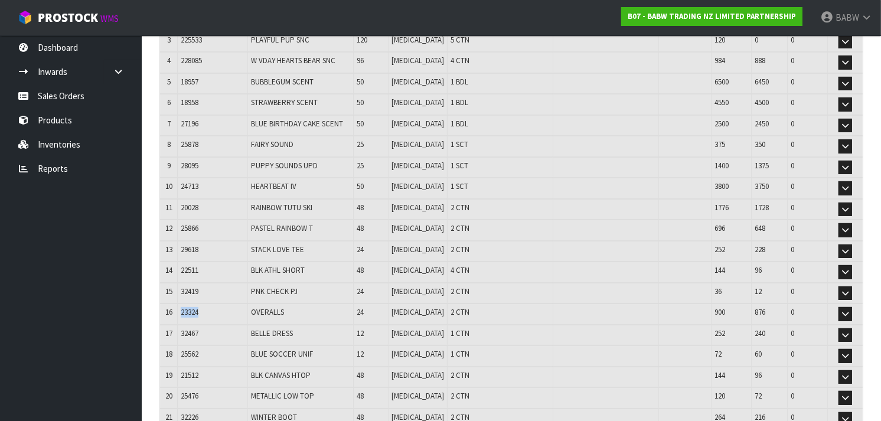
scroll to position [249, 0]
drag, startPoint x: 208, startPoint y: 325, endPoint x: 182, endPoint y: 325, distance: 26.0
click at [182, 325] on td "32467" at bounding box center [213, 334] width 70 height 21
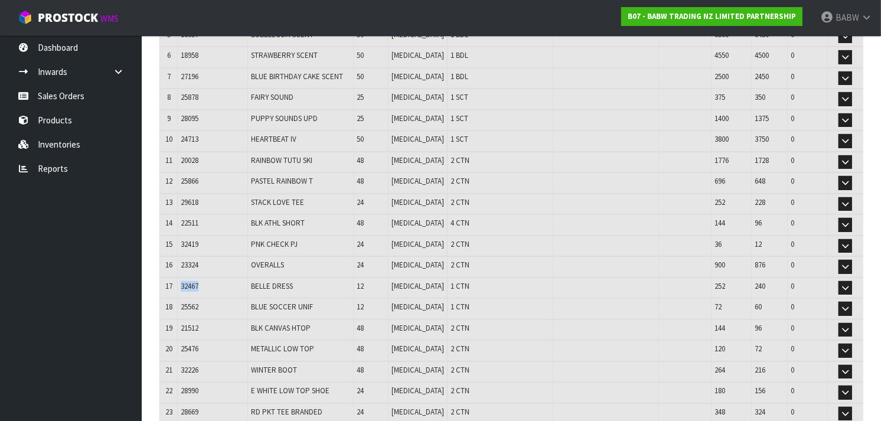
scroll to position [296, 0]
drag, startPoint x: 209, startPoint y: 301, endPoint x: 184, endPoint y: 300, distance: 25.4
click at [184, 300] on td "25562" at bounding box center [213, 307] width 70 height 21
drag, startPoint x: 207, startPoint y: 318, endPoint x: 178, endPoint y: 322, distance: 29.8
click at [178, 322] on tr "19 21512 BLK CANVAS HTOP 48 PCE 2 CTN 144 96 0 Edit" at bounding box center [511, 329] width 702 height 21
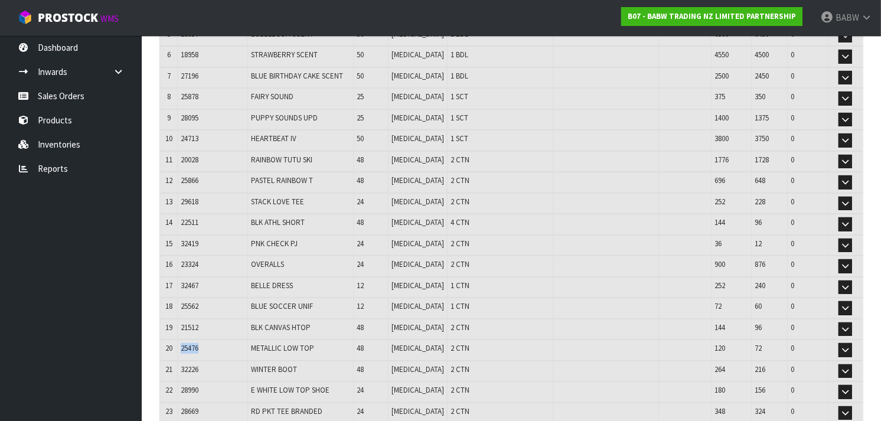
drag, startPoint x: 203, startPoint y: 340, endPoint x: 182, endPoint y: 340, distance: 21.2
click at [182, 340] on td "25476" at bounding box center [213, 349] width 70 height 21
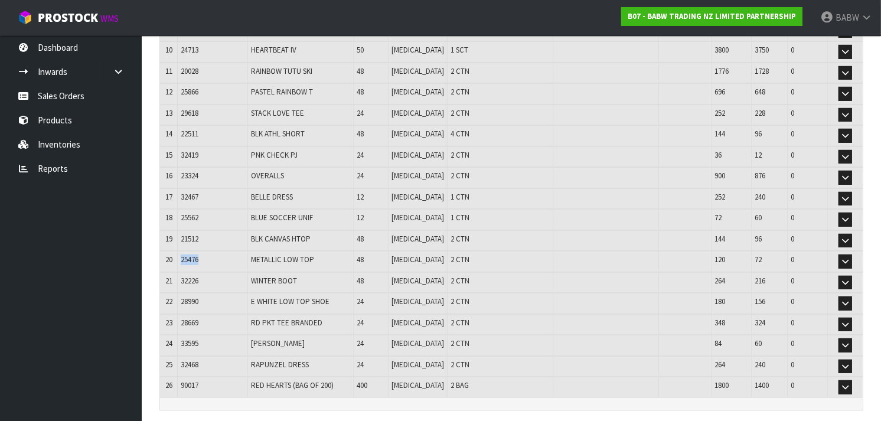
scroll to position [390, 0]
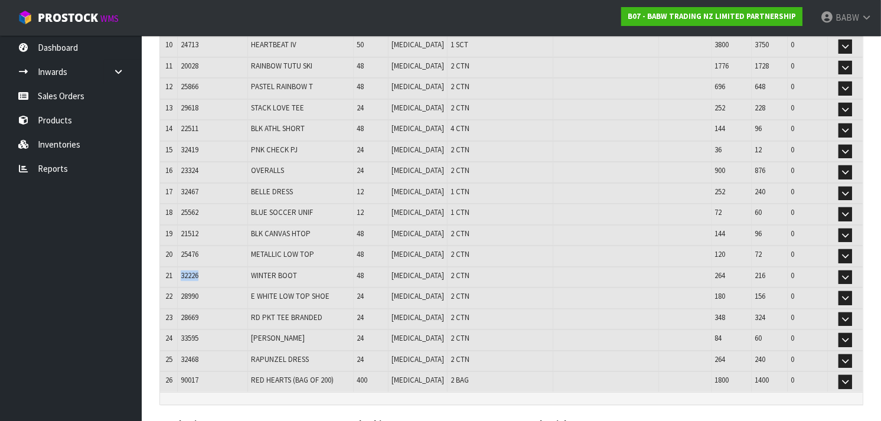
drag, startPoint x: 204, startPoint y: 269, endPoint x: 181, endPoint y: 269, distance: 23.0
click at [181, 269] on td "32226" at bounding box center [213, 277] width 70 height 21
click at [197, 291] on span "28990" at bounding box center [190, 296] width 18 height 10
drag, startPoint x: 205, startPoint y: 288, endPoint x: 181, endPoint y: 287, distance: 24.2
click at [181, 287] on td "28990" at bounding box center [213, 297] width 70 height 21
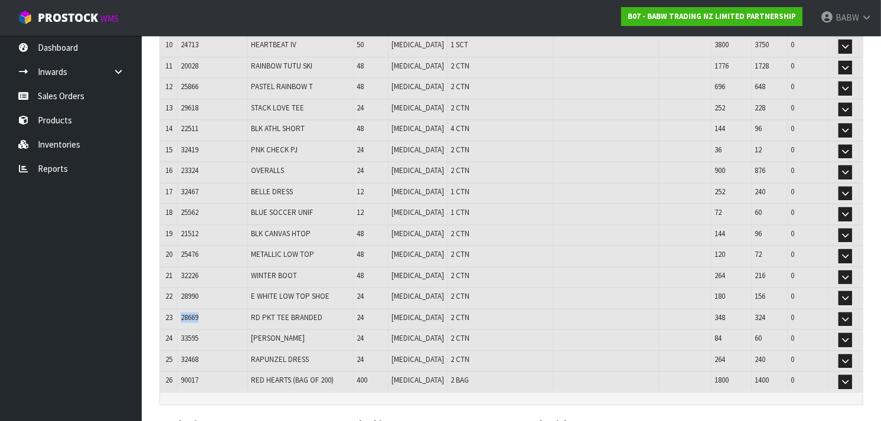
drag, startPoint x: 212, startPoint y: 306, endPoint x: 180, endPoint y: 308, distance: 32.5
click at [180, 309] on td "28669" at bounding box center [213, 319] width 70 height 21
drag, startPoint x: 219, startPoint y: 333, endPoint x: 183, endPoint y: 331, distance: 36.0
click at [183, 331] on td "33595" at bounding box center [213, 339] width 70 height 21
drag, startPoint x: 208, startPoint y: 345, endPoint x: 180, endPoint y: 346, distance: 28.3
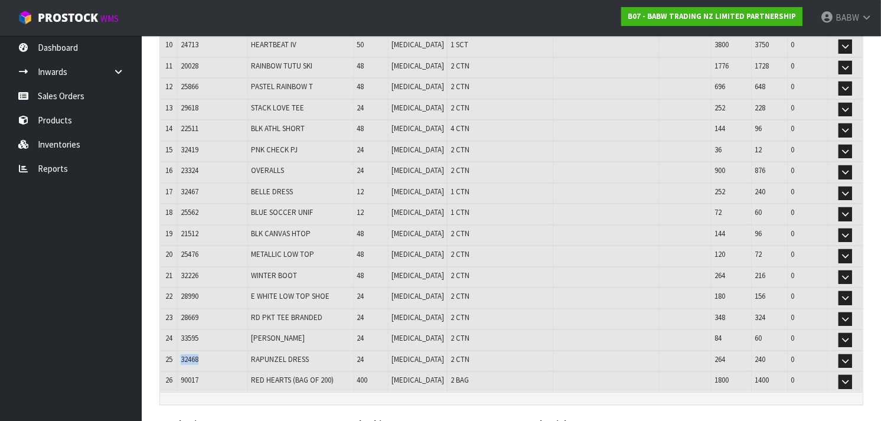
click at [180, 351] on td "32468" at bounding box center [213, 361] width 70 height 21
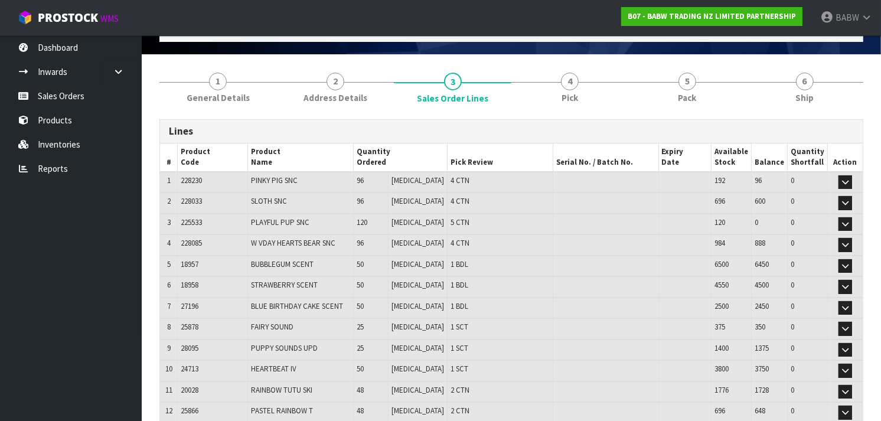
scroll to position [1, 0]
